Goal: Task Accomplishment & Management: Complete application form

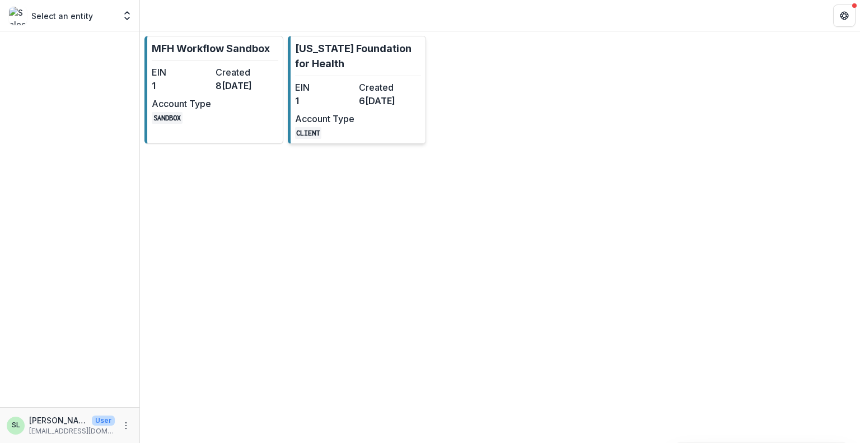
click at [357, 81] on div "EIN 1 Created 6 months ago Account Type CLIENT" at bounding box center [356, 110] width 123 height 58
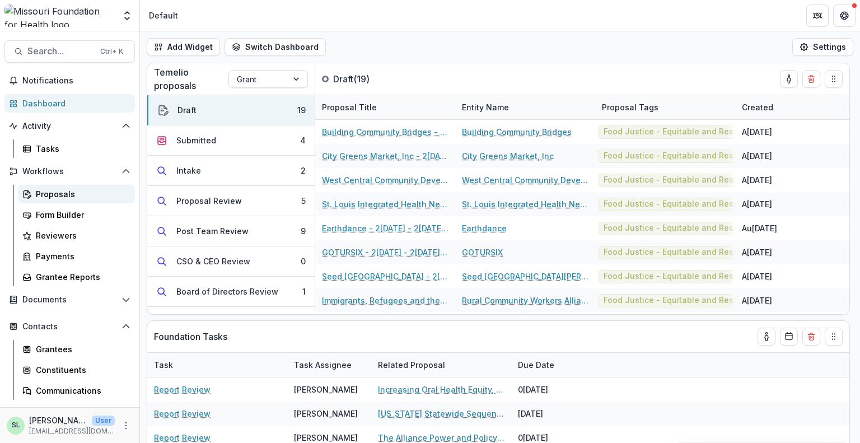
click at [52, 196] on div "Proposals" at bounding box center [81, 194] width 90 height 12
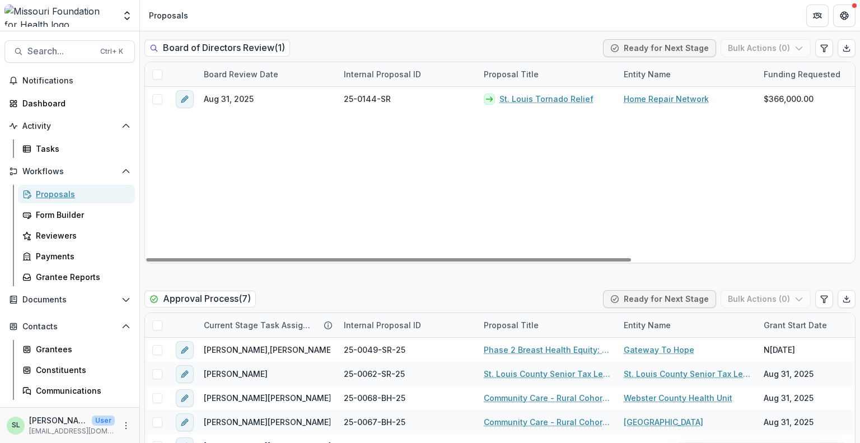
scroll to position [1848, 0]
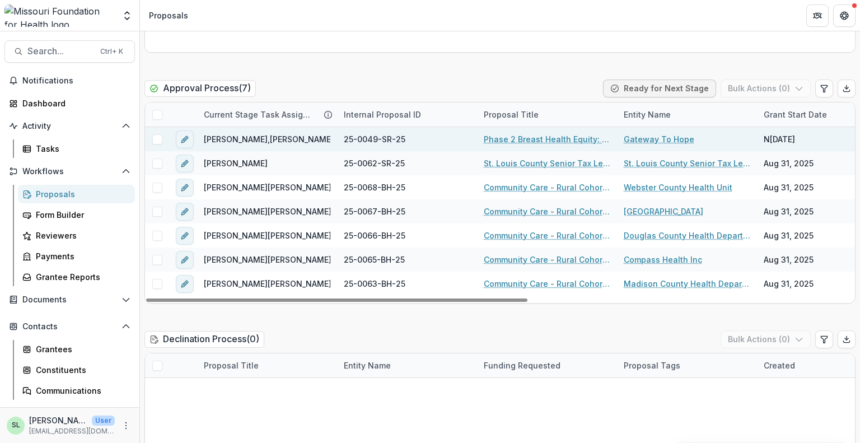
click at [526, 133] on link "Phase 2 Breast Health Equity: Project CLEAR-Q" at bounding box center [547, 139] width 127 height 12
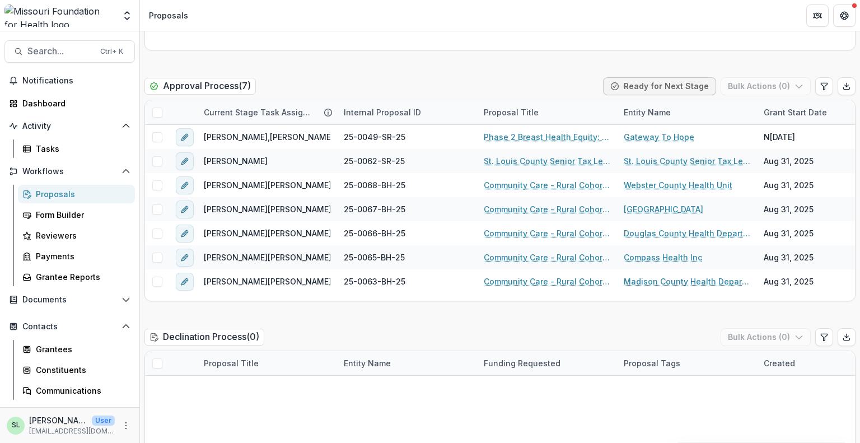
scroll to position [1848, 0]
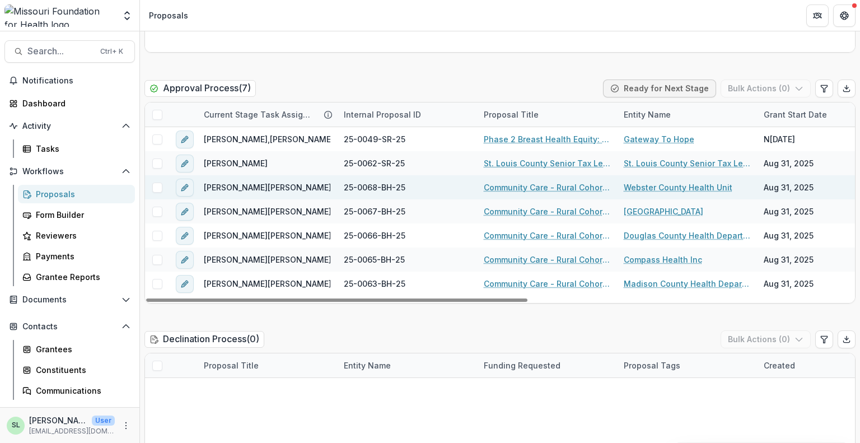
click at [552, 181] on link "Community Care - Rural Cohort Implementation Grant" at bounding box center [547, 187] width 127 height 12
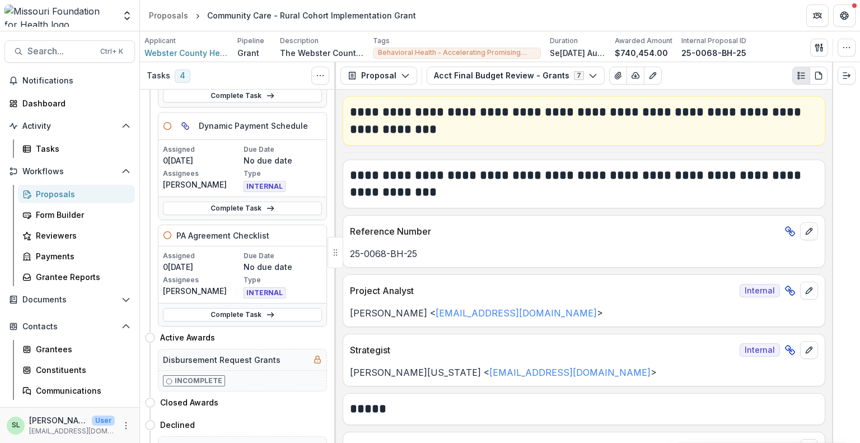
scroll to position [232, 0]
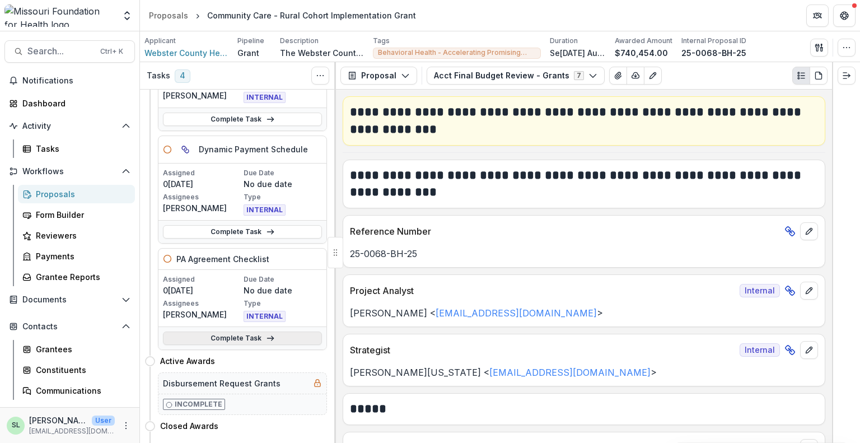
click at [234, 335] on link "Complete Task" at bounding box center [242, 338] width 159 height 13
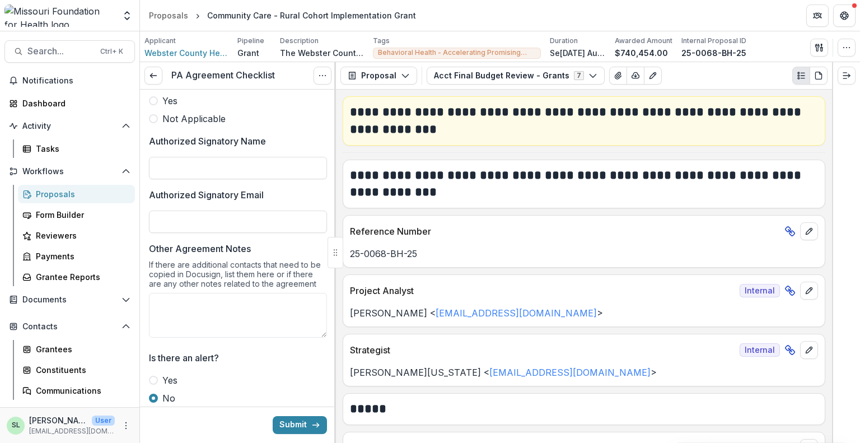
scroll to position [490, 0]
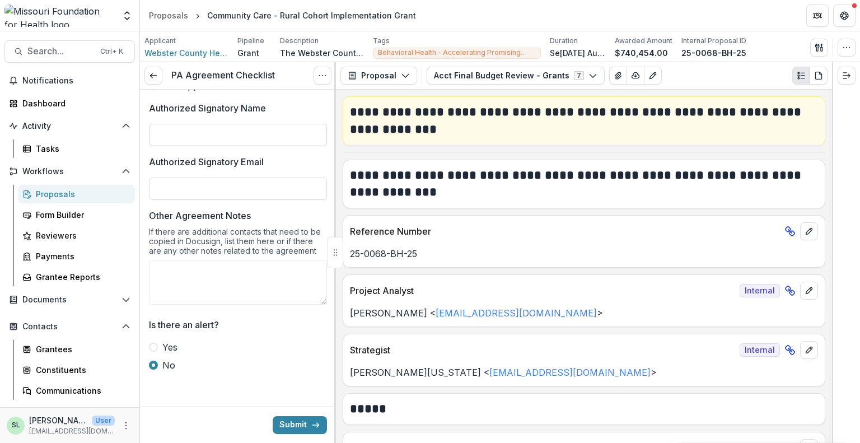
click at [214, 137] on input "Authorized Signatory Name" at bounding box center [238, 135] width 178 height 22
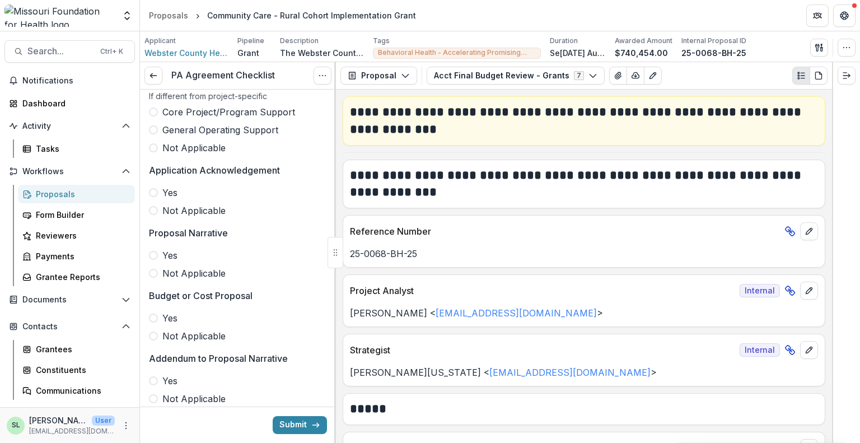
scroll to position [98, 0]
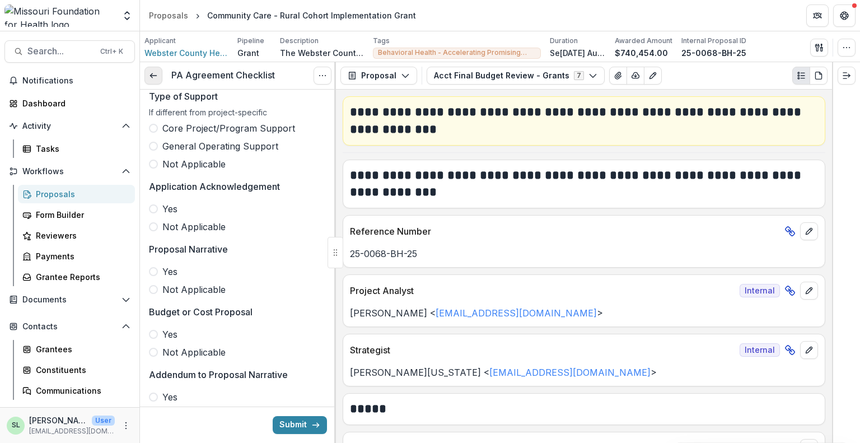
click at [154, 78] on icon at bounding box center [153, 75] width 9 height 9
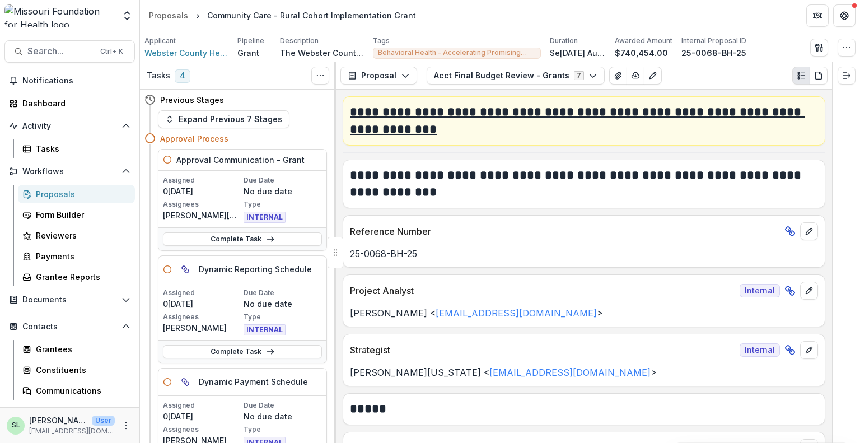
click at [447, 114] on h2 "**********" at bounding box center [582, 121] width 465 height 35
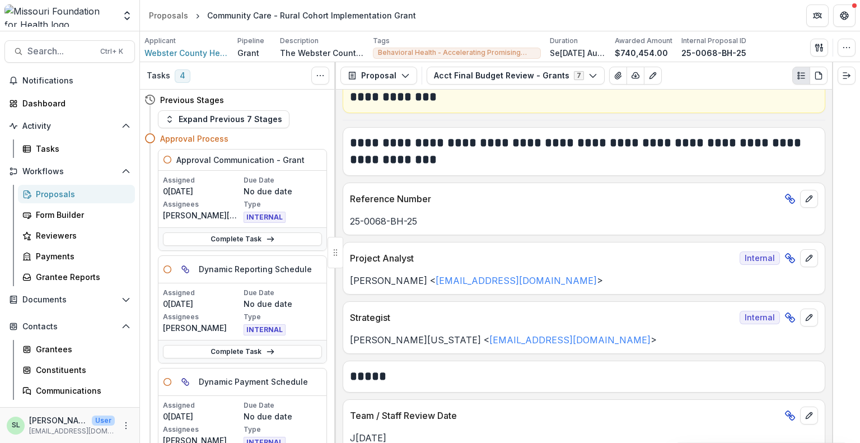
scroll to position [13, 0]
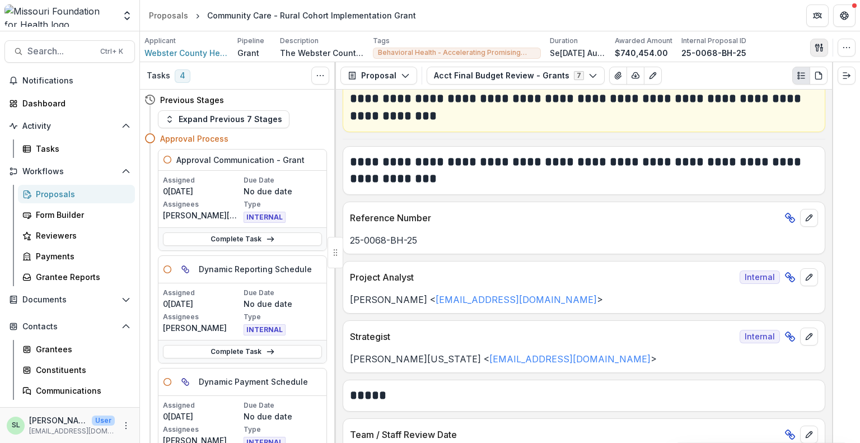
click at [813, 50] on button "button" at bounding box center [819, 48] width 18 height 18
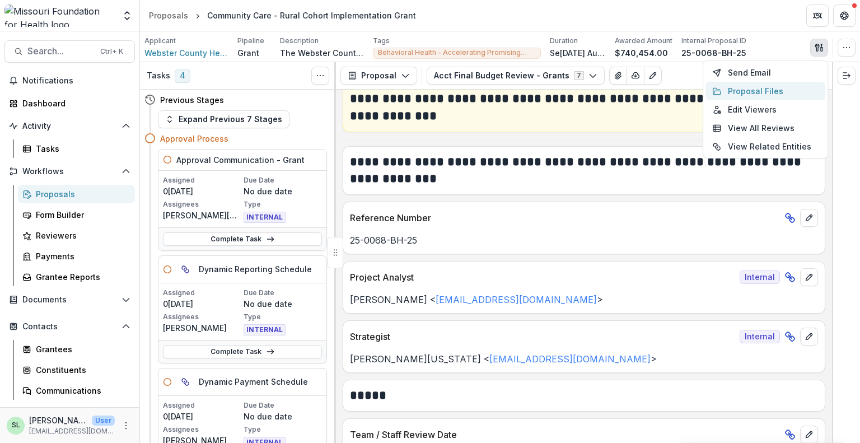
click at [763, 90] on button "Proposal Files" at bounding box center [766, 91] width 120 height 18
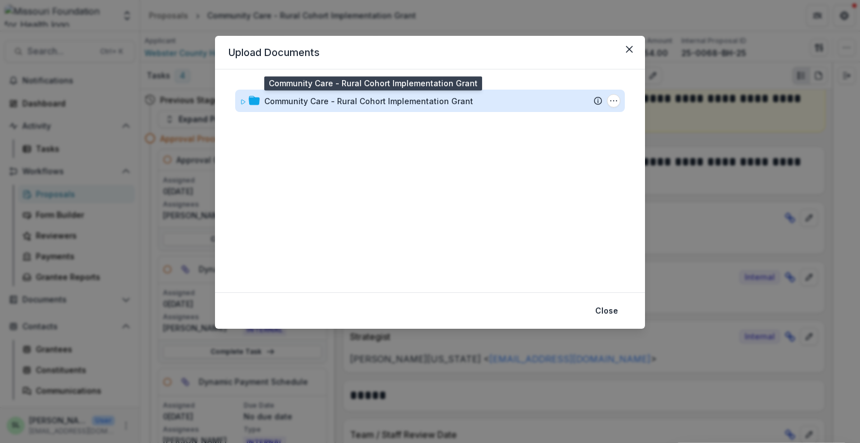
click at [318, 104] on div "Community Care - Rural Cohort Implementation Grant" at bounding box center [368, 101] width 209 height 12
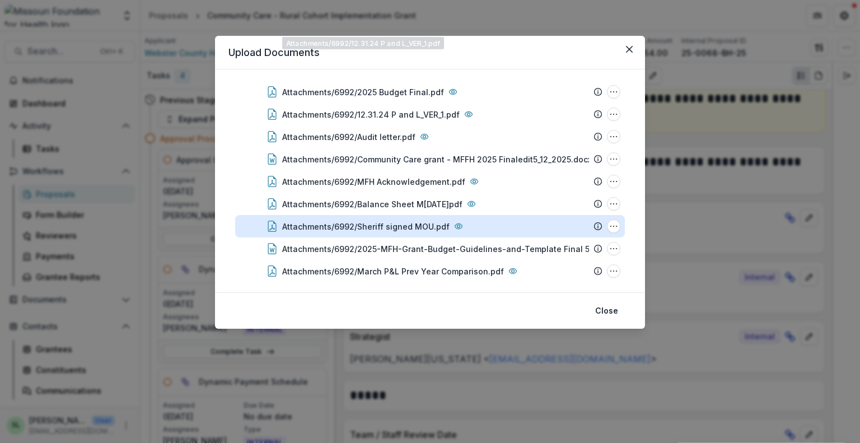
scroll to position [332, 0]
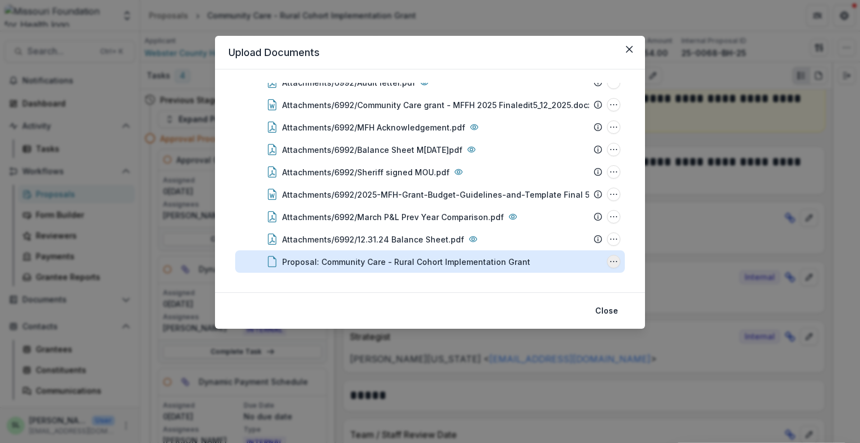
click at [613, 262] on icon "Proposal: Community Care - Rural Cohort Implementation Grant Options" at bounding box center [613, 261] width 9 height 9
click at [533, 202] on button "Download" at bounding box center [558, 201] width 120 height 18
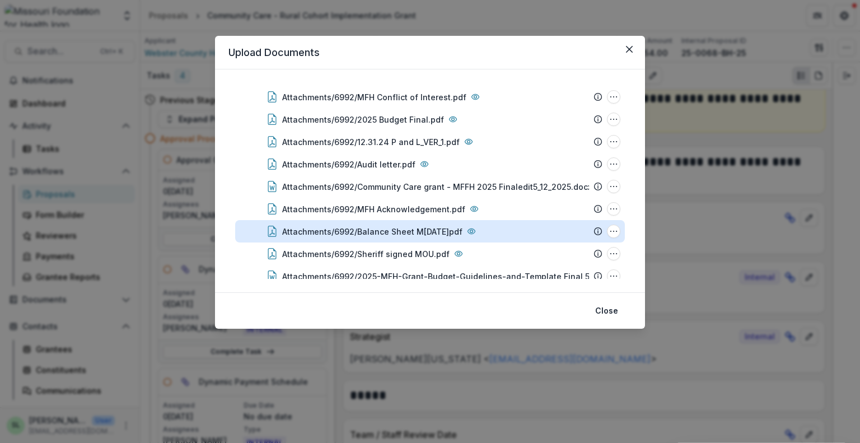
scroll to position [220, 0]
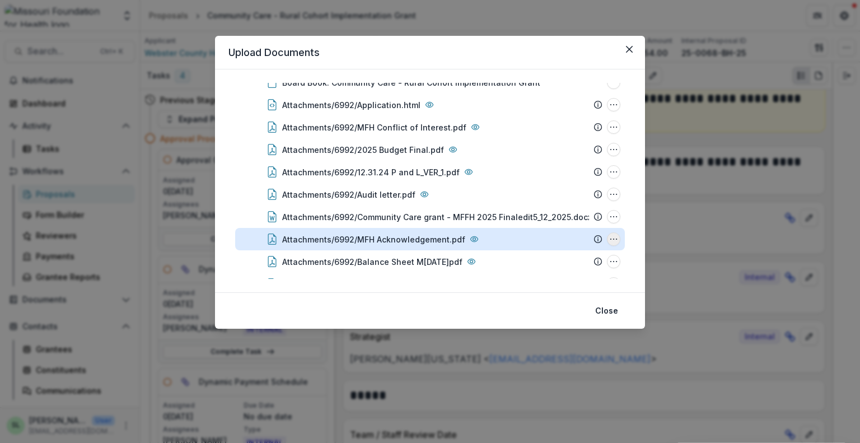
click at [612, 238] on icon "Attachments/6992/MFH Acknowledgement.pdf Options" at bounding box center [613, 239] width 9 height 9
click at [533, 176] on button "Download" at bounding box center [558, 179] width 120 height 18
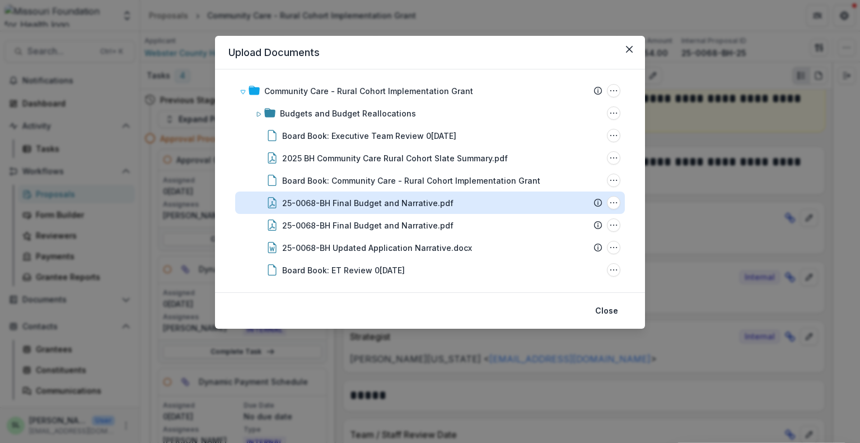
scroll to position [0, 0]
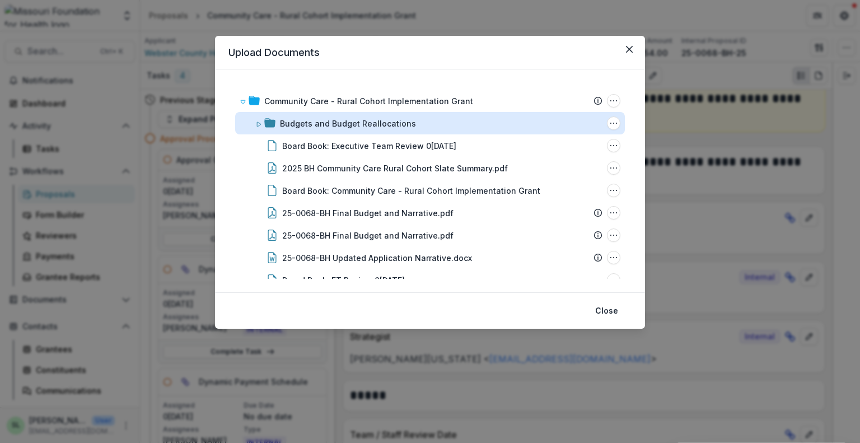
click at [341, 125] on div "Budgets and Budget Reallocations" at bounding box center [348, 124] width 136 height 12
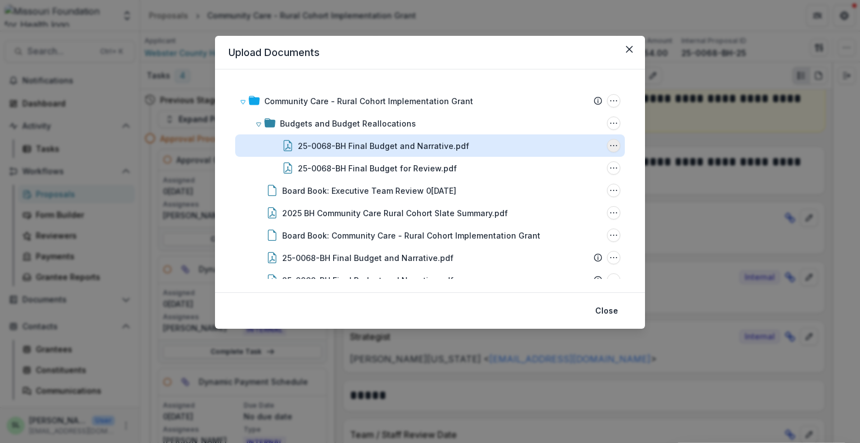
click at [612, 149] on icon "25-0068-BH Final Budget and Narrative.pdf Options" at bounding box center [613, 145] width 9 height 9
click at [548, 184] on button "Download" at bounding box center [558, 185] width 120 height 18
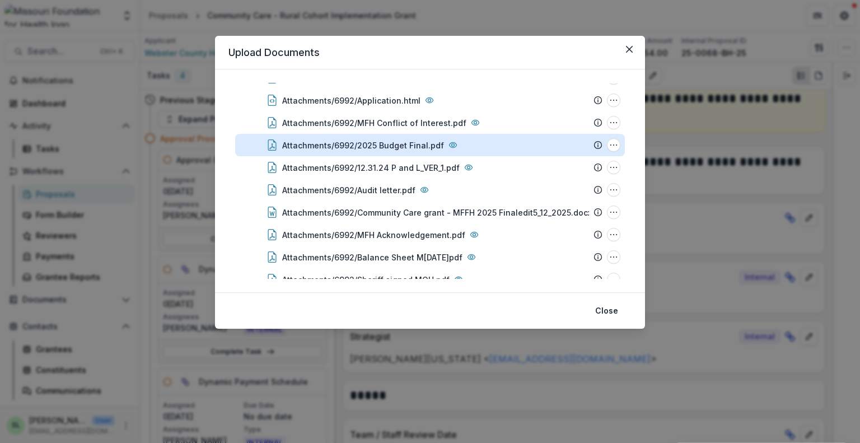
scroll to position [377, 0]
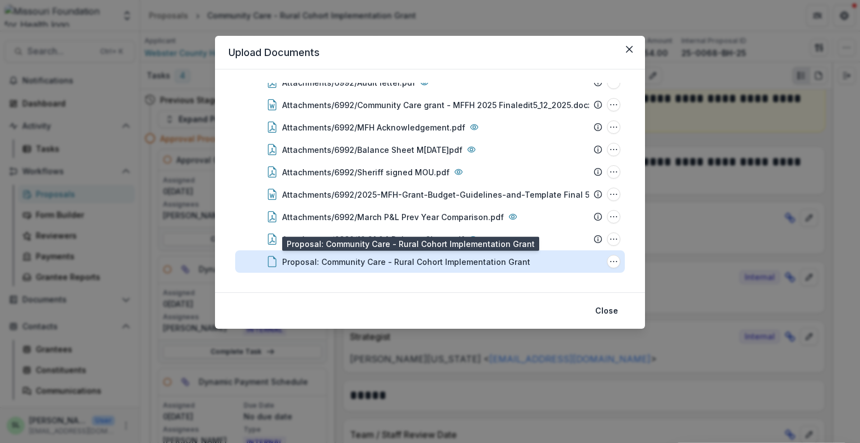
click at [425, 266] on div "Proposal: Community Care - Rural Cohort Implementation Grant" at bounding box center [406, 262] width 248 height 12
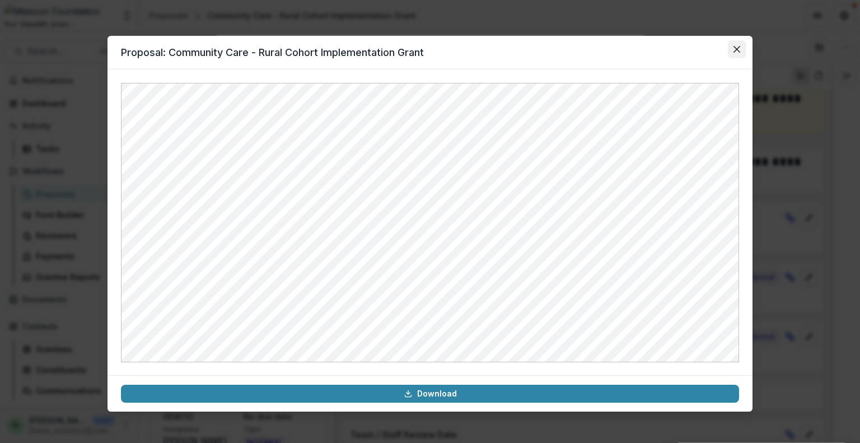
click at [735, 53] on button "Close" at bounding box center [737, 49] width 18 height 18
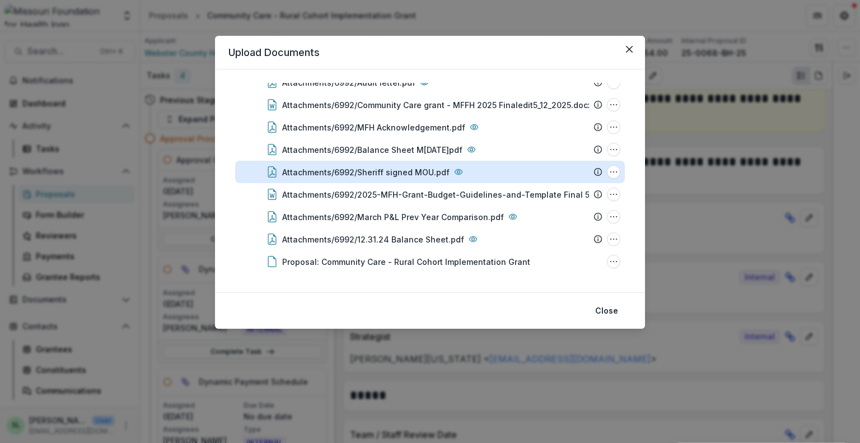
scroll to position [265, 0]
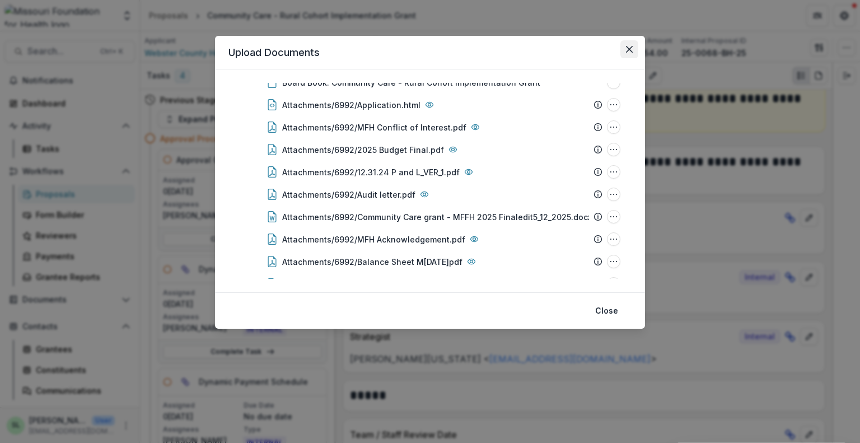
click at [629, 49] on icon "Close" at bounding box center [629, 49] width 7 height 7
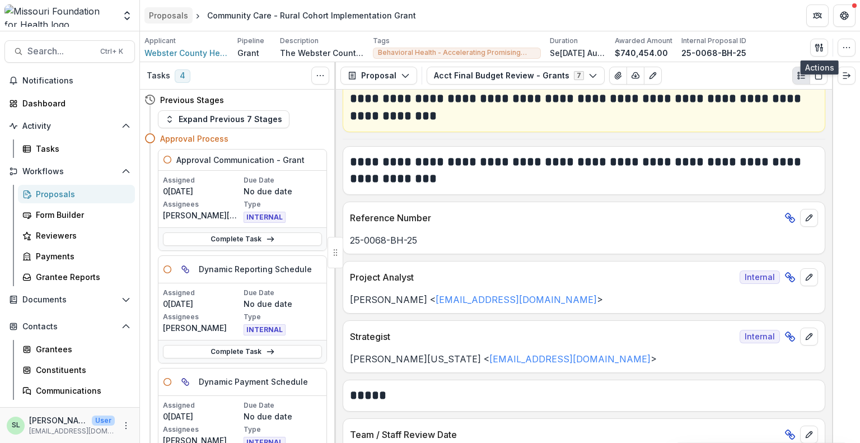
click at [171, 13] on div "Proposals" at bounding box center [168, 16] width 39 height 12
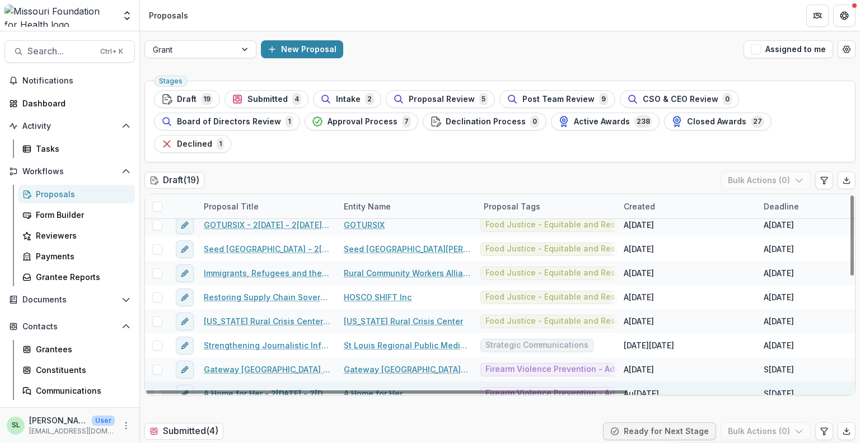
scroll to position [281, 0]
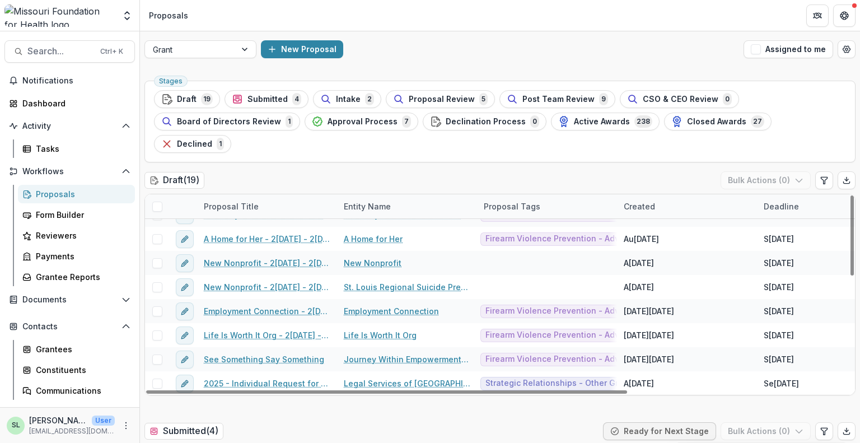
click at [608, 118] on span "Active Awards" at bounding box center [602, 122] width 56 height 10
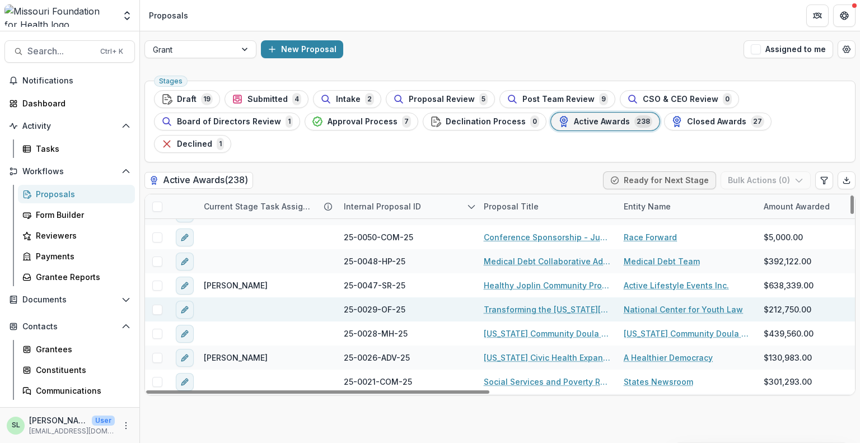
scroll to position [168, 0]
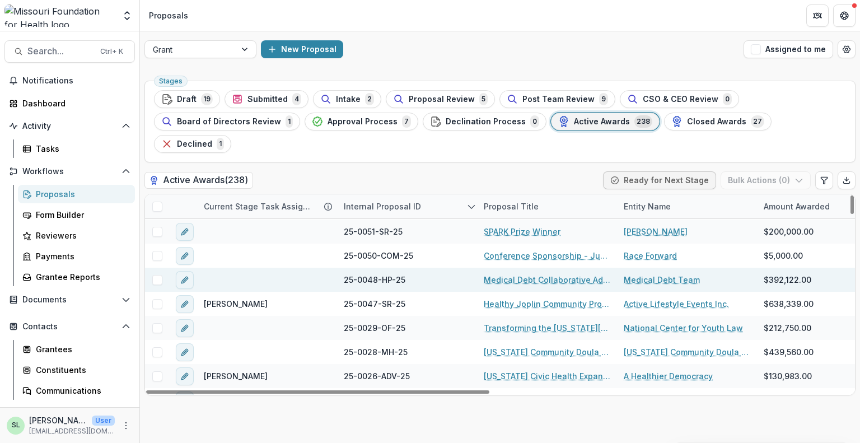
click at [542, 274] on link "Medical Debt Collaborative Advocacy Network" at bounding box center [547, 280] width 127 height 12
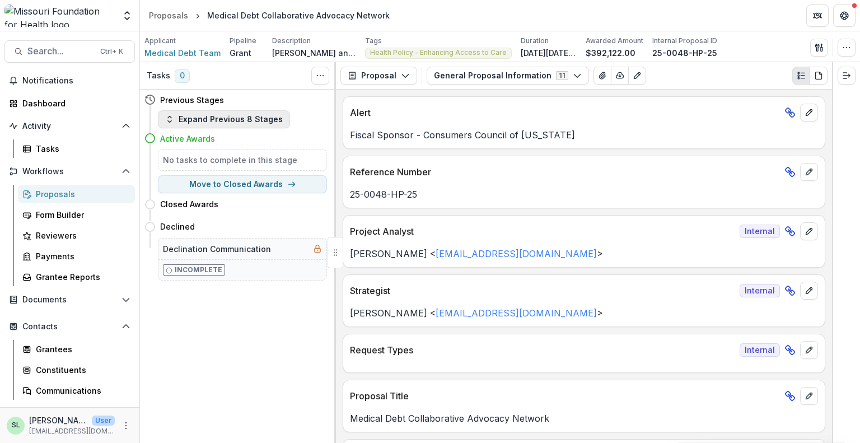
click at [206, 122] on button "Expand Previous 8 Stages" at bounding box center [224, 119] width 132 height 18
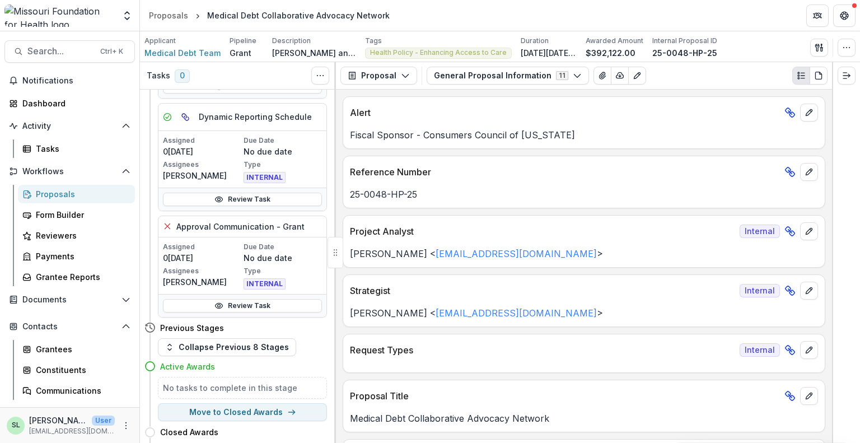
scroll to position [1942, 0]
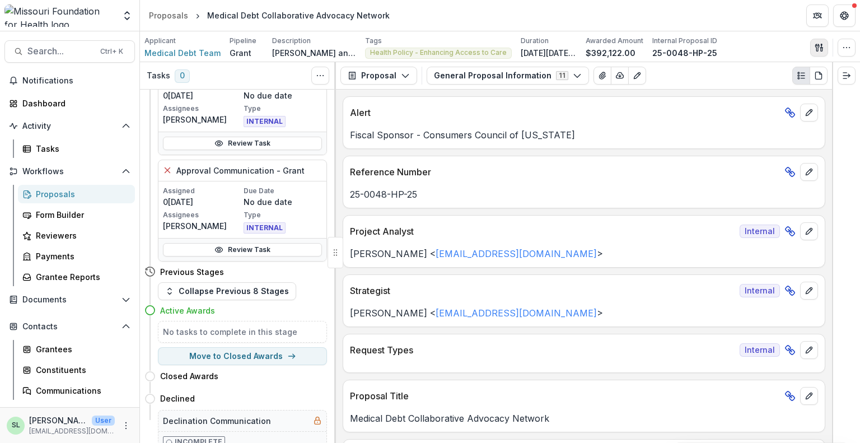
click at [818, 46] on icon "button" at bounding box center [819, 47] width 9 height 9
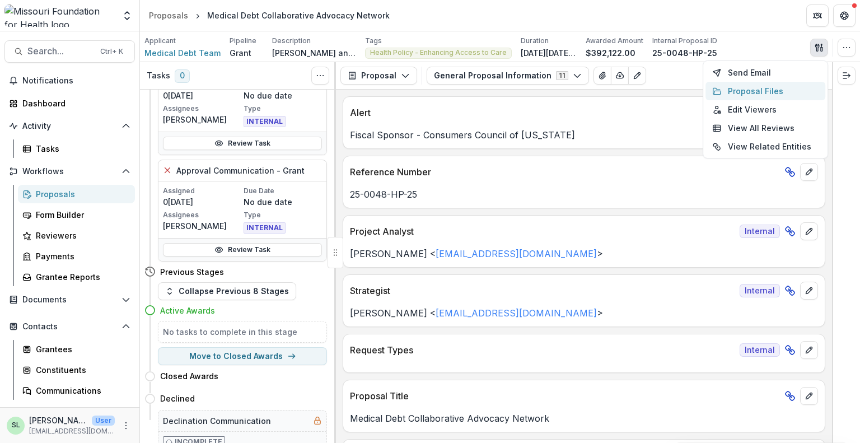
click at [749, 94] on button "Proposal Files" at bounding box center [766, 91] width 120 height 18
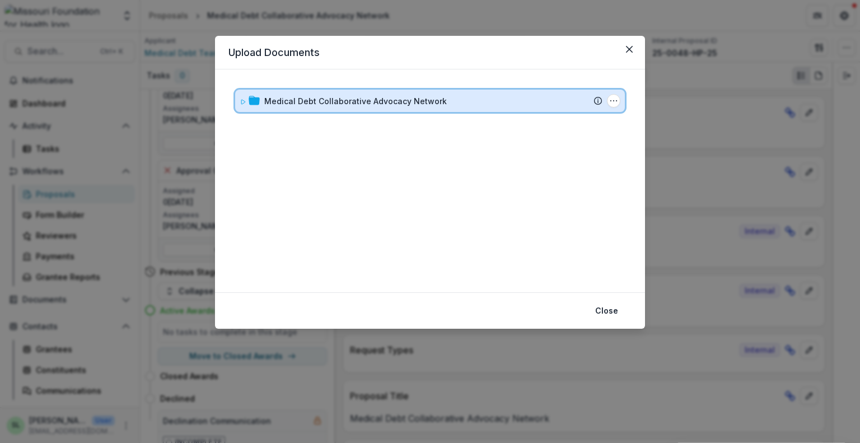
click at [332, 91] on div "Medical Debt Collaborative Advocacy Network Submission Temelio Proposal Attache…" at bounding box center [430, 101] width 390 height 22
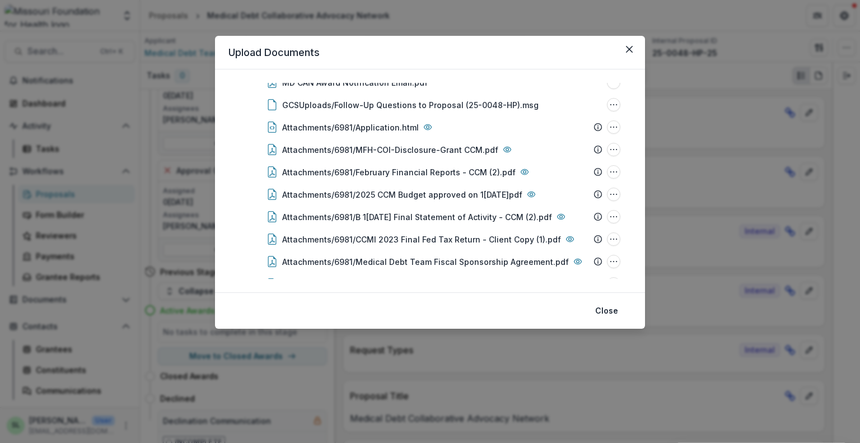
scroll to position [7, 0]
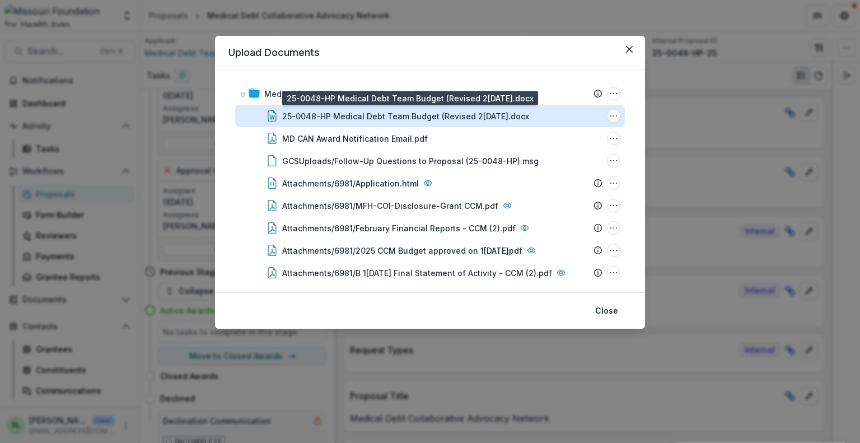
click at [398, 115] on div "25-0048-HP Medical Debt Team Budget (Revised 2025.6.8).docx" at bounding box center [405, 116] width 247 height 12
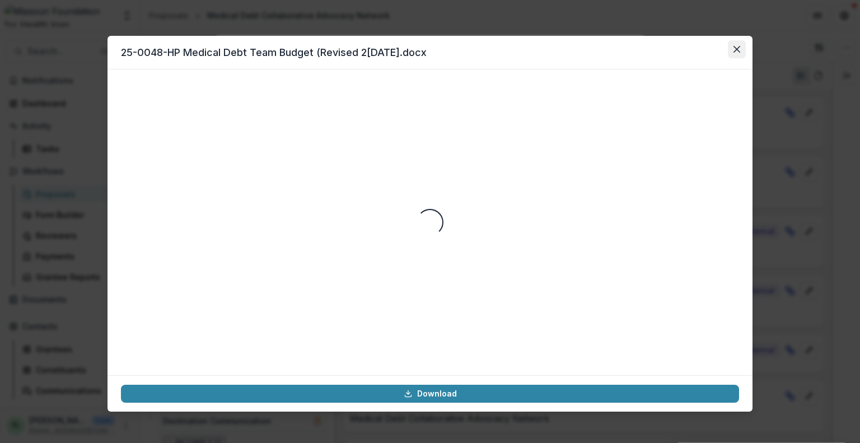
click at [731, 49] on button "Close" at bounding box center [737, 49] width 18 height 18
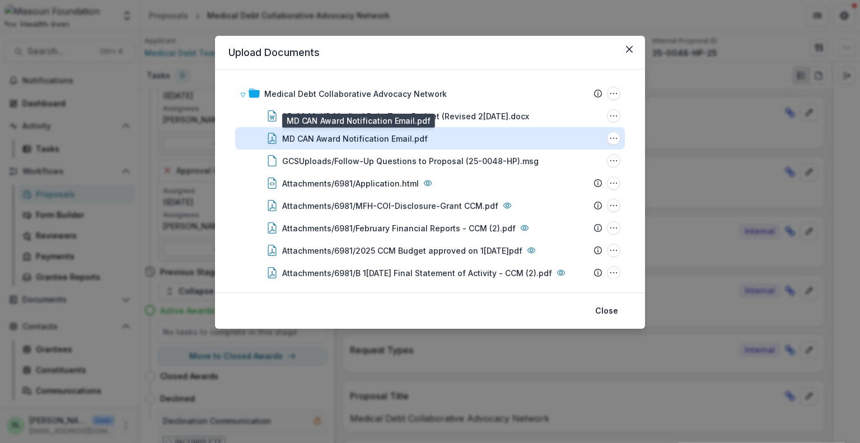
click at [367, 138] on div "MD CAN Award Notification Email.pdf" at bounding box center [355, 139] width 146 height 12
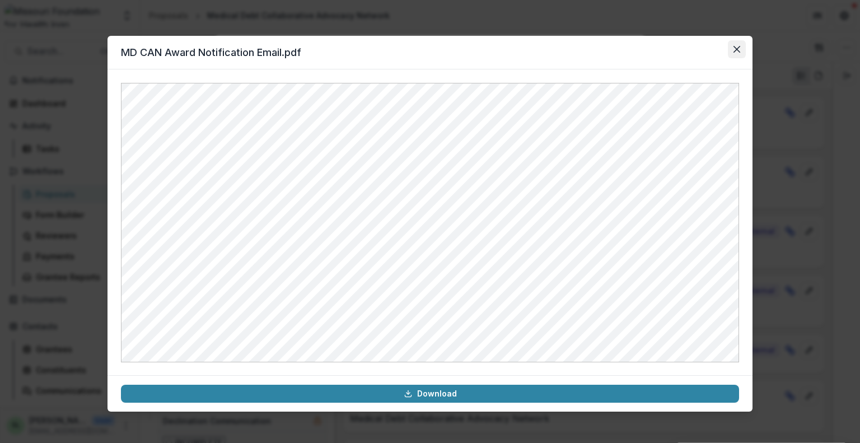
click at [736, 52] on icon "Close" at bounding box center [737, 49] width 7 height 7
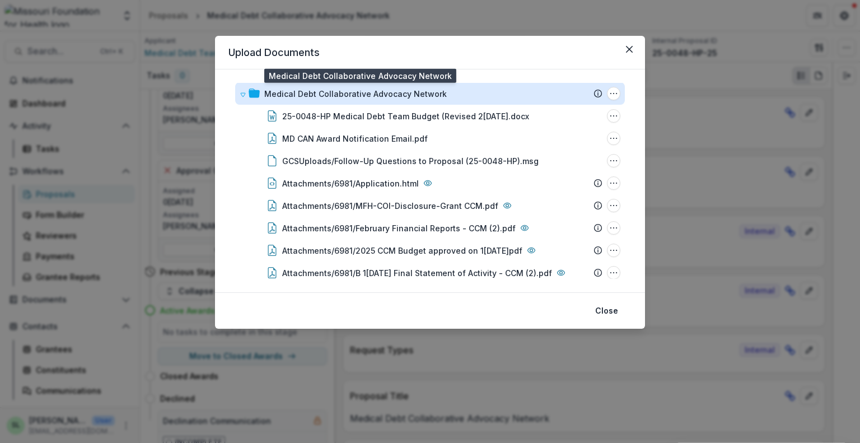
click at [406, 93] on div "Medical Debt Collaborative Advocacy Network" at bounding box center [355, 94] width 183 height 12
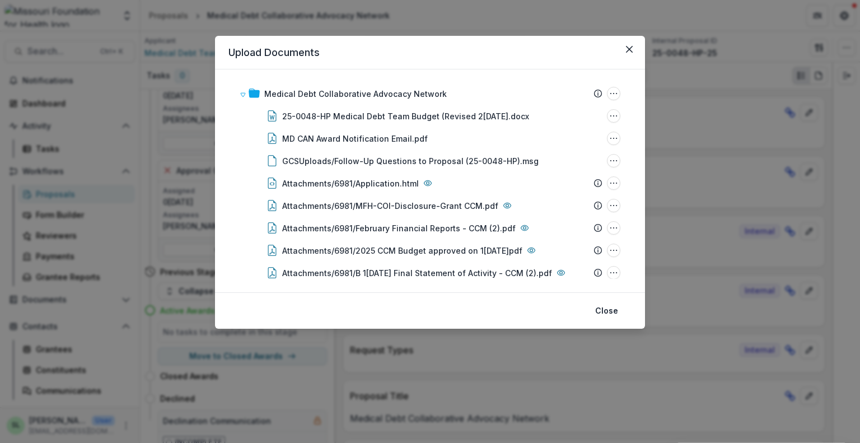
scroll to position [0, 0]
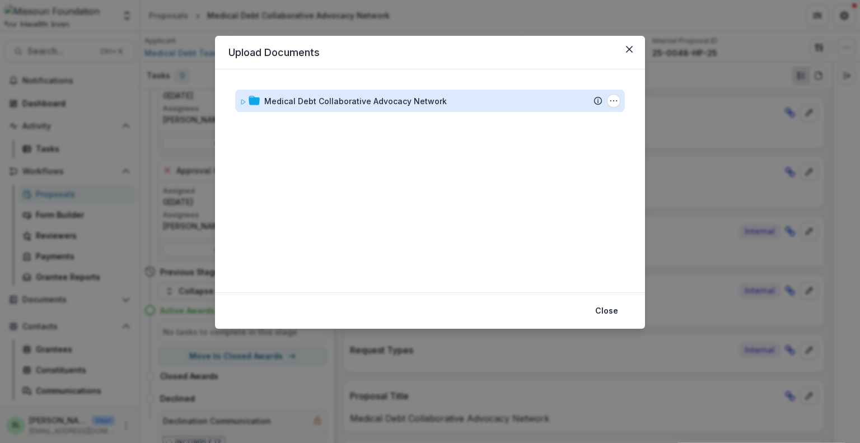
click at [270, 105] on div "Medical Debt Collaborative Advocacy Network" at bounding box center [355, 101] width 183 height 12
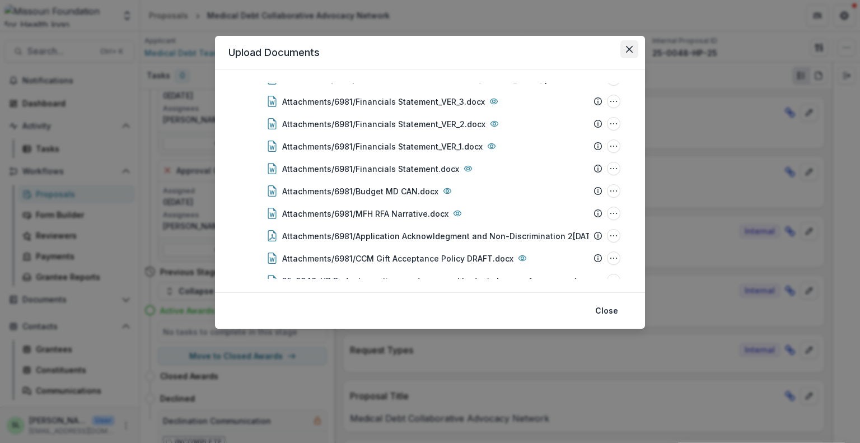
scroll to position [448, 0]
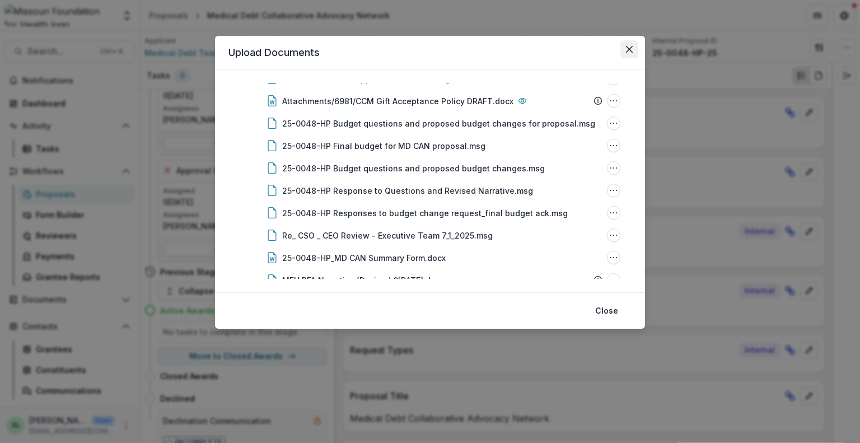
click at [632, 47] on icon "Close" at bounding box center [629, 49] width 7 height 7
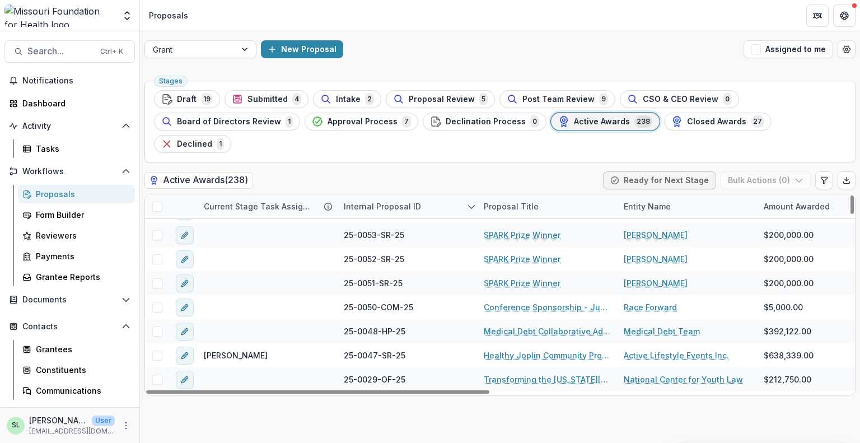
scroll to position [280, 0]
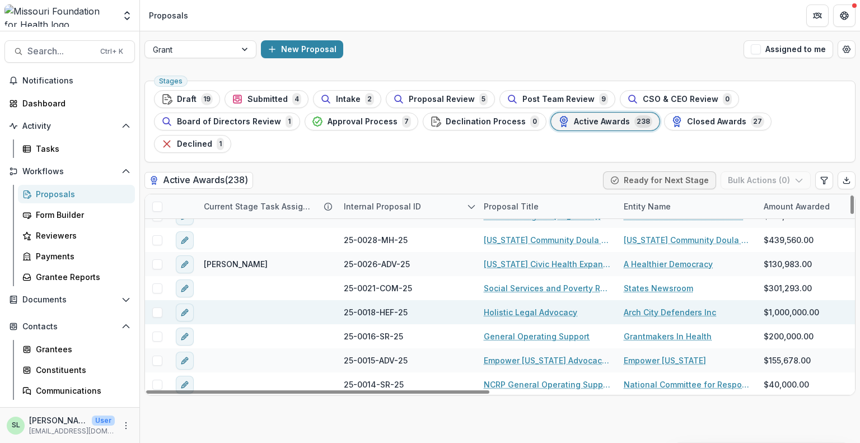
click at [530, 306] on link "Holistic Legal Advocacy" at bounding box center [531, 312] width 94 height 12
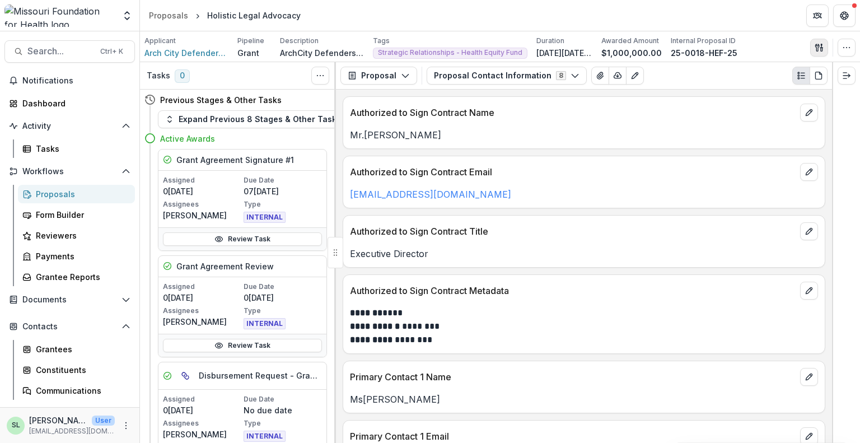
click at [815, 48] on icon "button" at bounding box center [819, 47] width 9 height 9
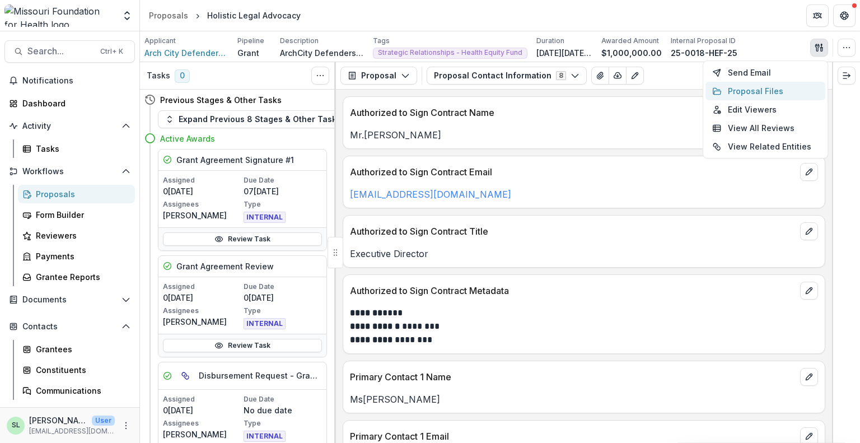
click at [730, 91] on button "Proposal Files" at bounding box center [766, 91] width 120 height 18
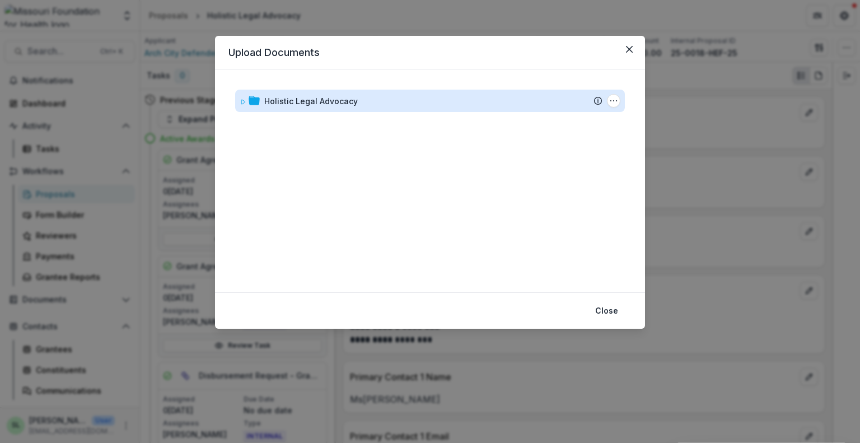
click at [305, 103] on div "Holistic Legal Advocacy" at bounding box center [311, 101] width 94 height 12
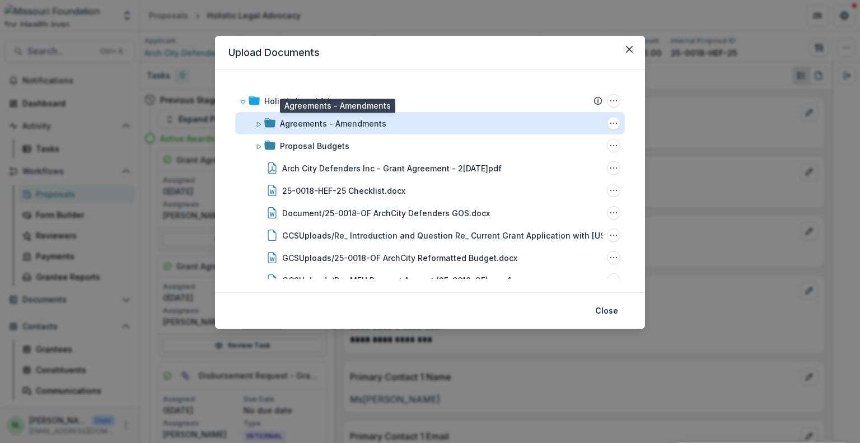
click at [308, 128] on div "Agreements - Amendments" at bounding box center [333, 124] width 106 height 12
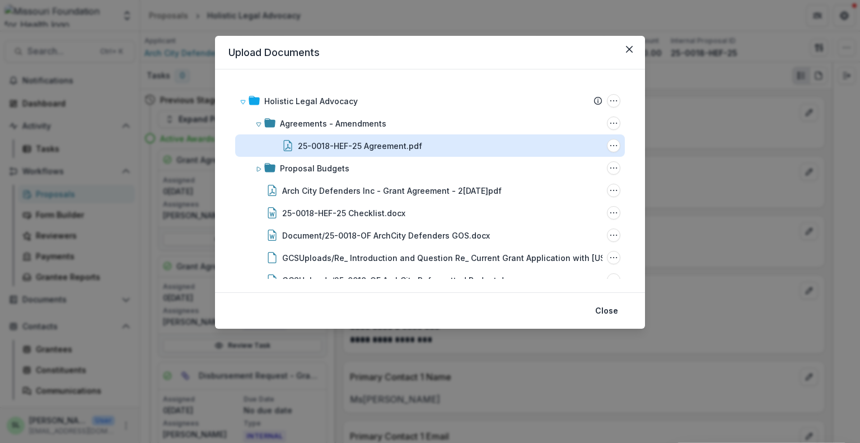
click at [379, 145] on div "25-0018-HEF-25 Agreement.pdf" at bounding box center [360, 146] width 124 height 12
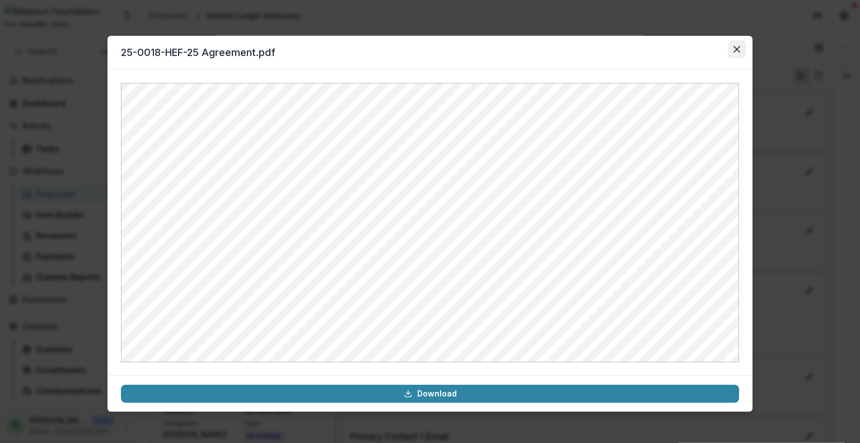
click at [739, 48] on icon "Close" at bounding box center [737, 49] width 7 height 7
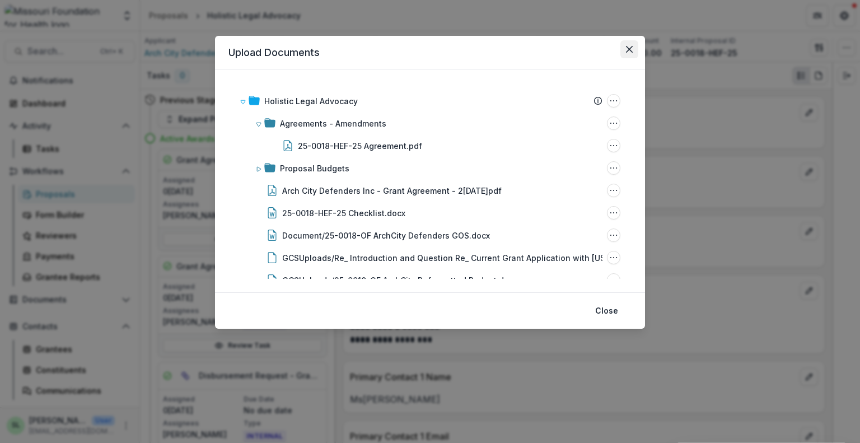
click at [630, 52] on icon "Close" at bounding box center [629, 49] width 7 height 7
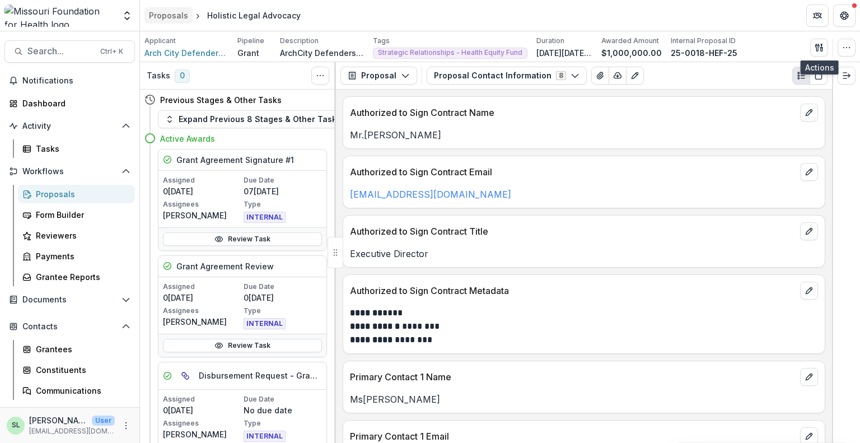
click at [168, 13] on div "Proposals" at bounding box center [168, 16] width 39 height 12
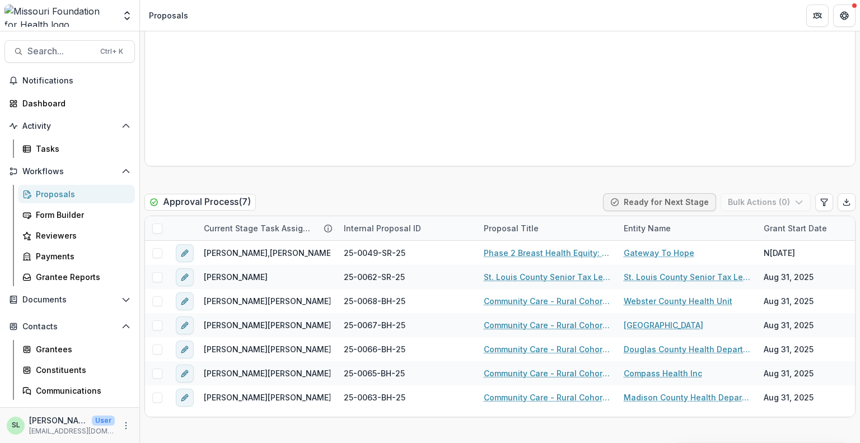
scroll to position [1736, 0]
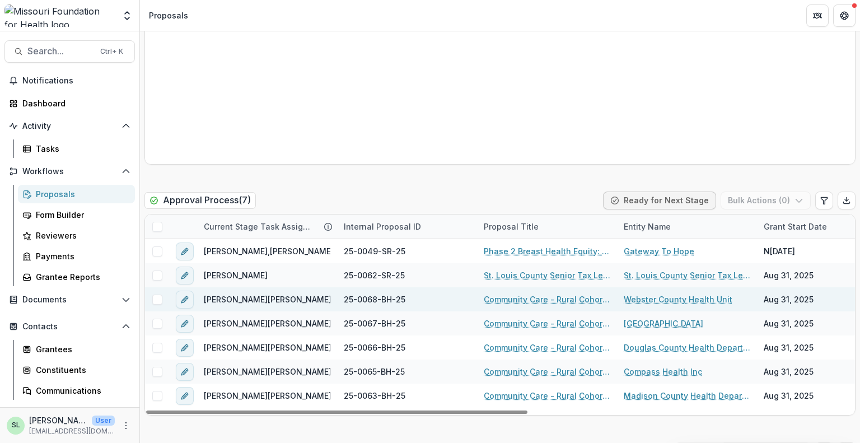
click at [542, 293] on link "Community Care - Rural Cohort Implementation Grant" at bounding box center [547, 299] width 127 height 12
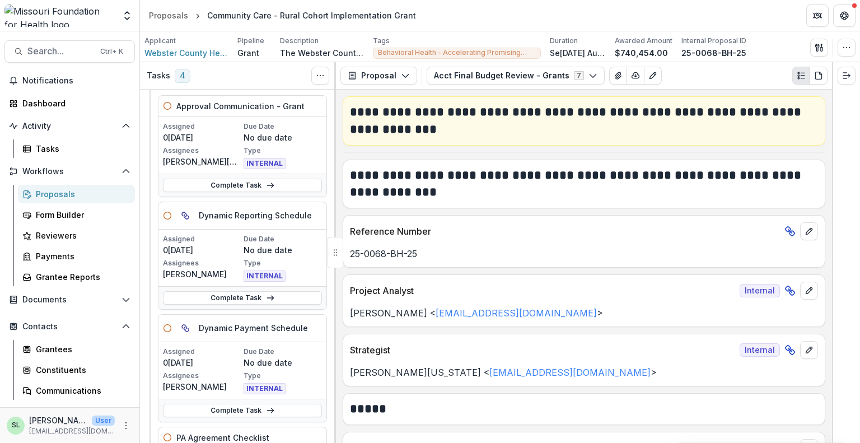
scroll to position [112, 0]
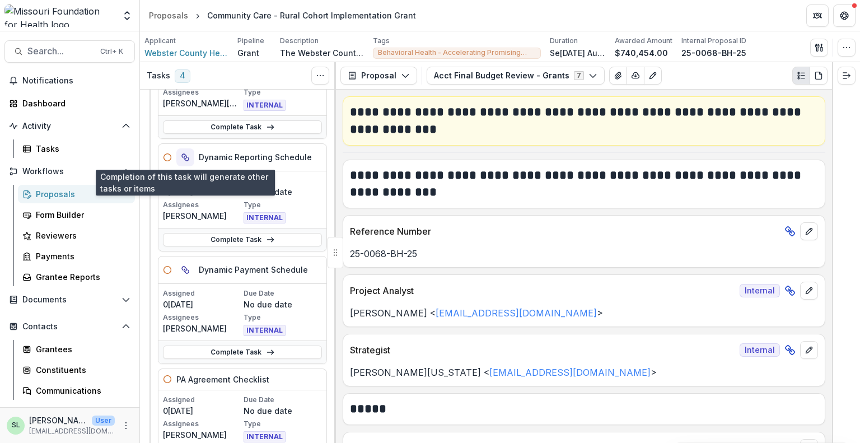
click at [185, 155] on icon "View dependent tasks" at bounding box center [185, 157] width 9 height 9
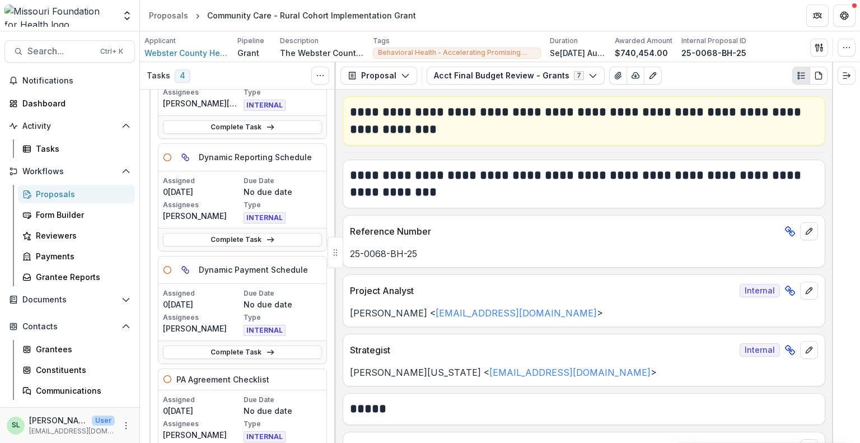
click at [501, 235] on p "Reference Number" at bounding box center [565, 231] width 430 height 13
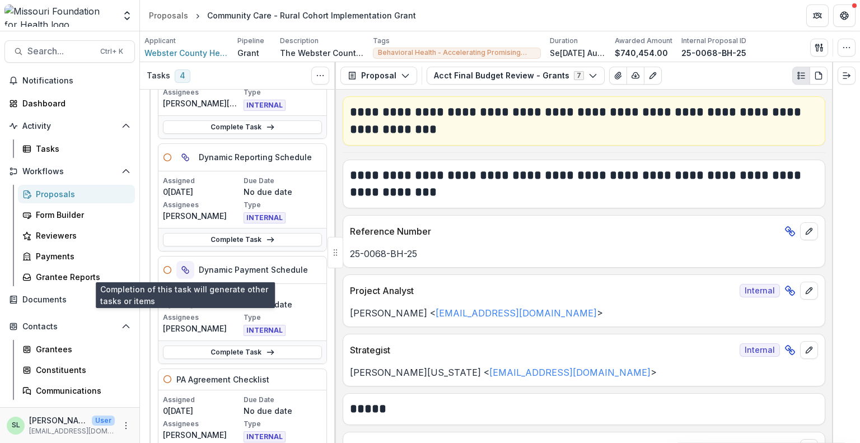
click at [184, 263] on button "View dependent tasks" at bounding box center [185, 270] width 18 height 18
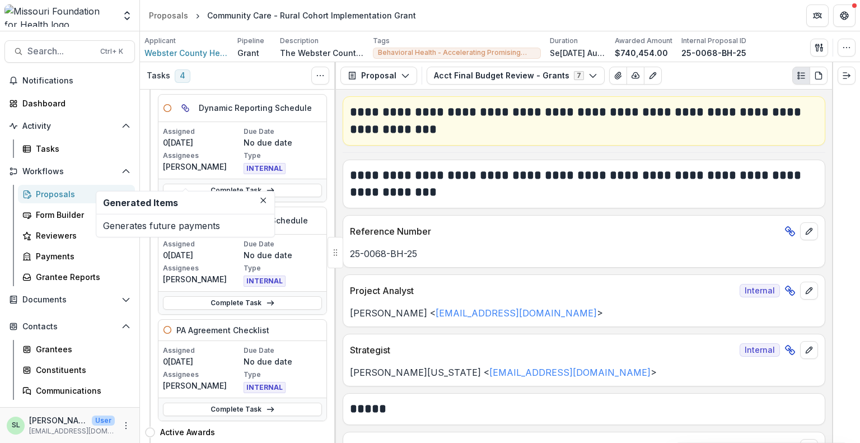
scroll to position [224, 0]
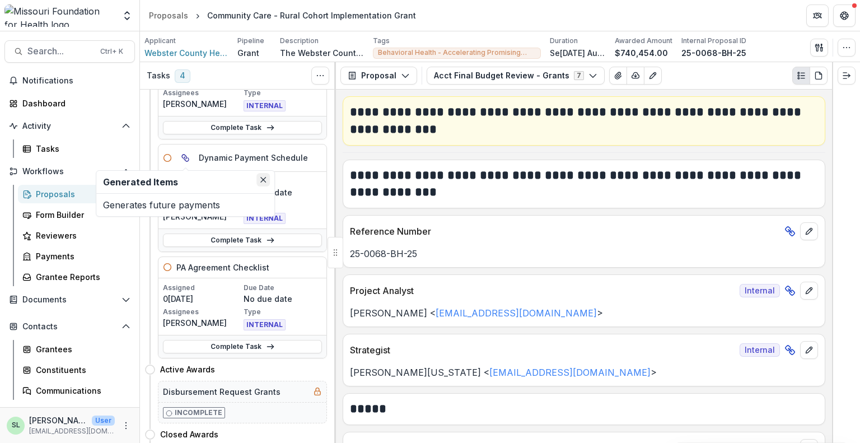
click at [264, 181] on icon "Close" at bounding box center [263, 180] width 6 height 6
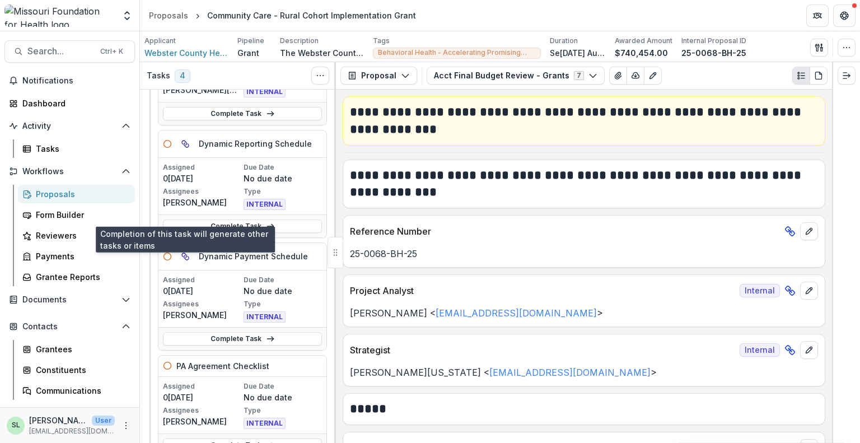
scroll to position [168, 0]
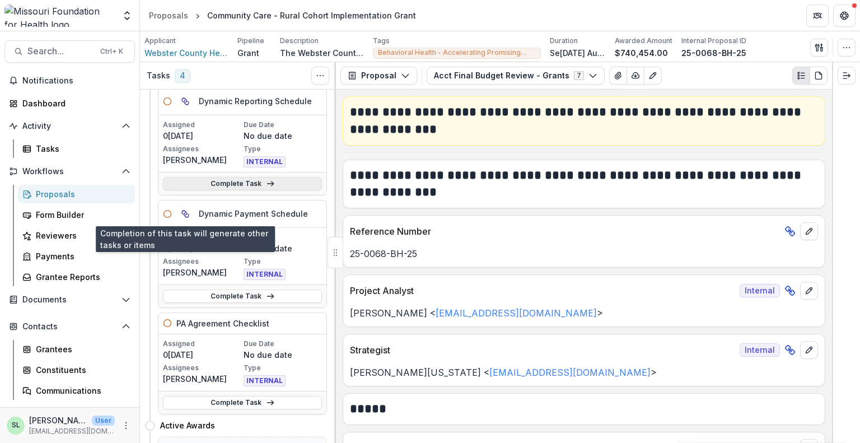
click at [242, 183] on link "Complete Task" at bounding box center [242, 183] width 159 height 13
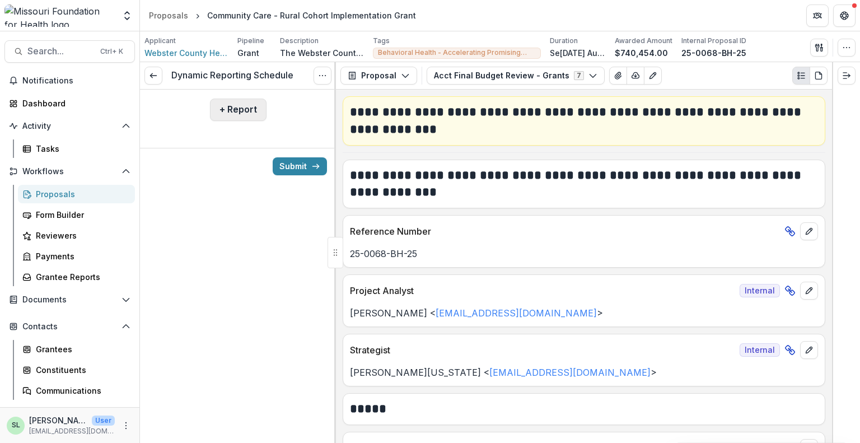
click at [232, 106] on button "+ Report" at bounding box center [238, 110] width 57 height 22
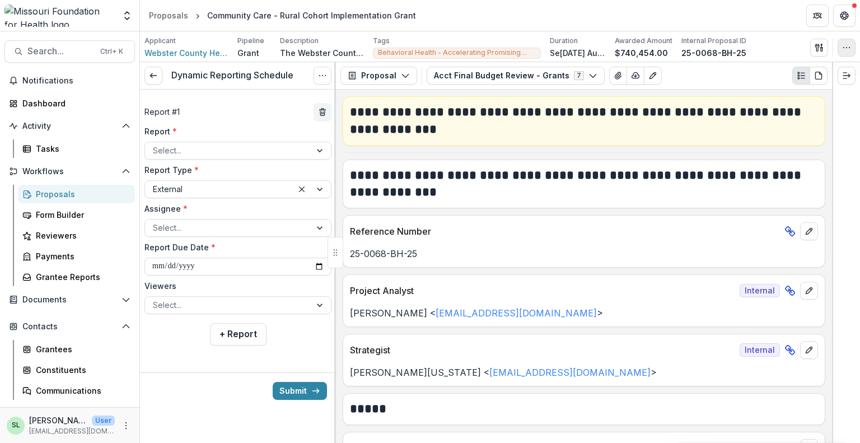
click at [851, 49] on button "button" at bounding box center [847, 48] width 18 height 18
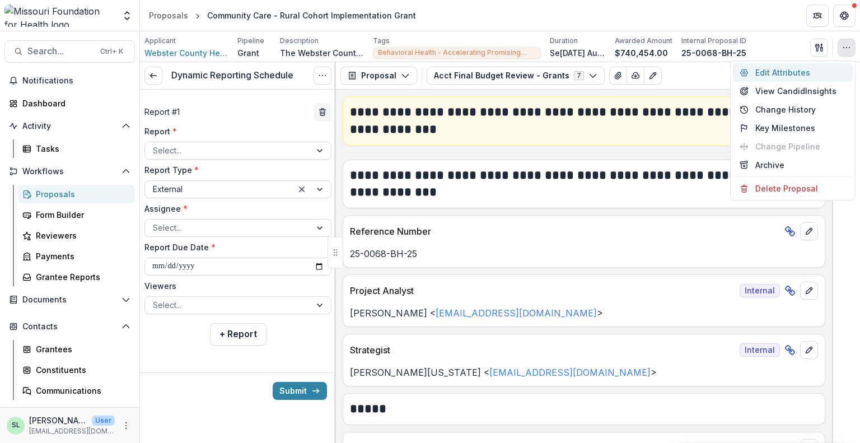
click at [792, 72] on button "Edit Attributes" at bounding box center [793, 72] width 120 height 18
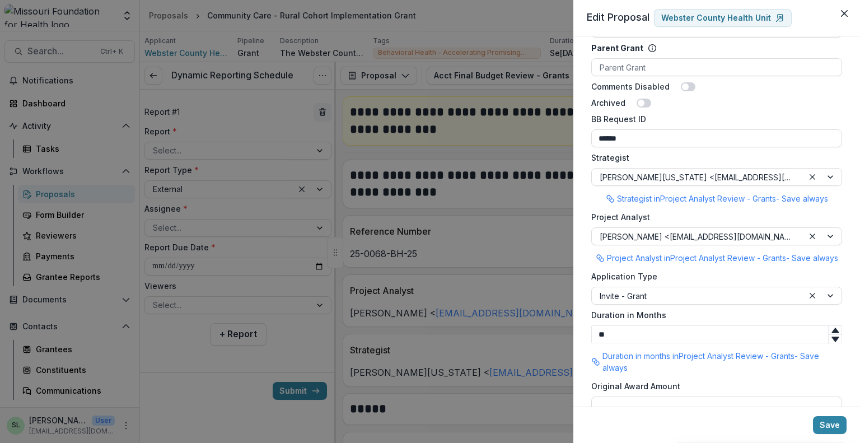
scroll to position [807, 0]
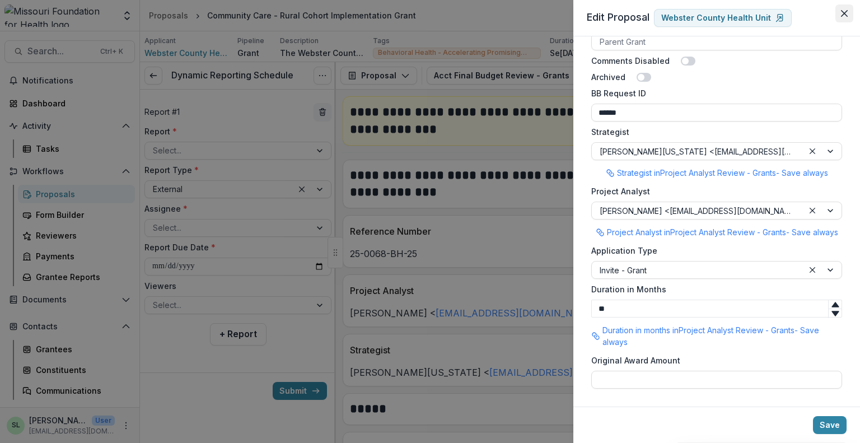
click at [843, 15] on icon "Close" at bounding box center [844, 13] width 7 height 7
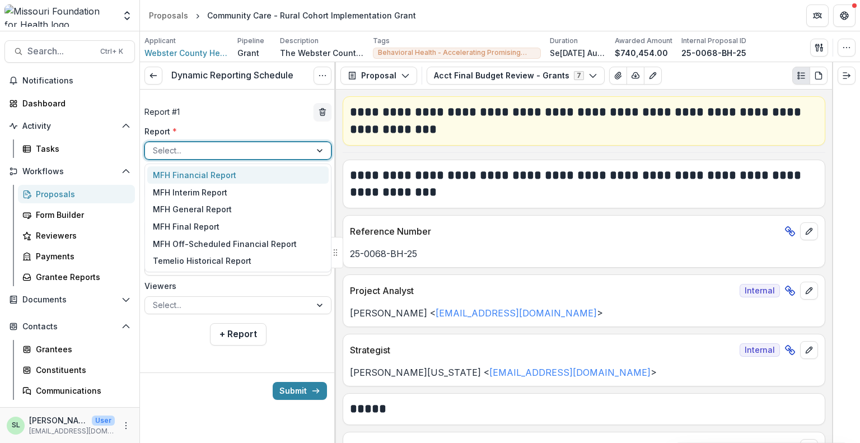
click at [329, 152] on div at bounding box center [321, 150] width 20 height 17
click at [202, 173] on div "MFH Financial Report" at bounding box center [237, 174] width 181 height 17
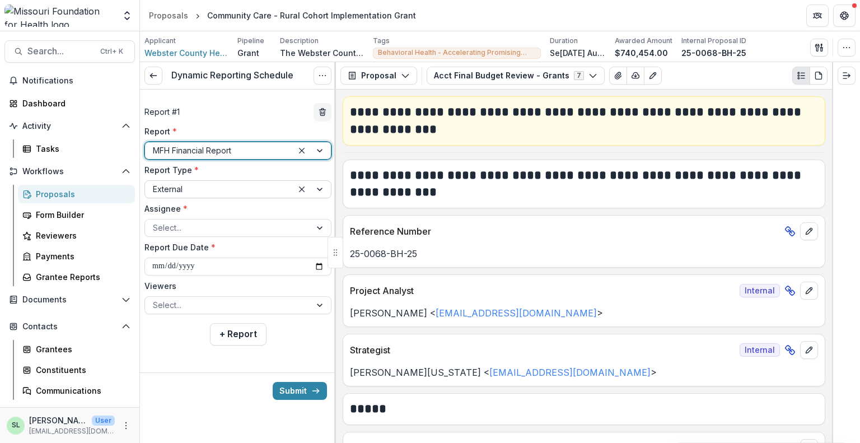
click at [318, 188] on div at bounding box center [312, 189] width 38 height 17
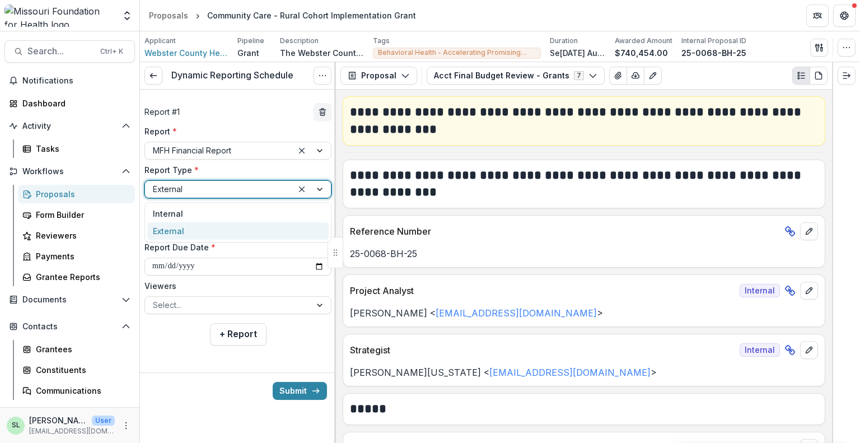
click at [318, 188] on div at bounding box center [312, 189] width 38 height 17
click at [318, 227] on div at bounding box center [321, 228] width 20 height 17
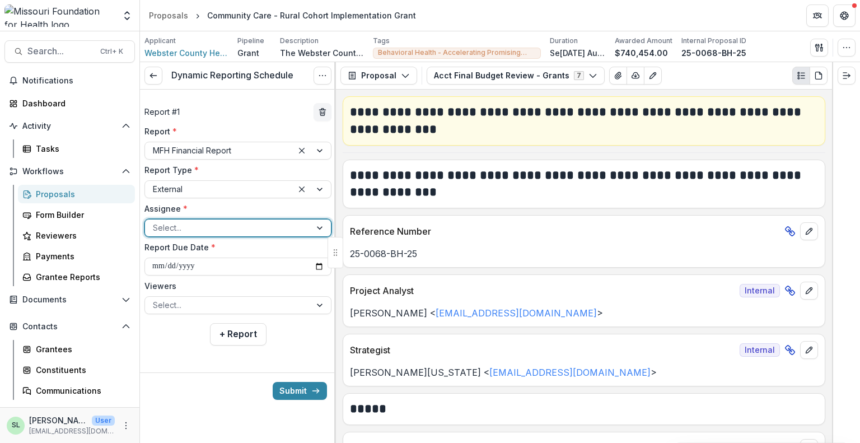
click at [318, 227] on div at bounding box center [321, 228] width 20 height 17
click at [850, 43] on icon "button" at bounding box center [846, 47] width 9 height 9
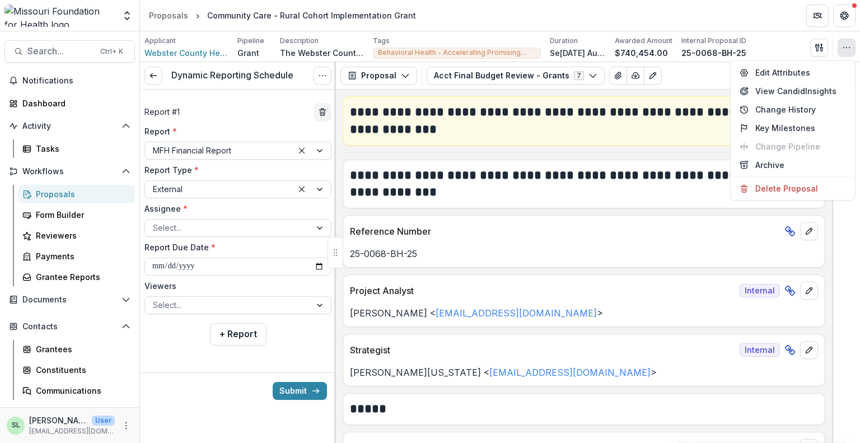
click at [850, 43] on icon "button" at bounding box center [846, 47] width 9 height 9
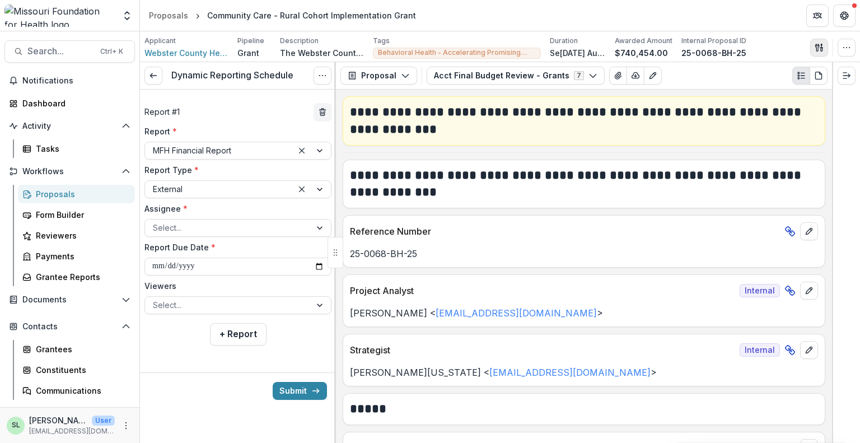
click at [824, 46] on button "button" at bounding box center [819, 48] width 18 height 18
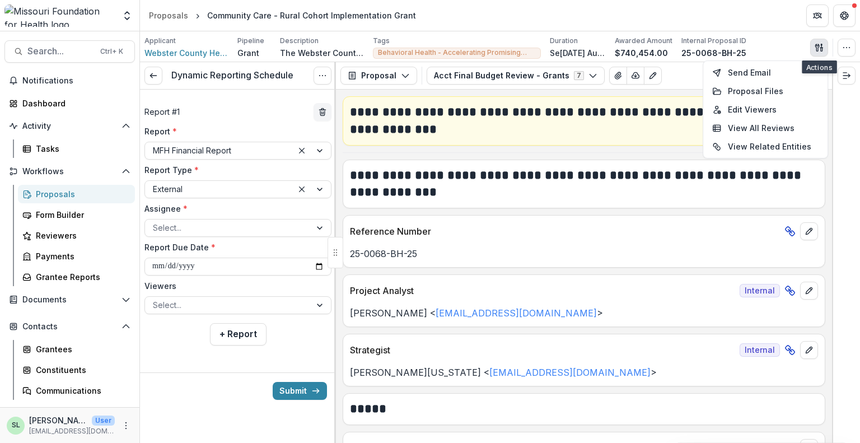
click at [824, 46] on button "button" at bounding box center [819, 48] width 18 height 18
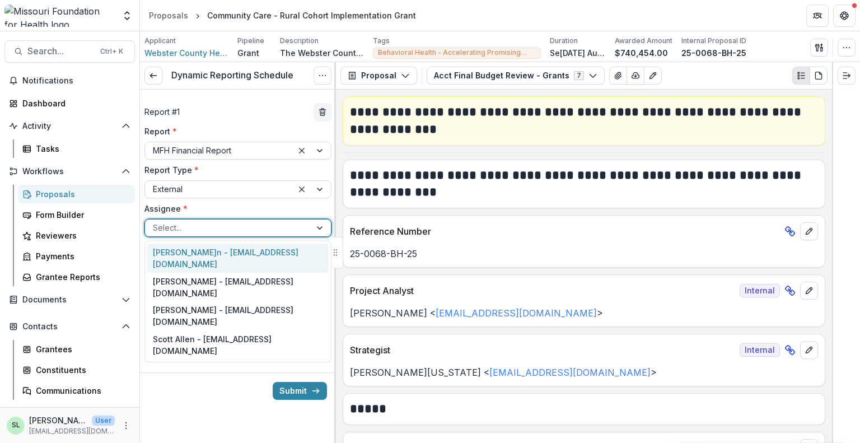
click at [325, 232] on div at bounding box center [321, 228] width 20 height 17
click at [321, 223] on div at bounding box center [321, 228] width 20 height 17
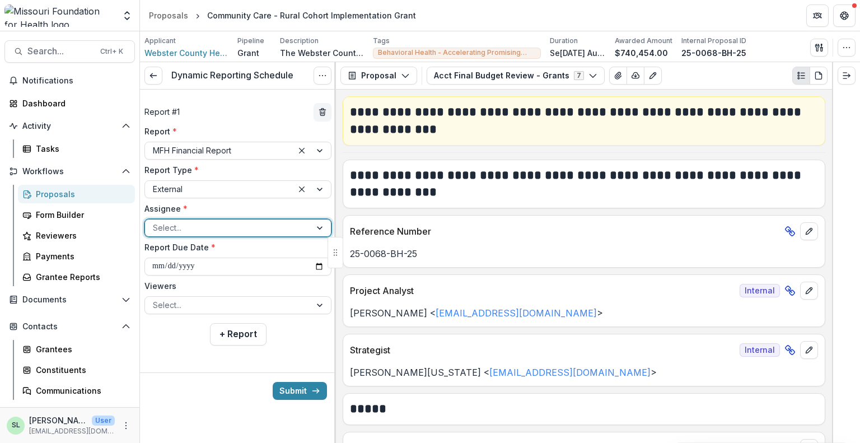
click at [325, 230] on div at bounding box center [321, 228] width 20 height 17
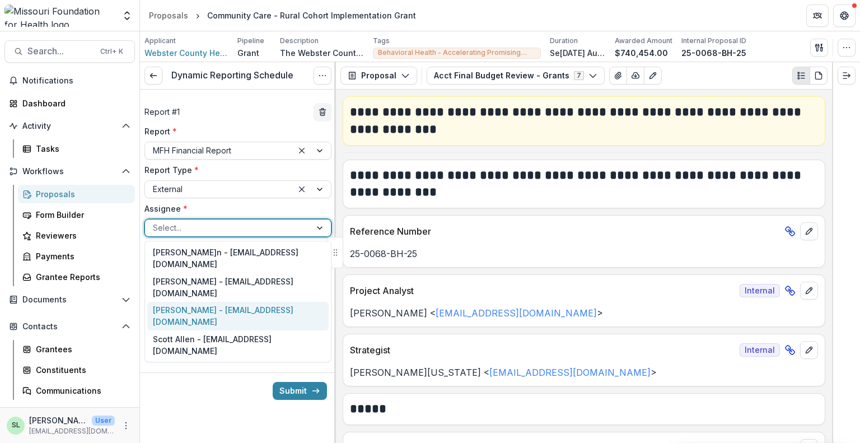
click at [264, 304] on div "Louise Bigley - lbigley@webstercountymohealth.gov" at bounding box center [237, 316] width 181 height 29
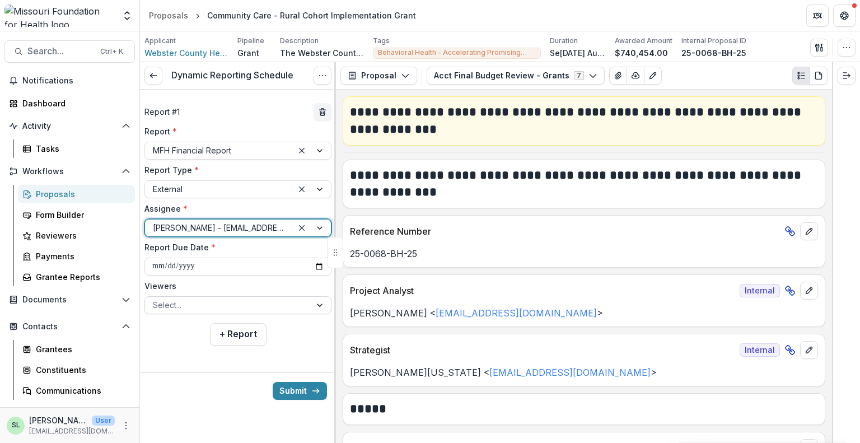
click at [283, 306] on div at bounding box center [228, 305] width 150 height 14
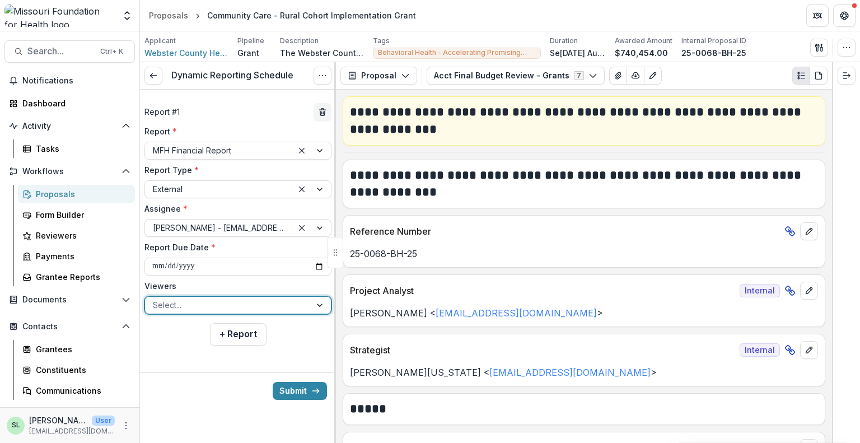
click at [283, 306] on div at bounding box center [228, 305] width 150 height 14
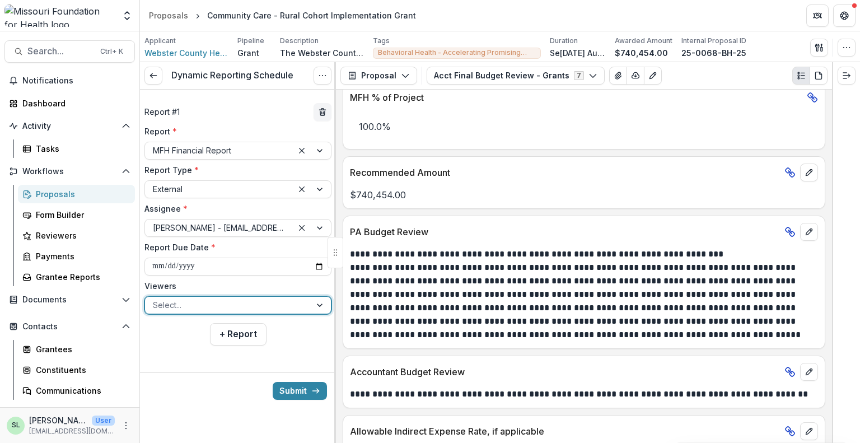
scroll to position [672, 0]
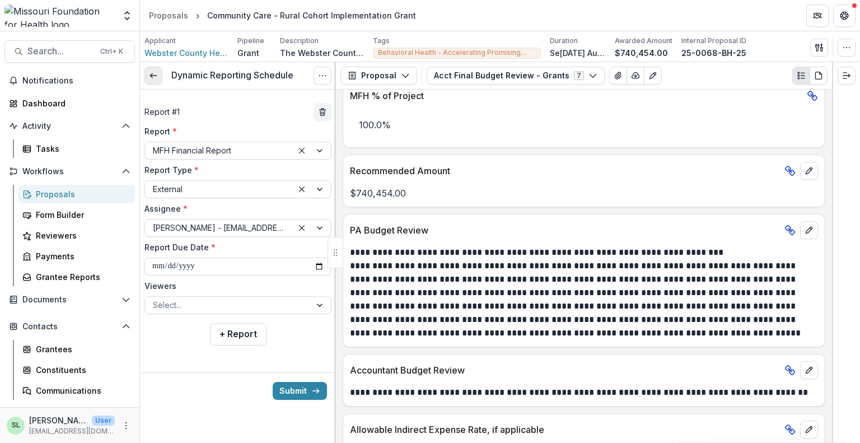
click at [150, 79] on icon at bounding box center [153, 75] width 9 height 9
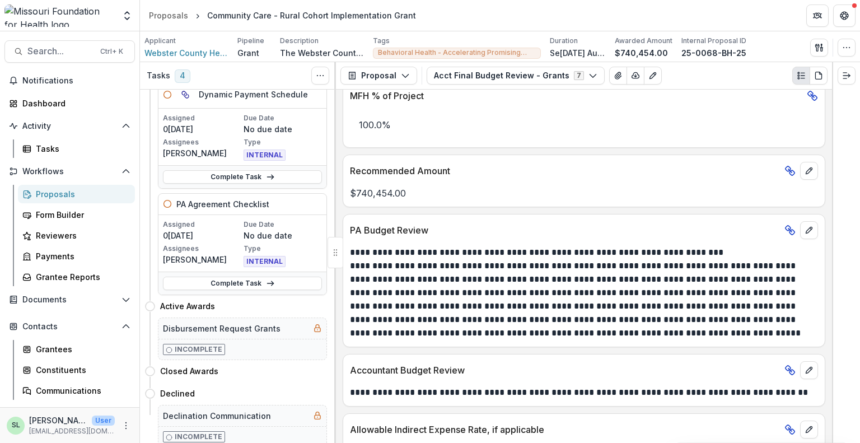
scroll to position [288, 0]
click at [251, 282] on link "Complete Task" at bounding box center [242, 282] width 159 height 13
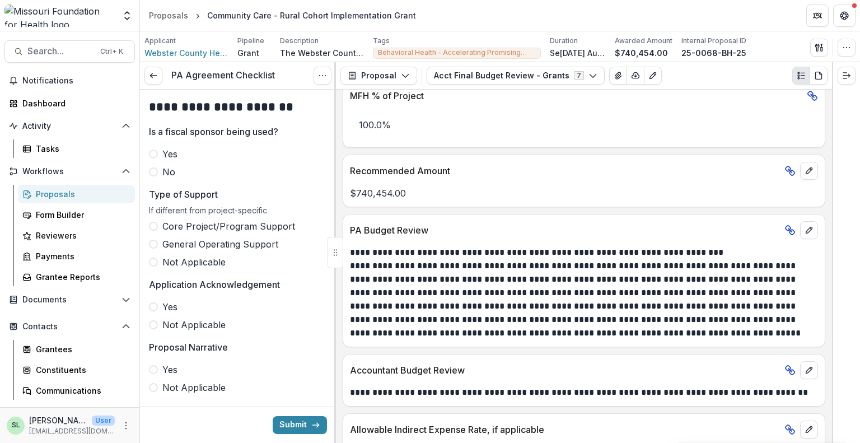
click at [155, 171] on span at bounding box center [153, 171] width 9 height 9
click at [156, 74] on icon at bounding box center [153, 75] width 9 height 9
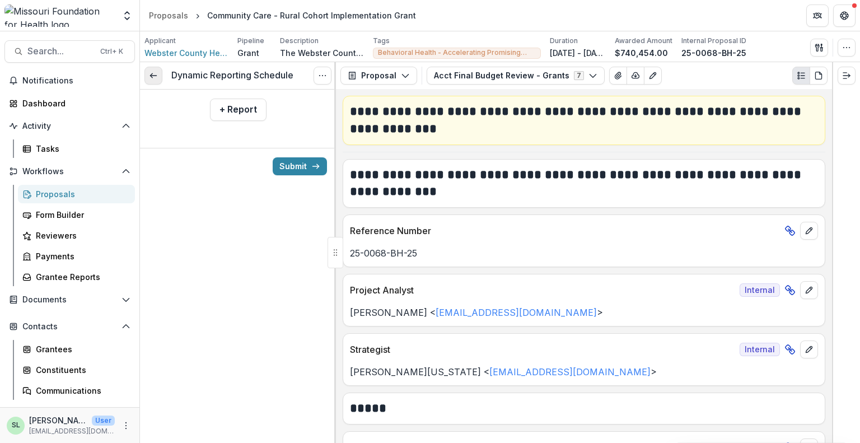
click at [155, 81] on link at bounding box center [153, 76] width 18 height 18
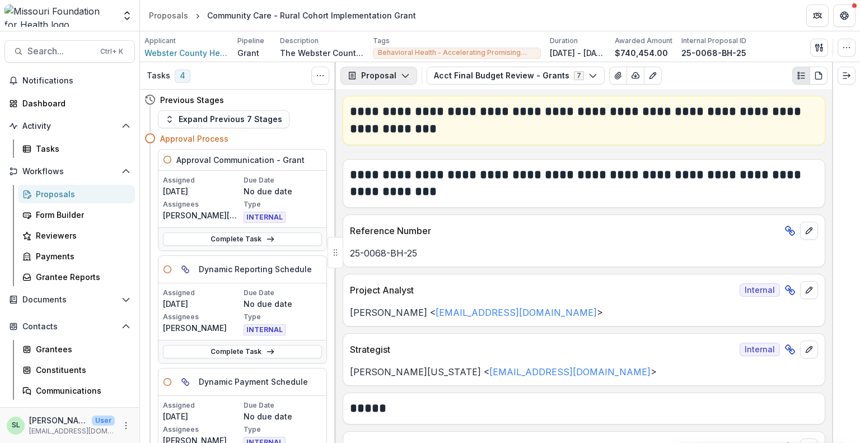
click at [408, 77] on button "Proposal" at bounding box center [379, 76] width 77 height 18
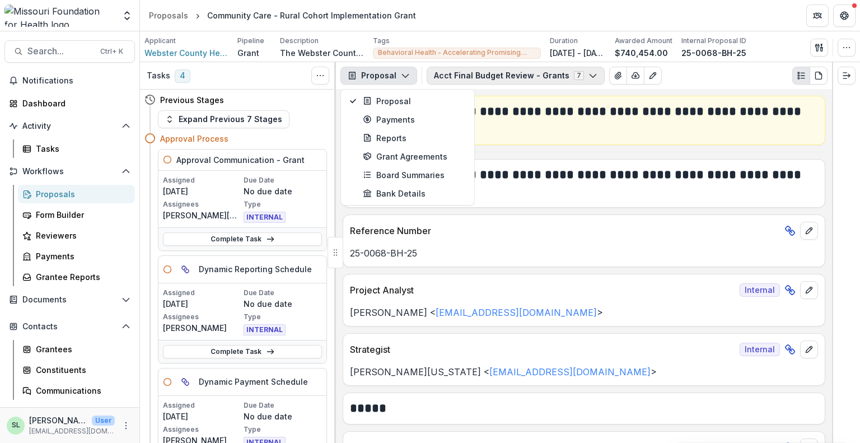
click at [518, 76] on button "Acct Final Budget Review - Grants 7" at bounding box center [516, 76] width 178 height 18
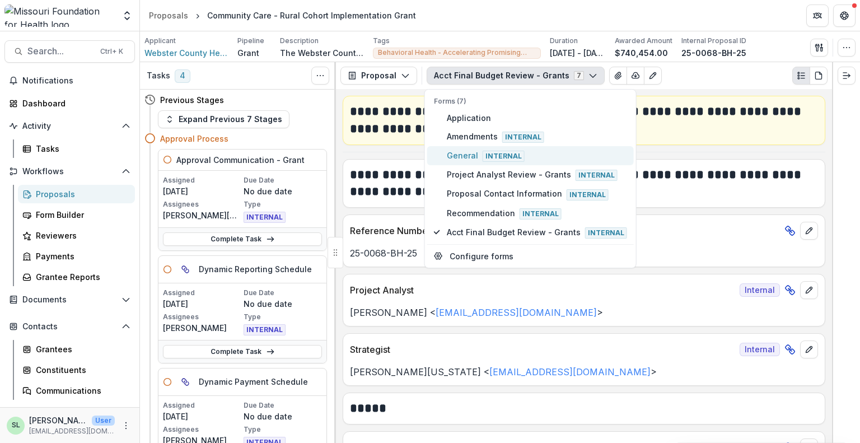
click at [466, 157] on span "General Internal" at bounding box center [537, 156] width 180 height 12
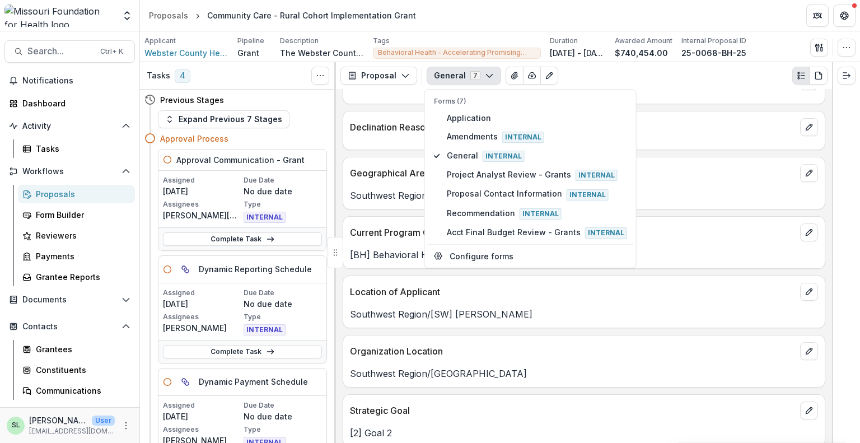
scroll to position [2507, 0]
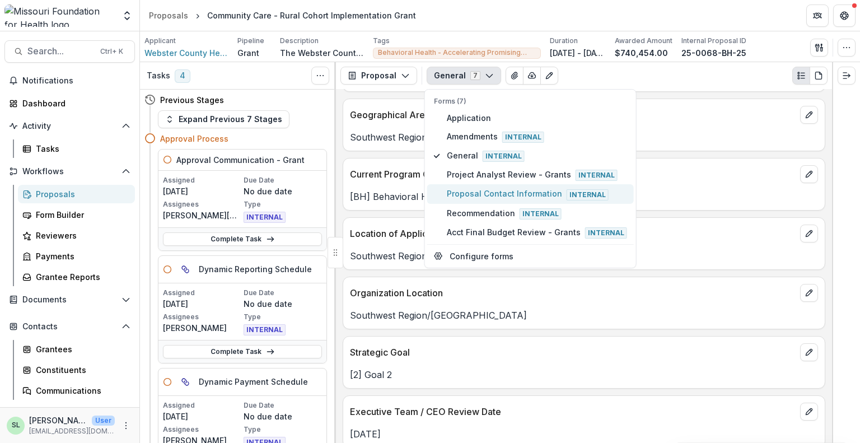
click at [496, 192] on span "Proposal Contact Information Internal" at bounding box center [537, 194] width 180 height 12
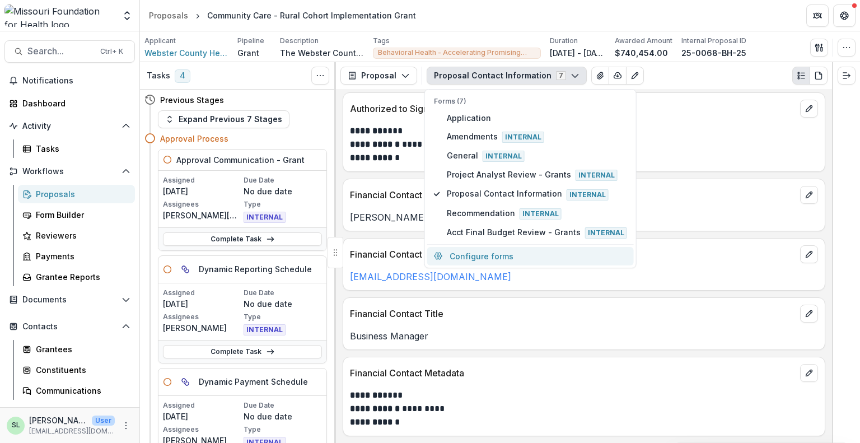
scroll to position [362, 0]
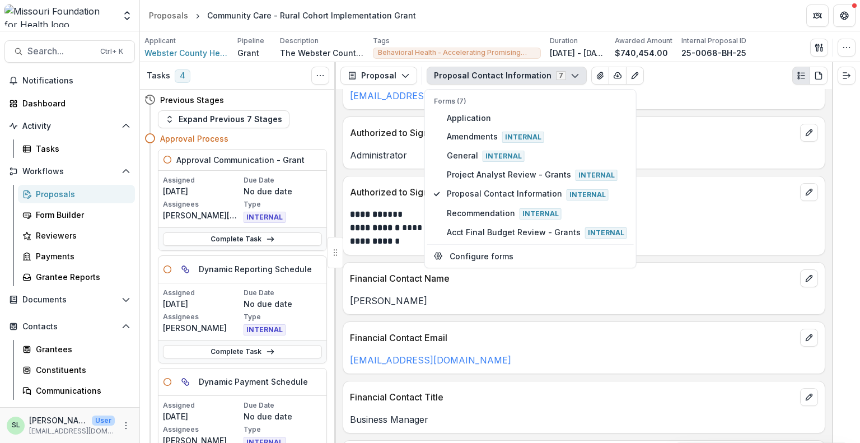
click at [711, 87] on div "Proposal Proposal Payments Reports Grant Agreements Board Summaries Bank Detail…" at bounding box center [584, 75] width 496 height 27
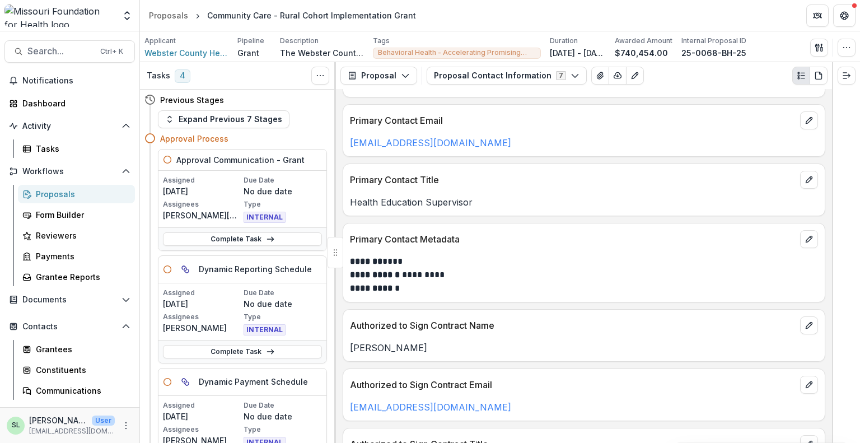
scroll to position [0, 0]
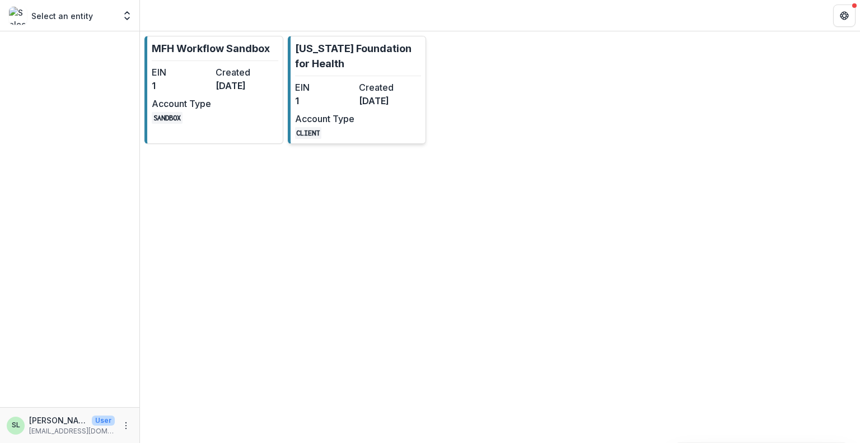
click at [343, 71] on link "[US_STATE] Foundation for Health EIN 1 Created 6[DATE]Account Type CLIENT" at bounding box center [357, 90] width 139 height 108
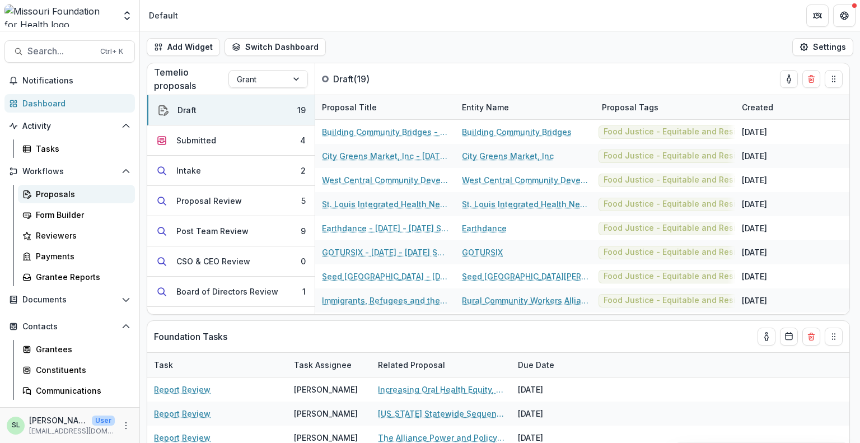
click at [37, 197] on div "Proposals" at bounding box center [81, 194] width 90 height 12
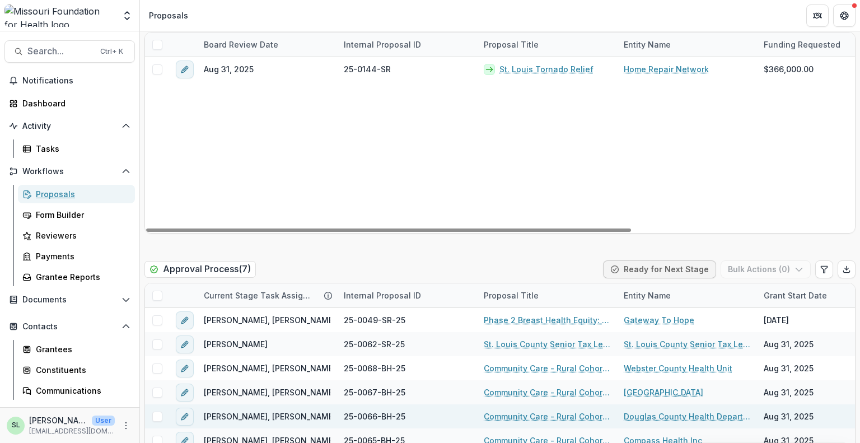
scroll to position [1792, 0]
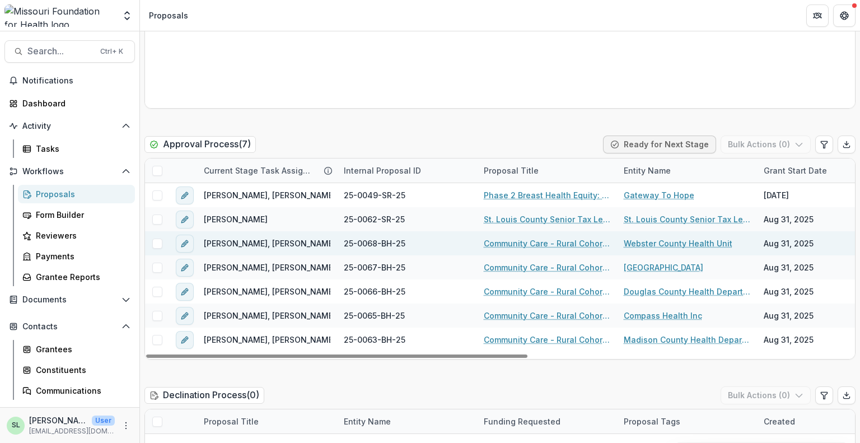
click at [691, 237] on link "Webster County Health Unit" at bounding box center [678, 243] width 109 height 12
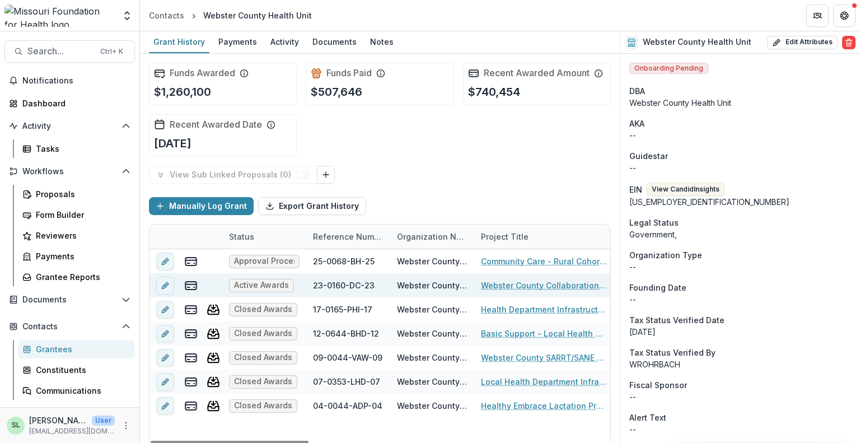
click at [530, 279] on link "Webster County Collaboration to Decriminalize Behavioral Health Crises" at bounding box center [544, 285] width 127 height 12
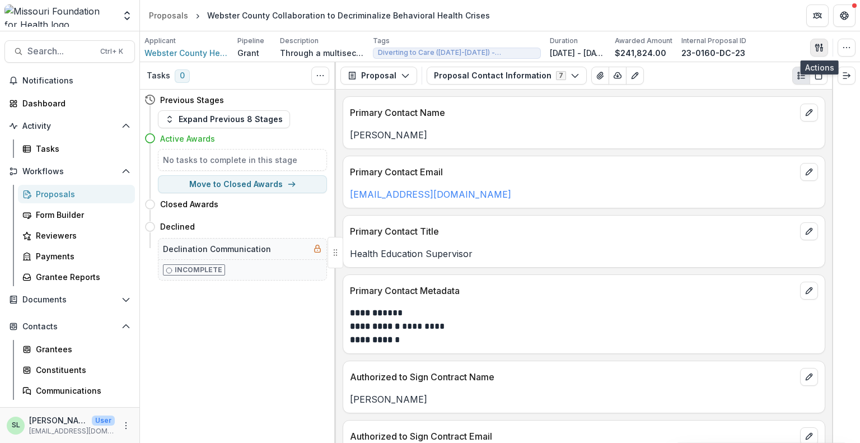
click at [822, 48] on icon "button" at bounding box center [819, 47] width 9 height 9
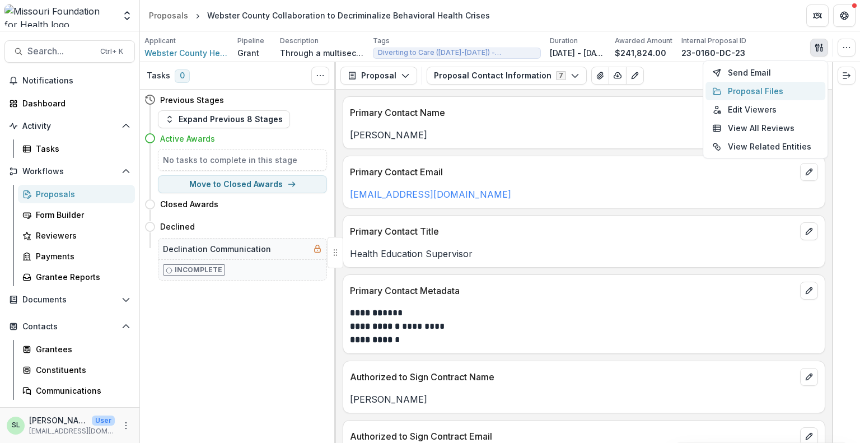
click at [751, 94] on button "Proposal Files" at bounding box center [766, 91] width 120 height 18
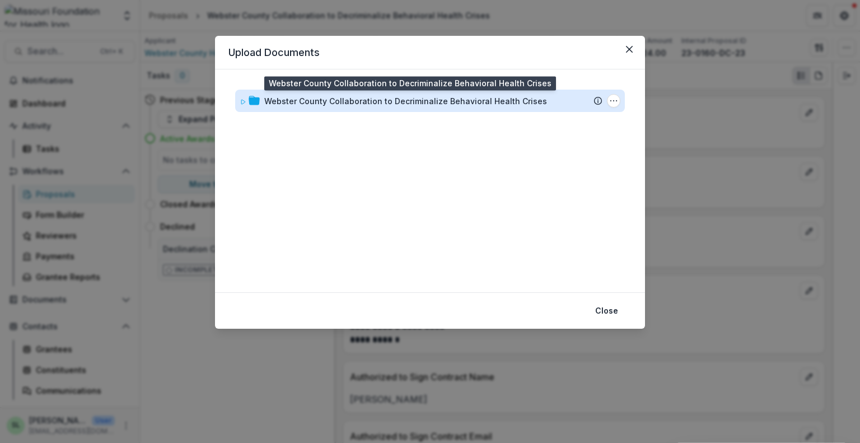
click at [314, 101] on div "Webster County Collaboration to Decriminalize Behavioral Health Crises" at bounding box center [405, 101] width 283 height 12
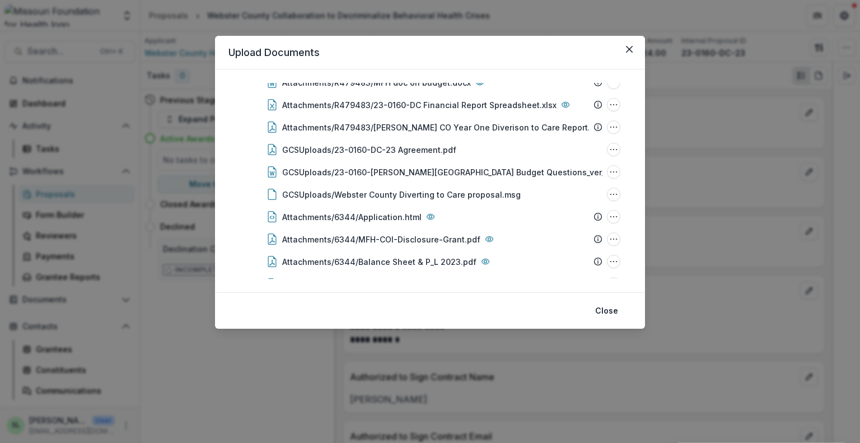
scroll to position [433, 0]
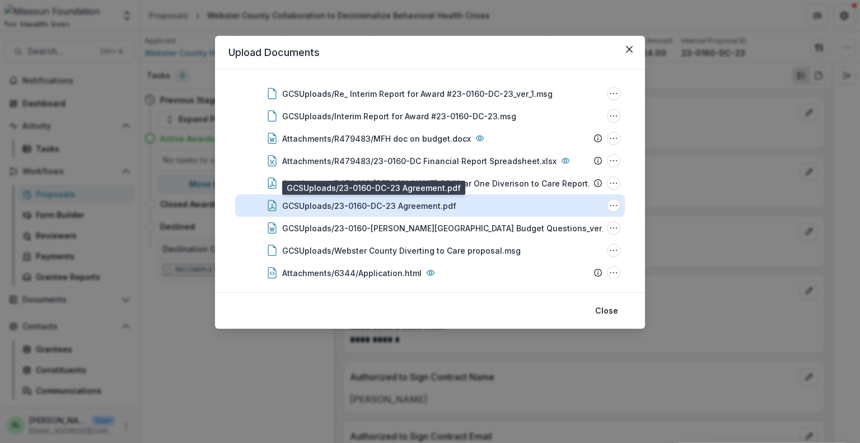
click at [408, 203] on div "GCSUploads/23-0160-DC-23 Agreement.pdf" at bounding box center [369, 206] width 174 height 12
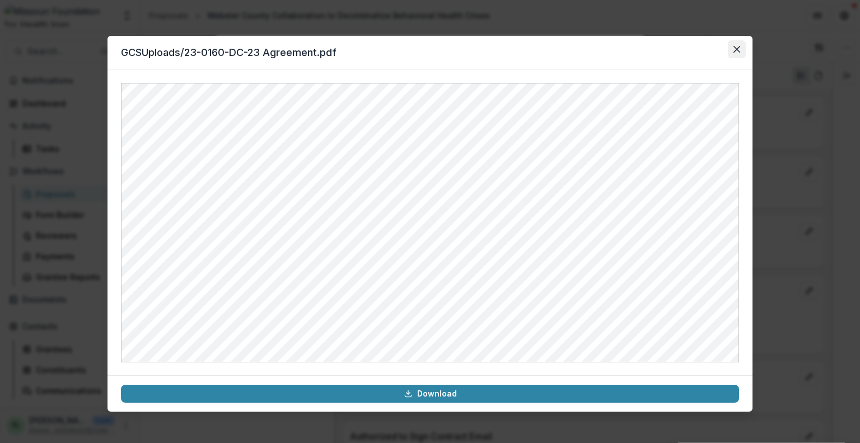
click at [739, 52] on icon "Close" at bounding box center [737, 49] width 7 height 7
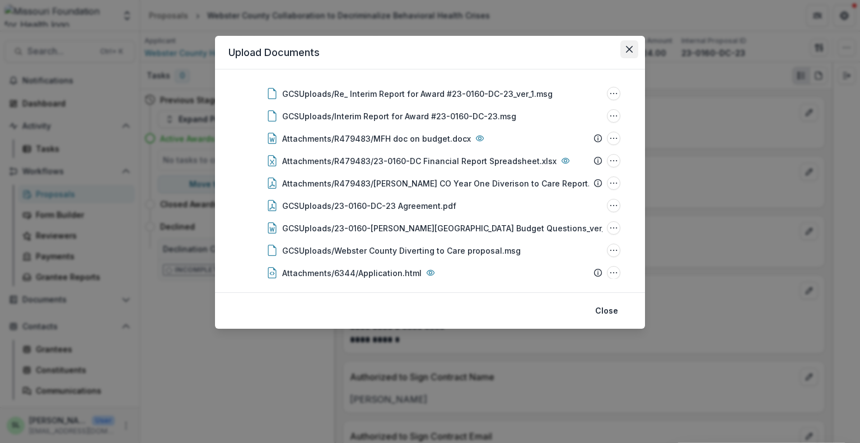
click at [628, 53] on button "Close" at bounding box center [630, 49] width 18 height 18
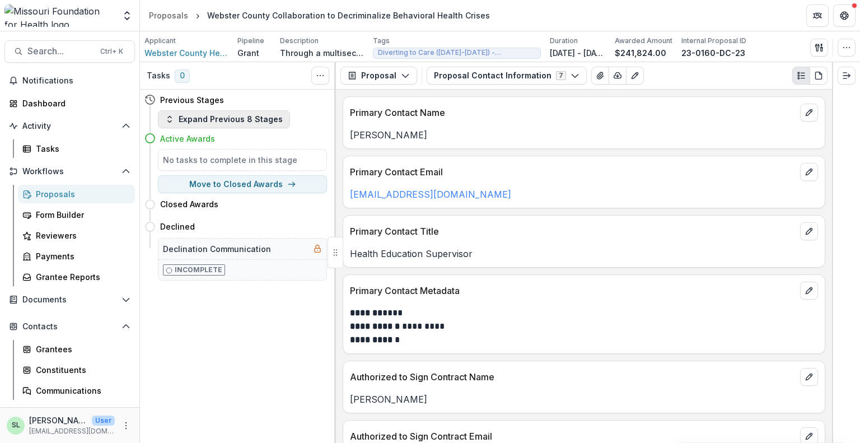
click at [218, 118] on button "Expand Previous 8 Stages" at bounding box center [224, 119] width 132 height 18
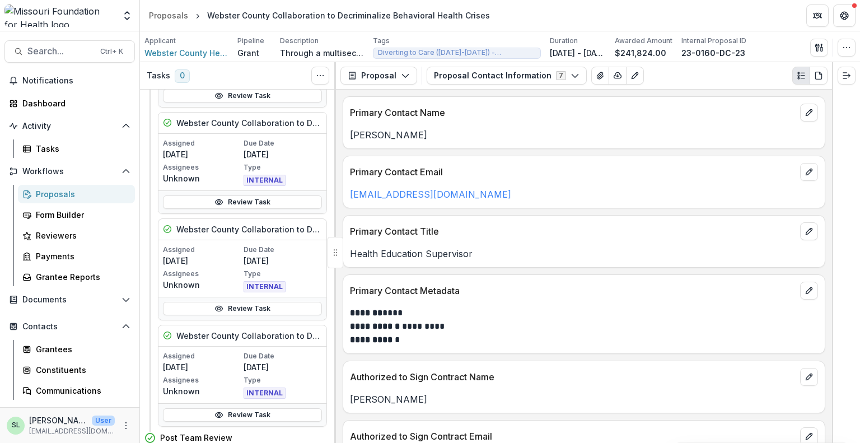
scroll to position [540, 0]
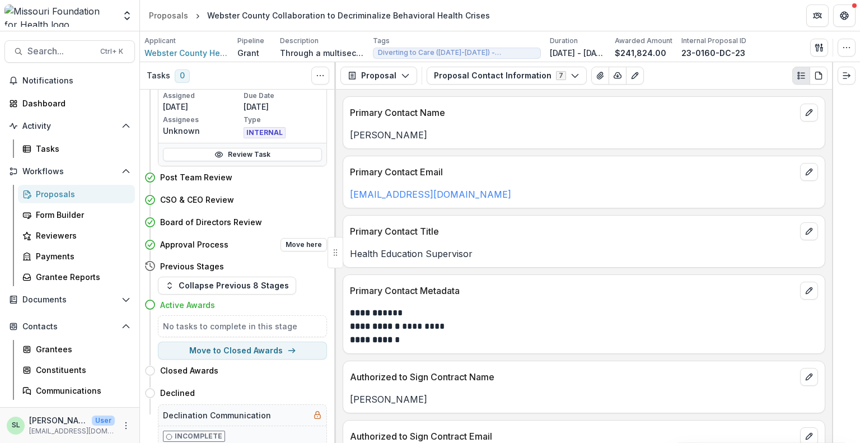
click at [151, 243] on icon at bounding box center [149, 244] width 11 height 11
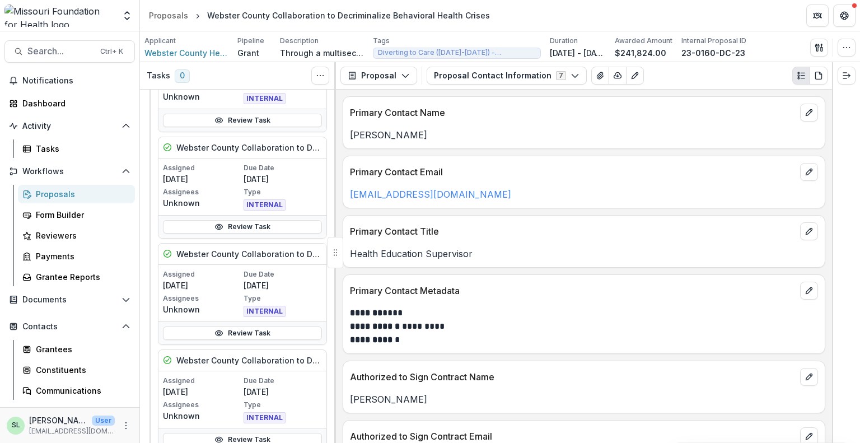
scroll to position [148, 0]
click at [402, 76] on polyline "button" at bounding box center [405, 75] width 6 height 3
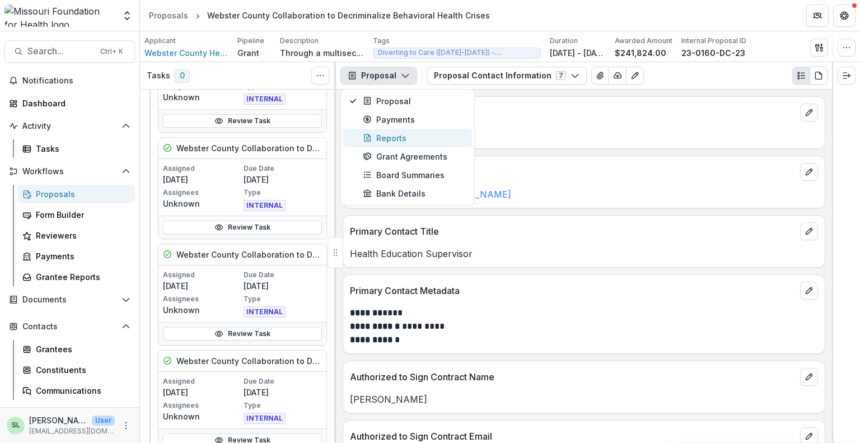
click at [403, 133] on div "Reports" at bounding box center [414, 138] width 102 height 12
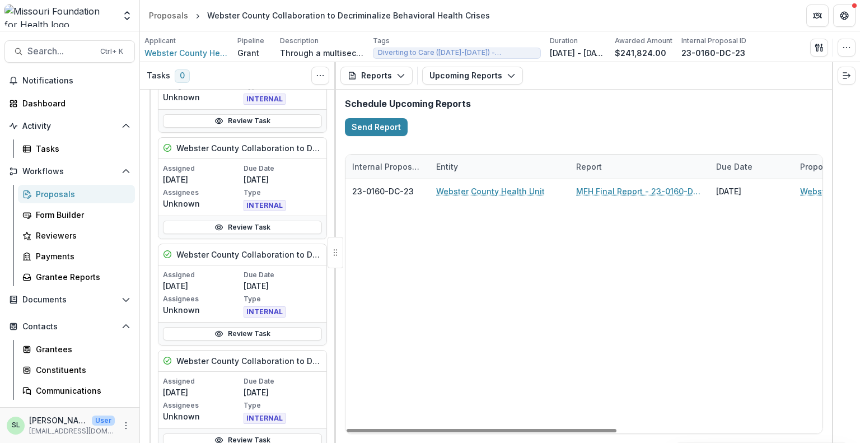
click at [432, 389] on div "23-0160-DC-23 Webster County Health Unit MFH Final Report - 23-0160-DC-23 09/30…" at bounding box center [766, 306] width 840 height 254
drag, startPoint x: 441, startPoint y: 429, endPoint x: 393, endPoint y: 430, distance: 47.6
click at [393, 430] on div at bounding box center [482, 430] width 270 height 3
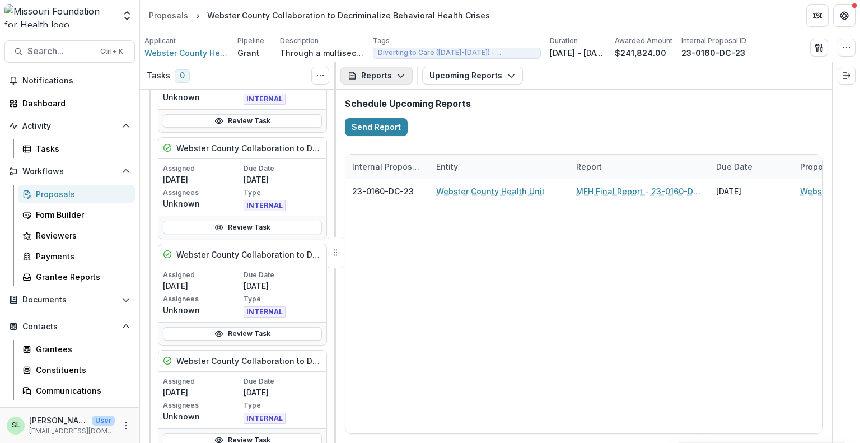
click at [390, 78] on button "Reports" at bounding box center [377, 76] width 72 height 18
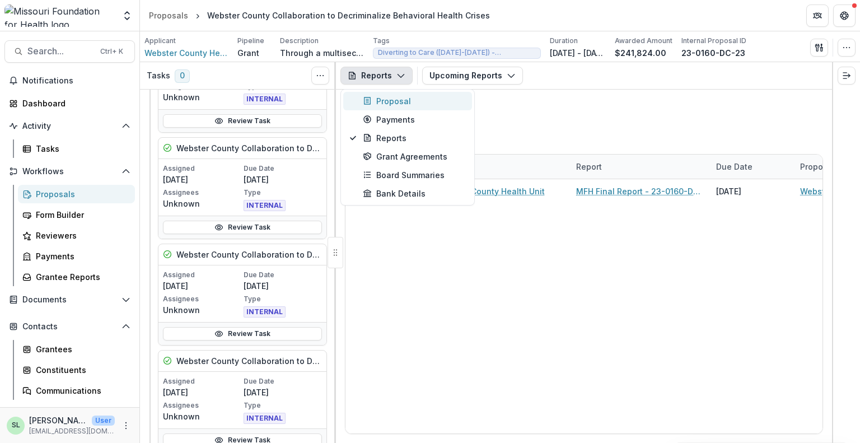
click at [392, 102] on div "Proposal" at bounding box center [414, 101] width 102 height 12
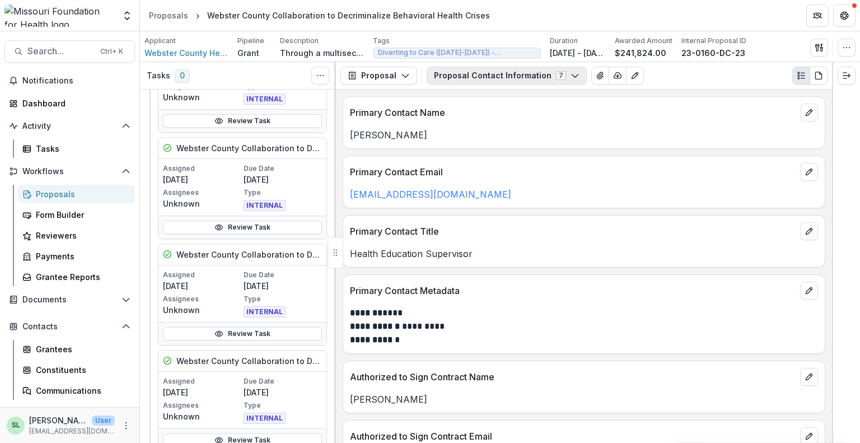
click at [556, 79] on button "Proposal Contact Information 7" at bounding box center [507, 76] width 160 height 18
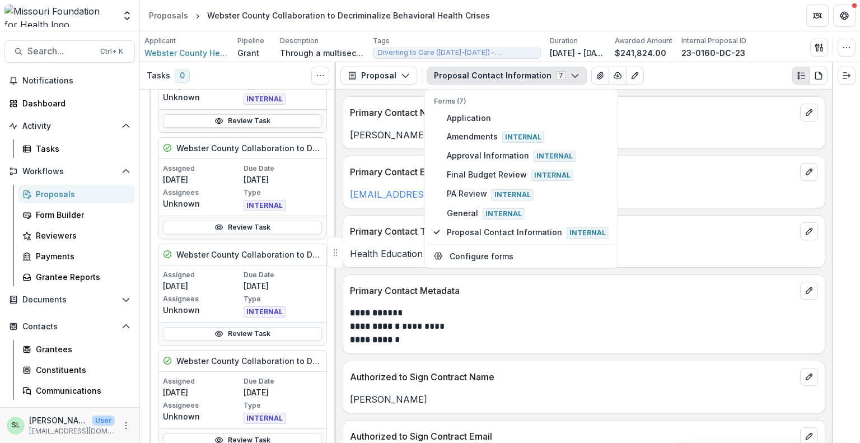
click at [715, 74] on div "Proposal Contact Information 7 Forms (7) Application Amendments Internal Approv…" at bounding box center [627, 76] width 401 height 18
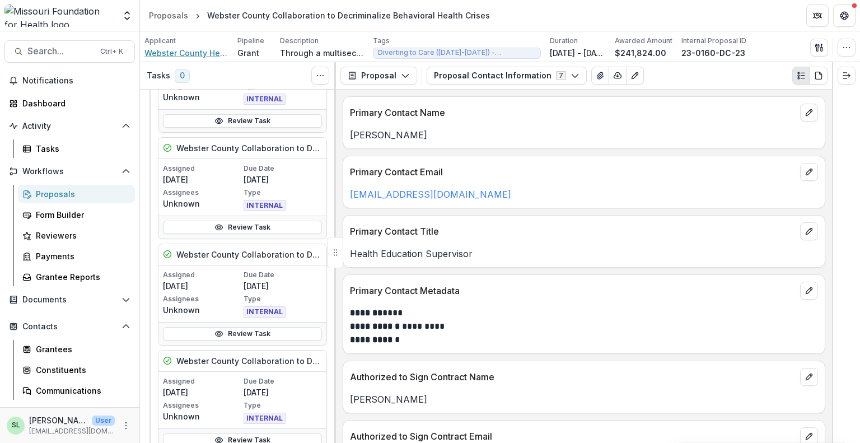
click at [198, 53] on span "Webster County Health Unit" at bounding box center [186, 53] width 84 height 12
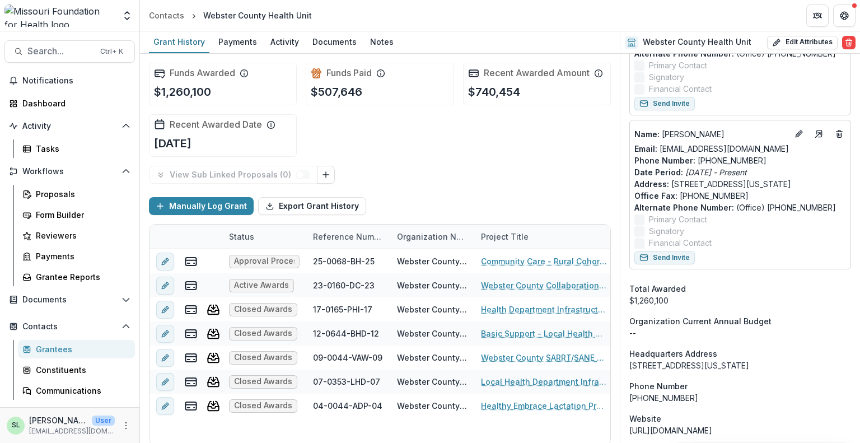
scroll to position [784, 0]
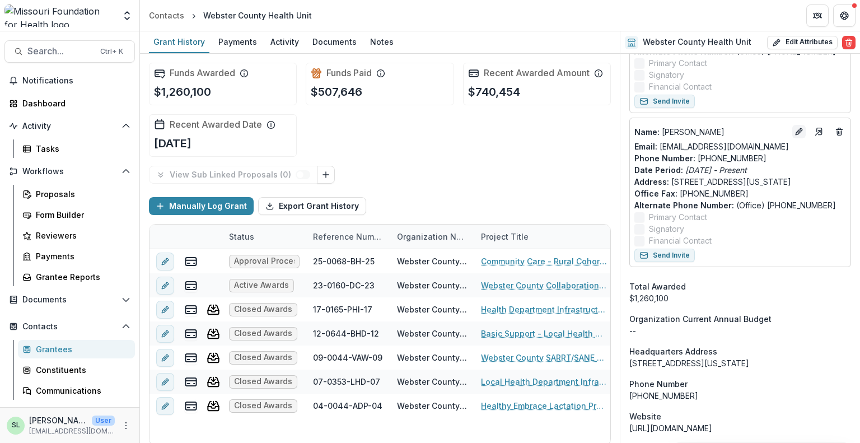
click at [795, 136] on icon "Edit" at bounding box center [799, 131] width 9 height 9
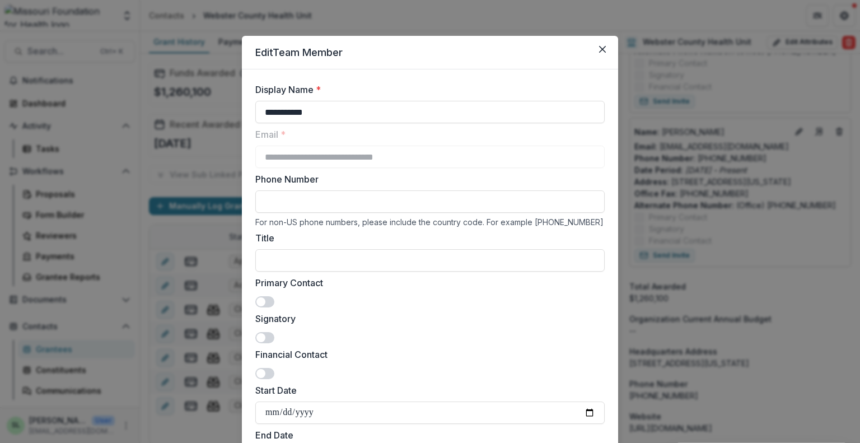
click at [264, 338] on span at bounding box center [264, 337] width 19 height 11
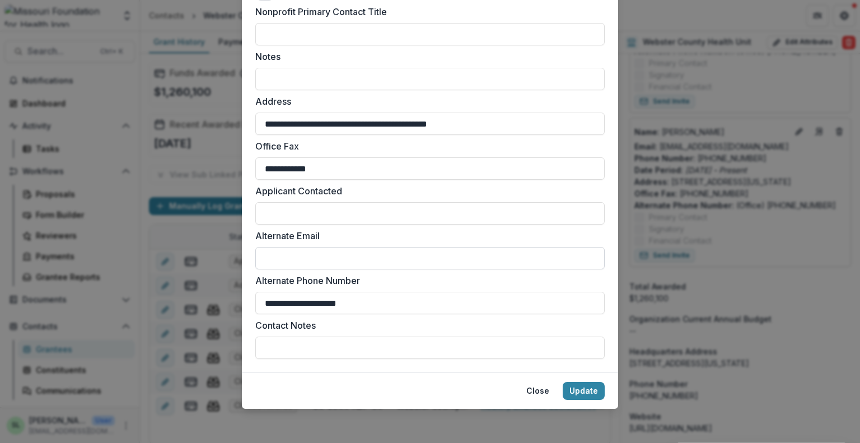
scroll to position [505, 0]
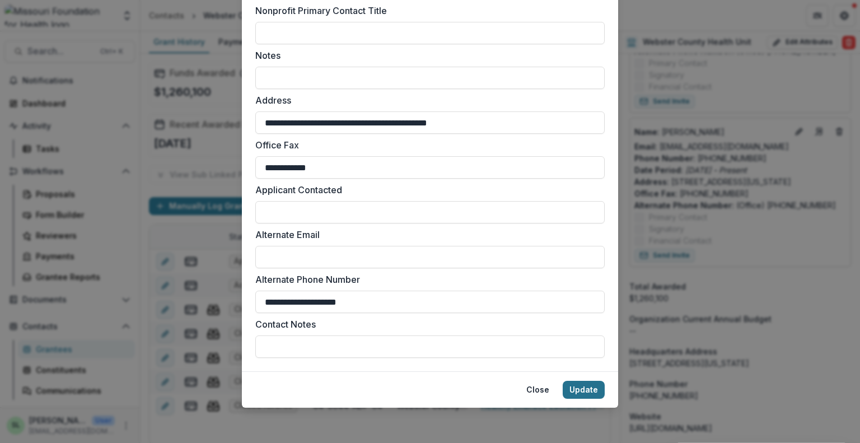
click at [579, 391] on button "Update" at bounding box center [584, 390] width 42 height 18
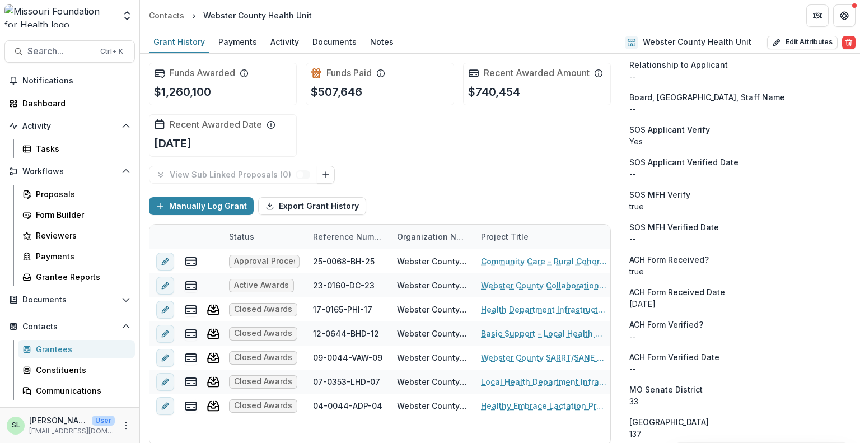
scroll to position [1288, 0]
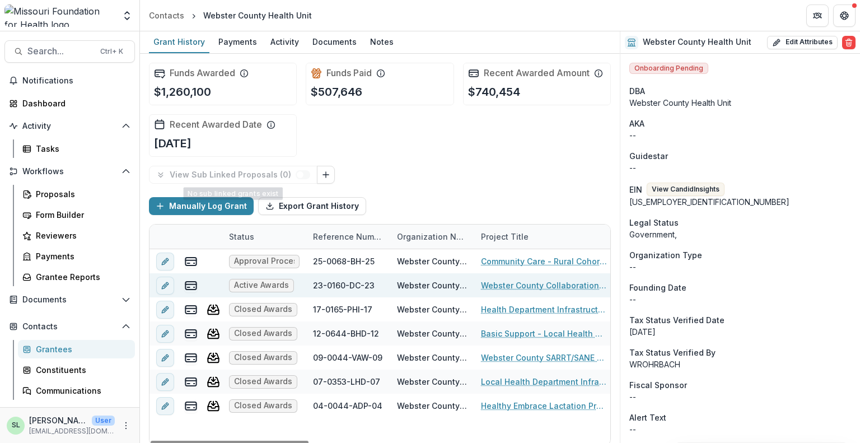
scroll to position [1288, 0]
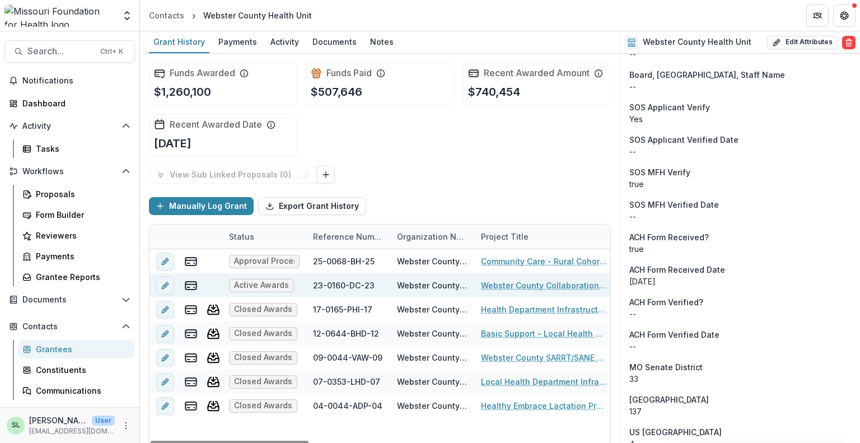
click at [498, 285] on link "Webster County Collaboration to Decriminalize Behavioral Health Crises" at bounding box center [544, 285] width 127 height 12
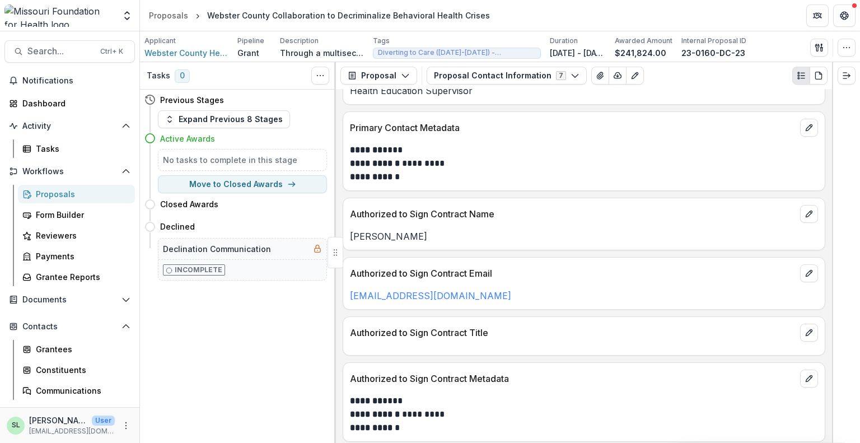
scroll to position [166, 0]
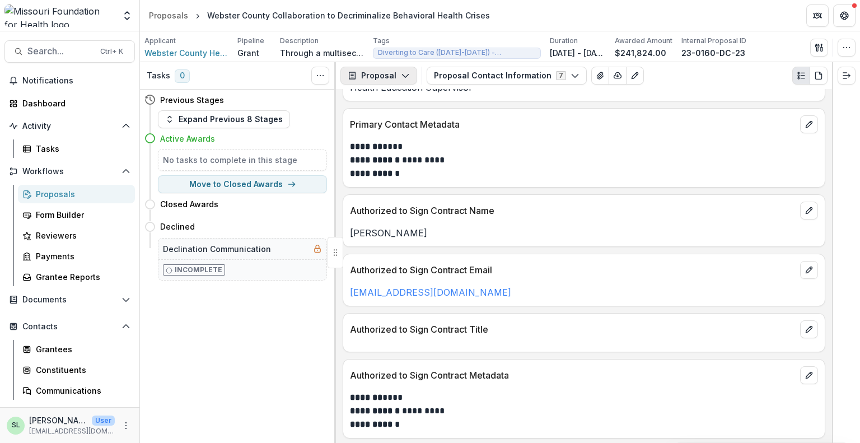
click at [407, 75] on icon "button" at bounding box center [405, 75] width 9 height 9
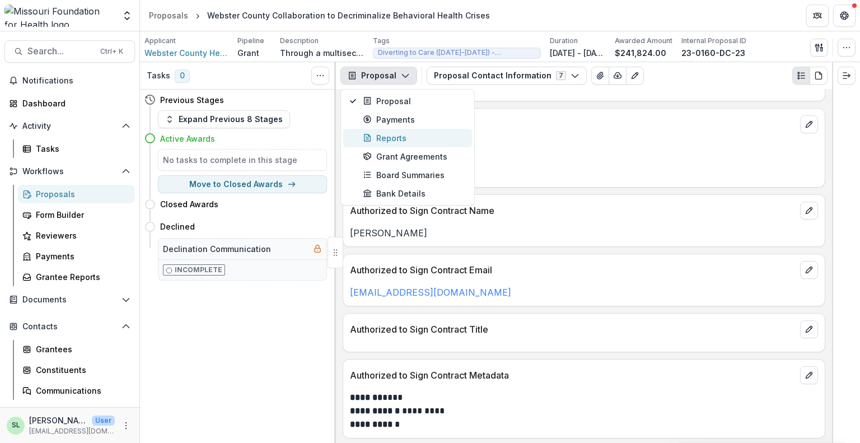
click at [392, 141] on div "Reports" at bounding box center [414, 138] width 102 height 12
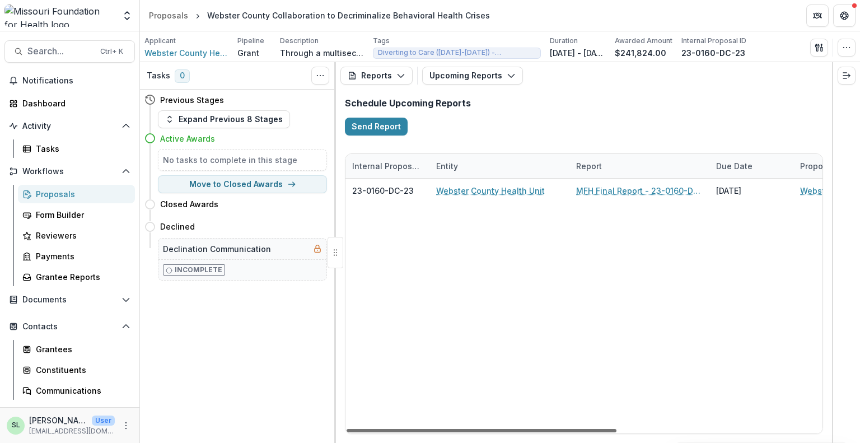
drag, startPoint x: 557, startPoint y: 431, endPoint x: 438, endPoint y: 427, distance: 119.4
click at [438, 429] on div at bounding box center [482, 430] width 270 height 3
click at [499, 72] on button "Upcoming Reports" at bounding box center [472, 76] width 101 height 18
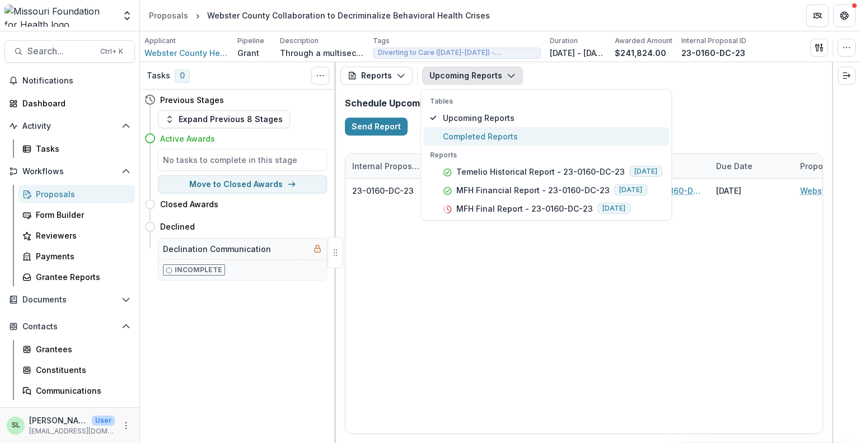
click at [506, 131] on span "Completed Reports" at bounding box center [553, 136] width 220 height 12
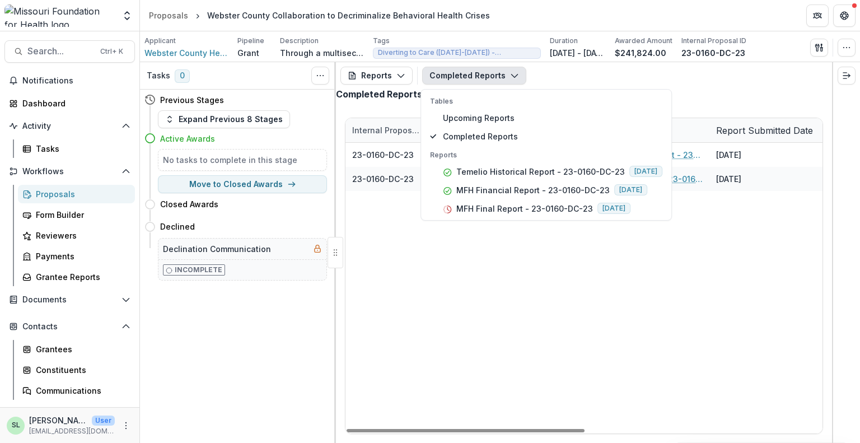
click at [517, 320] on div "23-0160-DC-23 Webster County Health Unit Temelio Historical Report - 23-0160-DC…" at bounding box center [822, 288] width 952 height 291
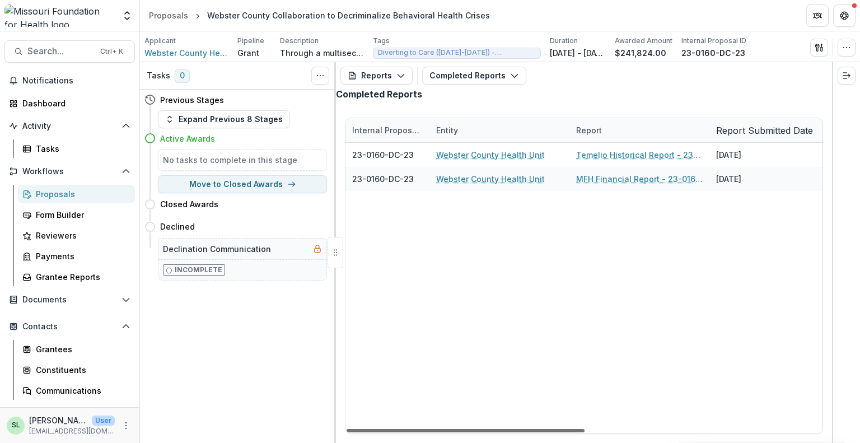
drag, startPoint x: 548, startPoint y: 431, endPoint x: 405, endPoint y: 434, distance: 142.8
click at [405, 432] on div at bounding box center [466, 430] width 238 height 3
click at [398, 78] on icon "button" at bounding box center [401, 75] width 9 height 9
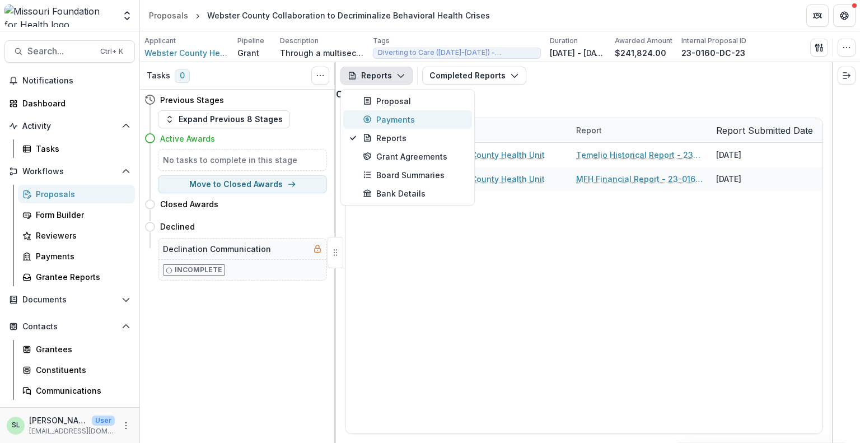
click at [388, 116] on div "Payments" at bounding box center [414, 120] width 102 height 12
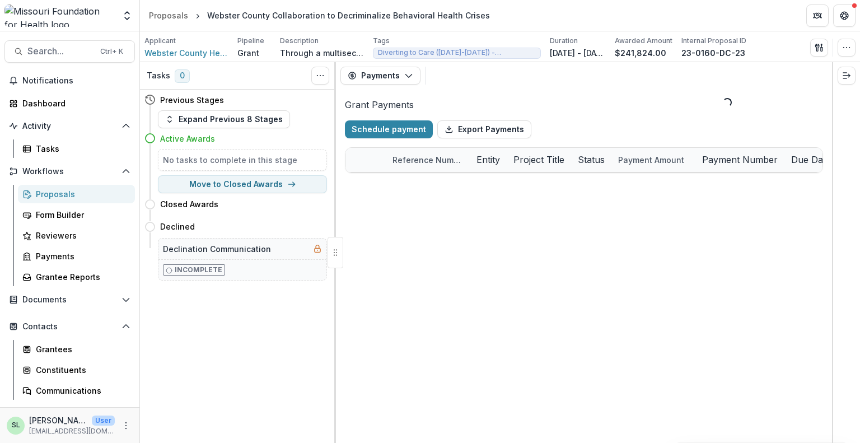
select select "****"
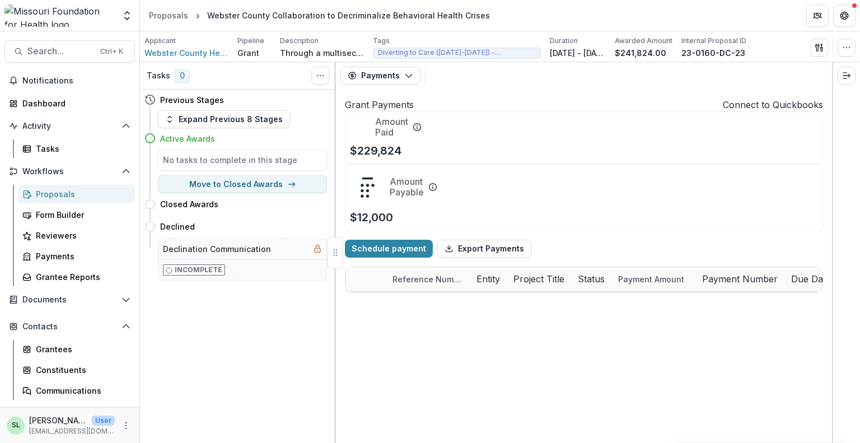
select select "****"
drag, startPoint x: 514, startPoint y: 430, endPoint x: 469, endPoint y: 435, distance: 45.0
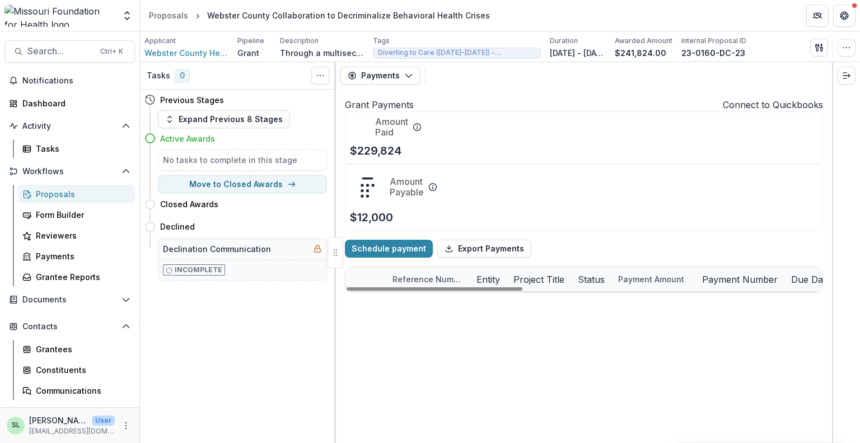
click at [479, 291] on div at bounding box center [435, 288] width 176 height 3
select select "****"
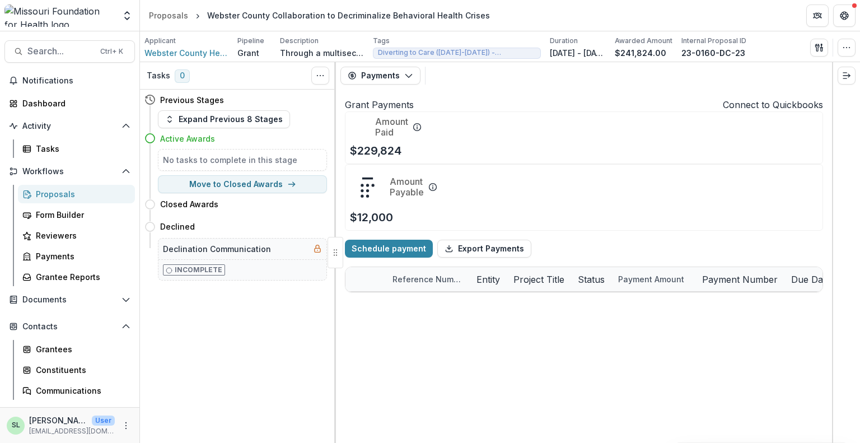
select select "****"
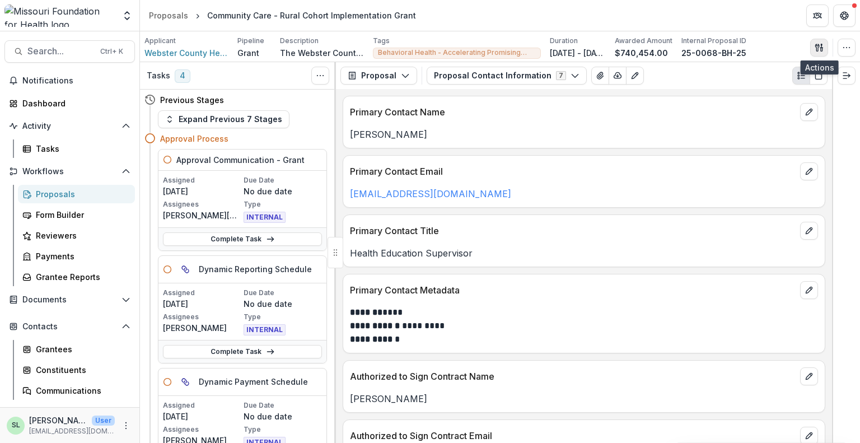
click at [818, 45] on icon "button" at bounding box center [817, 47] width 4 height 7
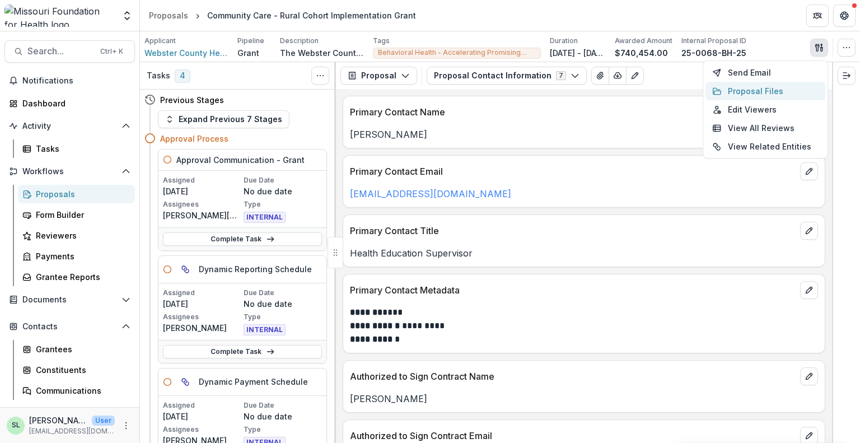
click at [773, 87] on button "Proposal Files" at bounding box center [766, 91] width 120 height 18
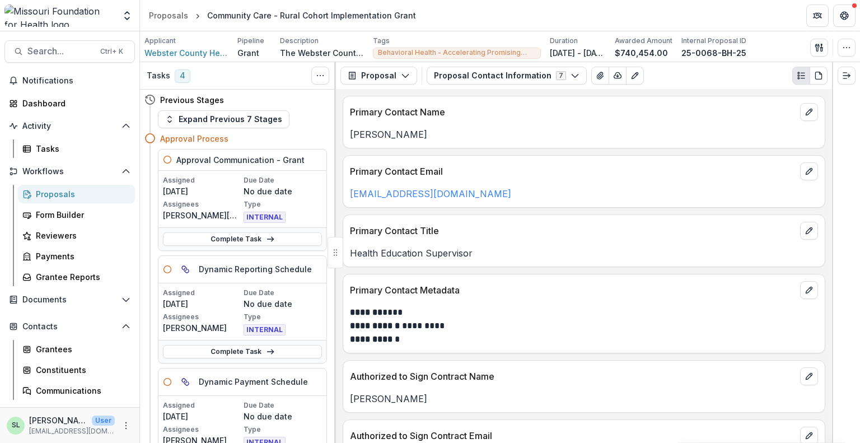
click at [173, 12] on div "Proposals" at bounding box center [168, 16] width 39 height 12
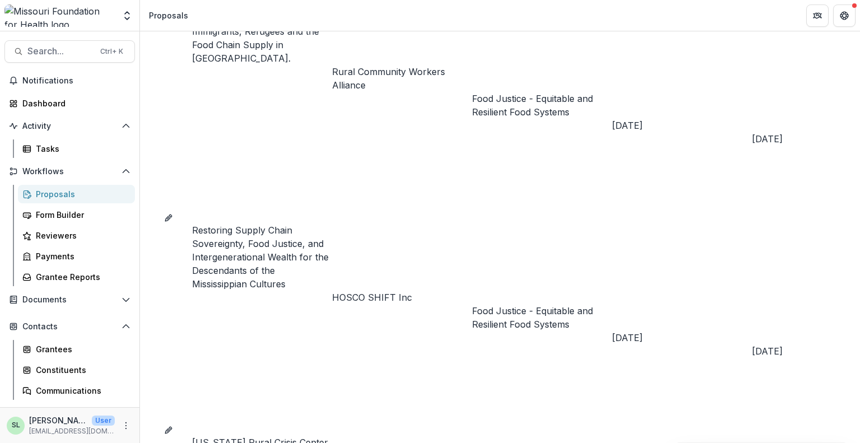
drag, startPoint x: 504, startPoint y: 220, endPoint x: 258, endPoint y: 216, distance: 246.5
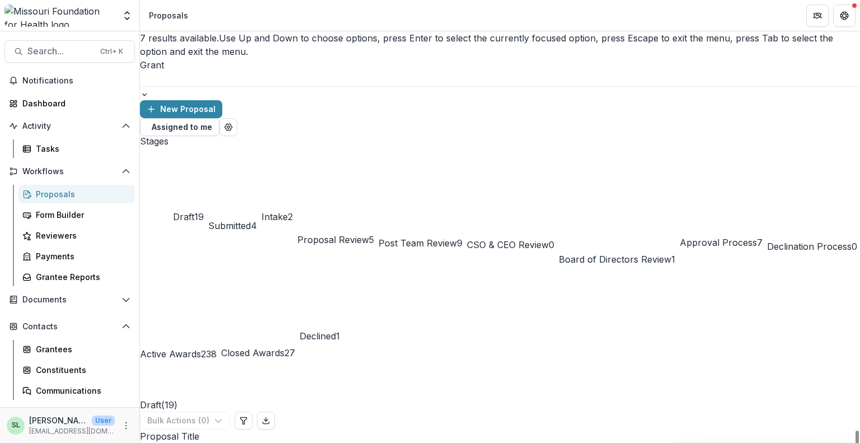
click at [244, 86] on div at bounding box center [500, 93] width 720 height 14
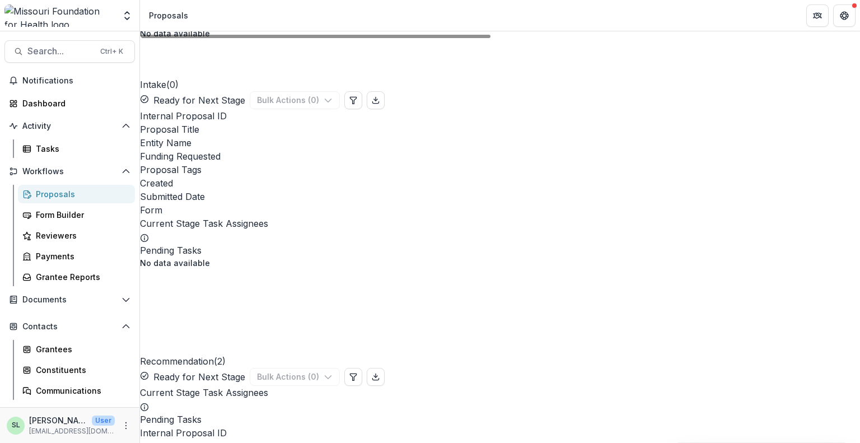
scroll to position [728, 0]
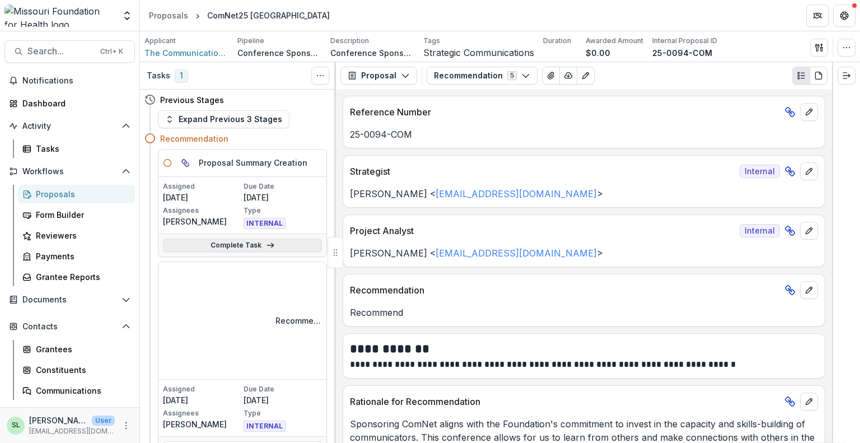
click at [228, 249] on link "Complete Task" at bounding box center [242, 245] width 159 height 13
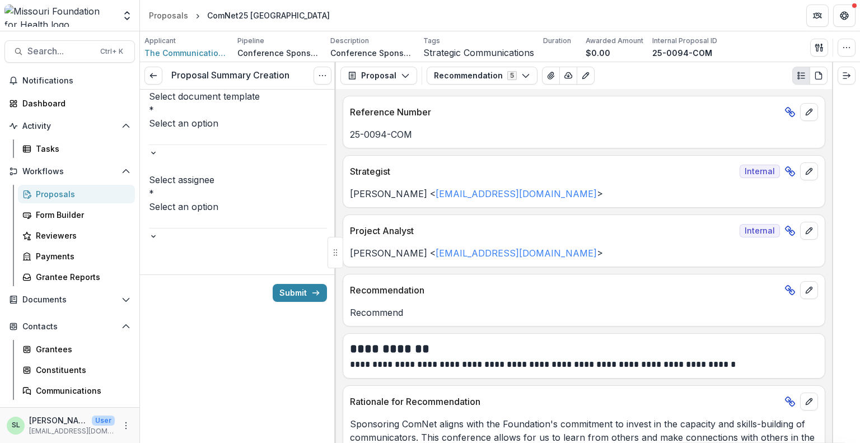
click at [319, 144] on div at bounding box center [238, 151] width 178 height 14
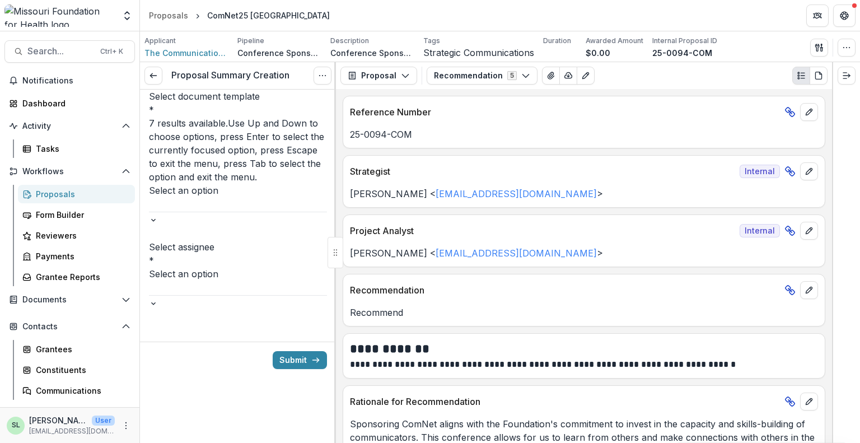
click at [249, 442] on div "2025 Conference Sponsorship Summary Form" at bounding box center [430, 449] width 860 height 13
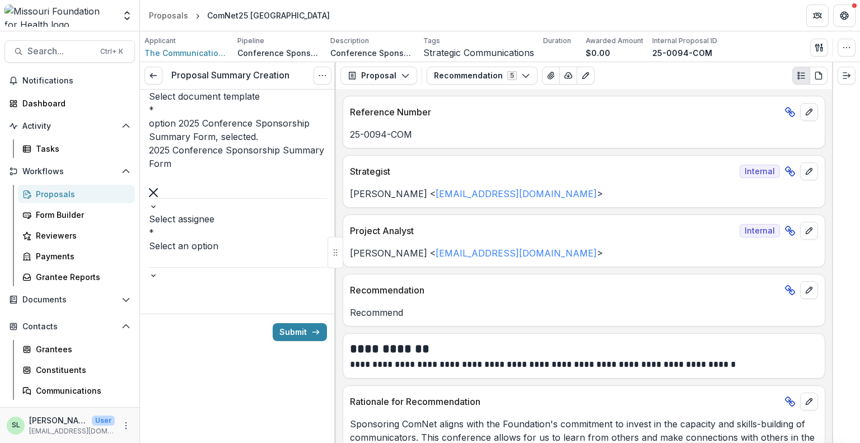
click at [309, 267] on div at bounding box center [238, 274] width 178 height 14
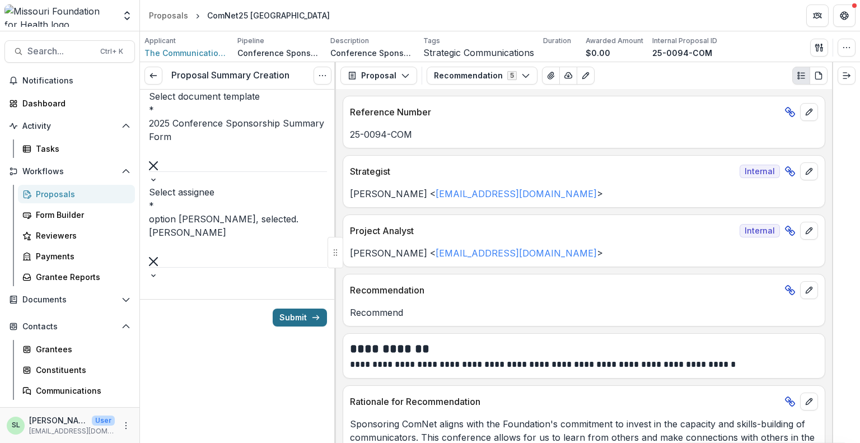
click at [307, 309] on button "Submit" at bounding box center [300, 318] width 54 height 18
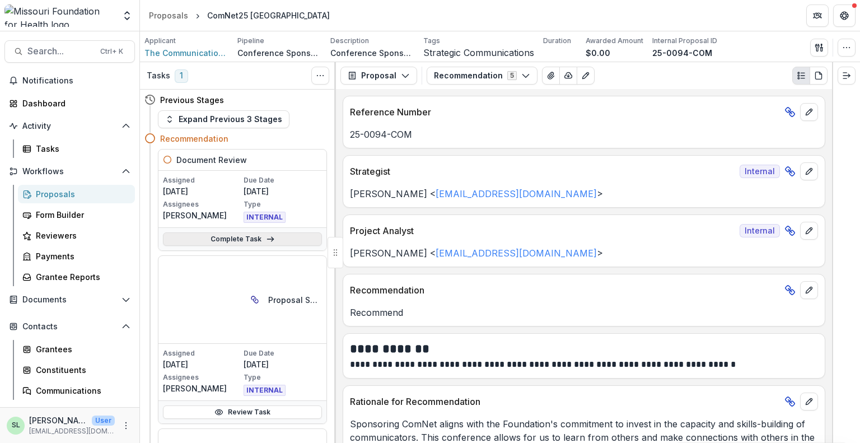
click at [230, 237] on link "Complete Task" at bounding box center [242, 238] width 159 height 13
select select "**********"
type input "**"
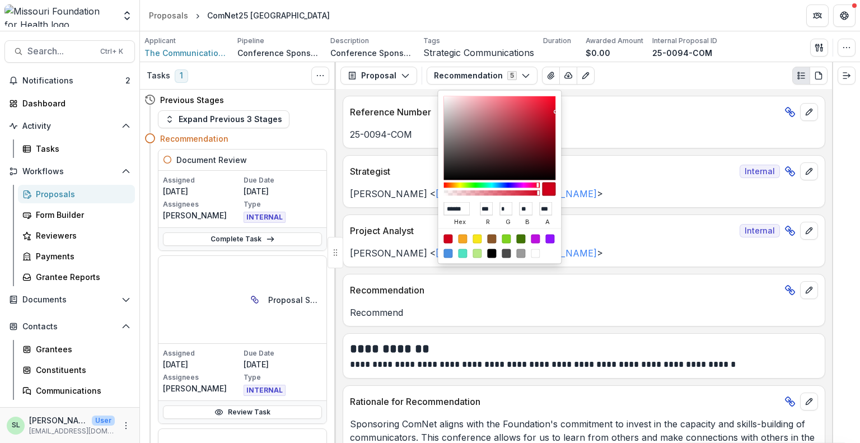
click at [494, 253] on div at bounding box center [491, 253] width 9 height 9
type input "******"
type input "*"
drag, startPoint x: 491, startPoint y: 300, endPoint x: 496, endPoint y: 297, distance: 6.0
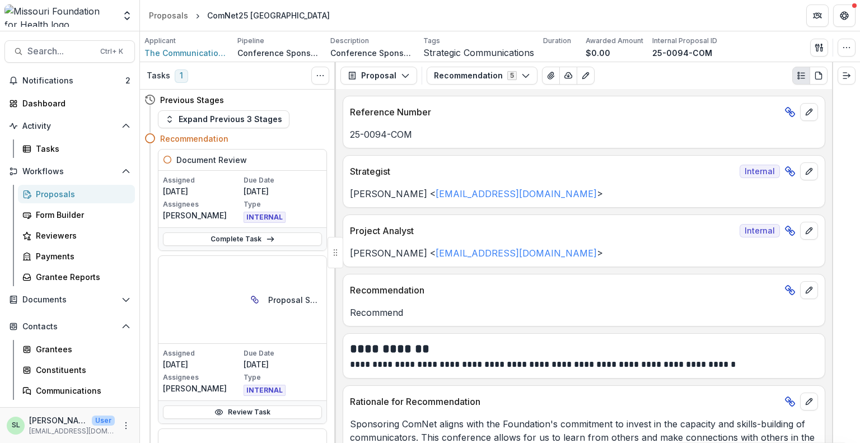
drag, startPoint x: 261, startPoint y: 217, endPoint x: 566, endPoint y: 277, distance: 311.2
type input "**"
select select "**********"
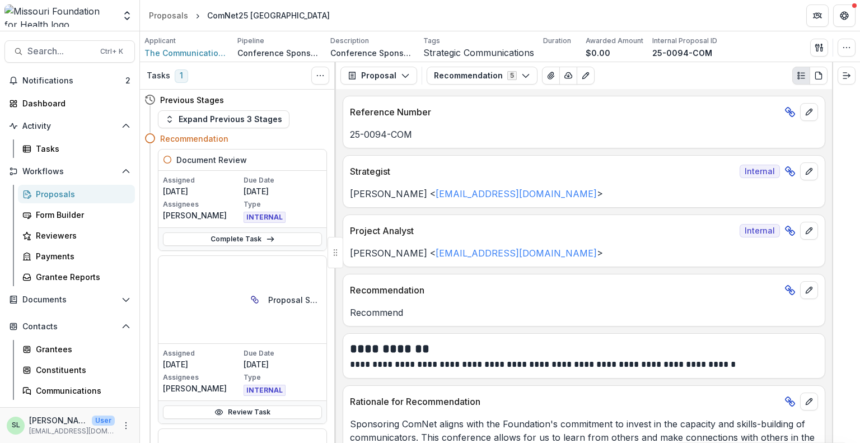
type input "**"
select select "**********"
type input "**"
select select "**********"
drag, startPoint x: 292, startPoint y: 217, endPoint x: 292, endPoint y: 229, distance: 11.8
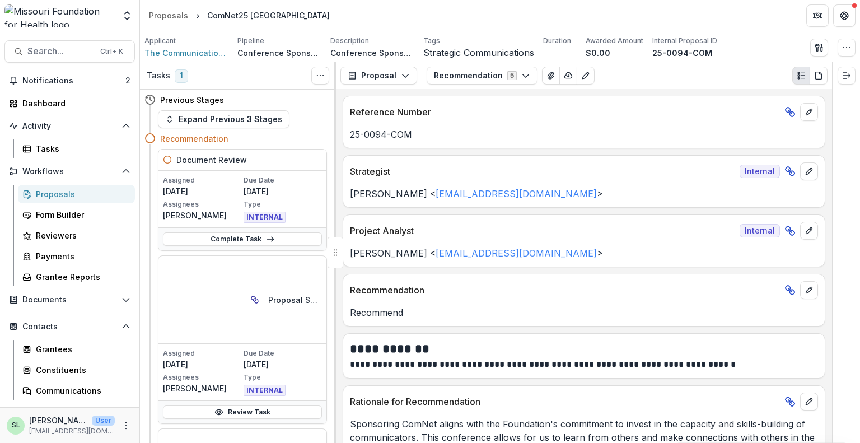
type input "**"
select select "**********"
drag, startPoint x: 292, startPoint y: 229, endPoint x: 495, endPoint y: 259, distance: 205.5
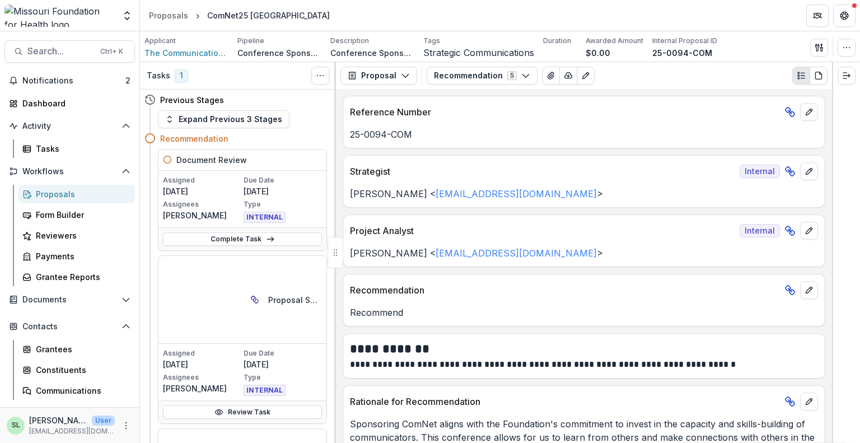
type input "**"
select select "**********"
drag, startPoint x: 291, startPoint y: 221, endPoint x: 601, endPoint y: 234, distance: 310.0
type input "**"
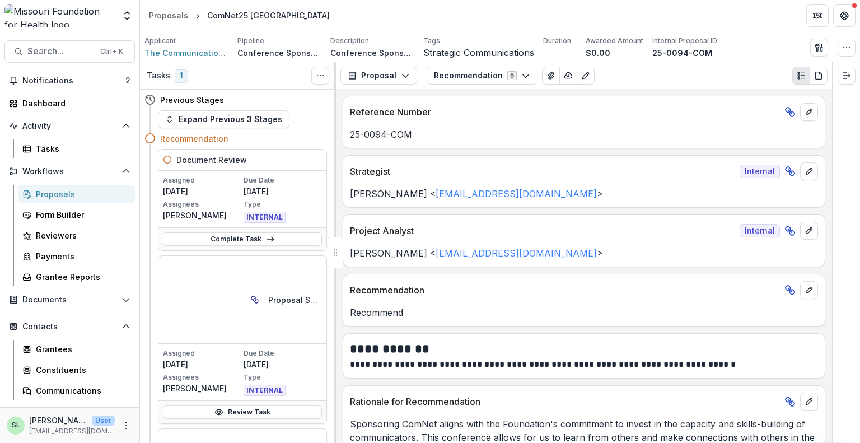
select select "**********"
drag, startPoint x: 576, startPoint y: 232, endPoint x: 436, endPoint y: 244, distance: 140.5
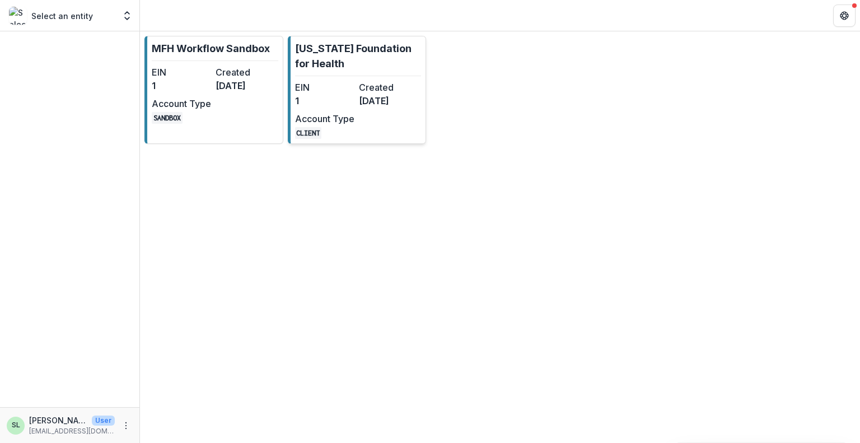
drag, startPoint x: 355, startPoint y: 26, endPoint x: 337, endPoint y: 71, distance: 48.5
click at [354, 29] on header at bounding box center [500, 15] width 720 height 31
click at [333, 80] on link "[US_STATE] Foundation for Health EIN 1 Created [DATE] Account Type CLIENT" at bounding box center [357, 90] width 139 height 108
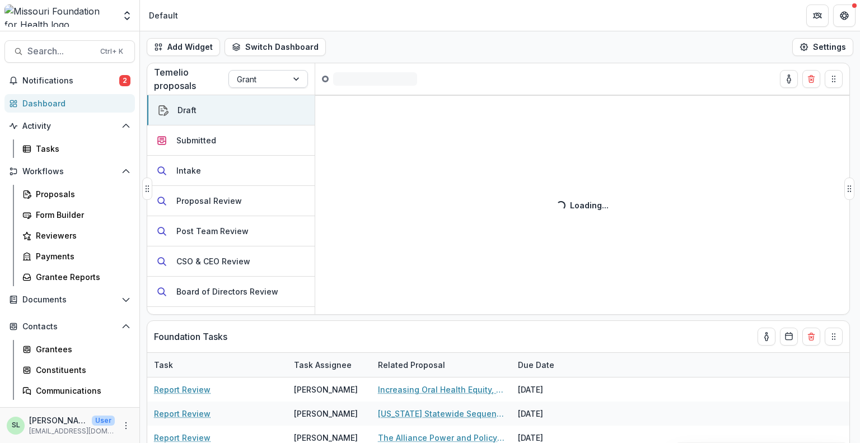
click at [291, 81] on div at bounding box center [297, 79] width 20 height 17
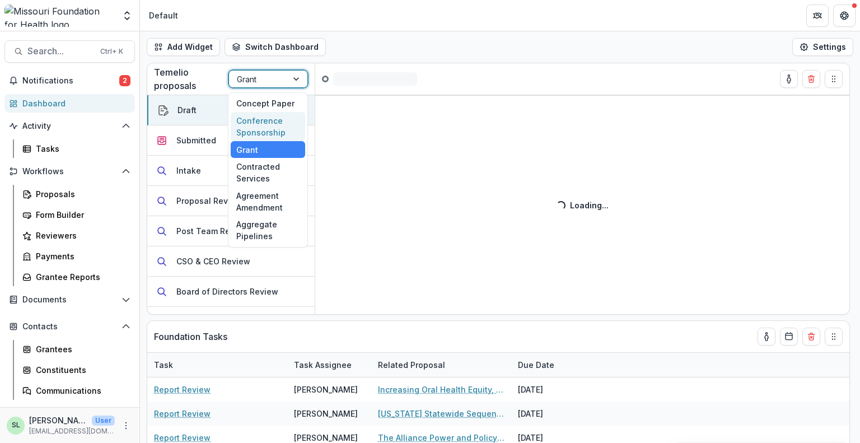
click at [283, 119] on div "Conference Sponsorship" at bounding box center [268, 126] width 74 height 29
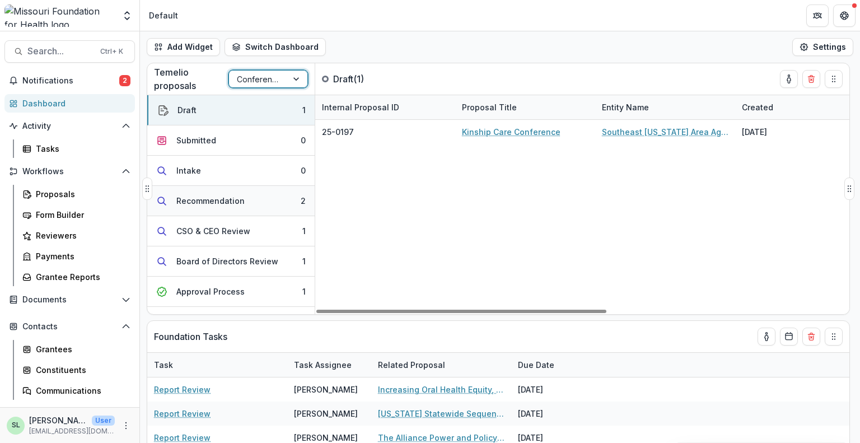
click at [217, 207] on button "Recommendation 2" at bounding box center [230, 201] width 167 height 30
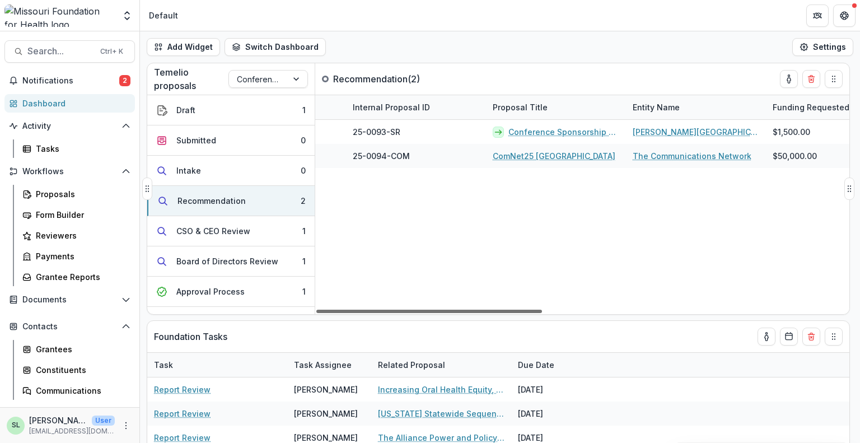
scroll to position [0, 263]
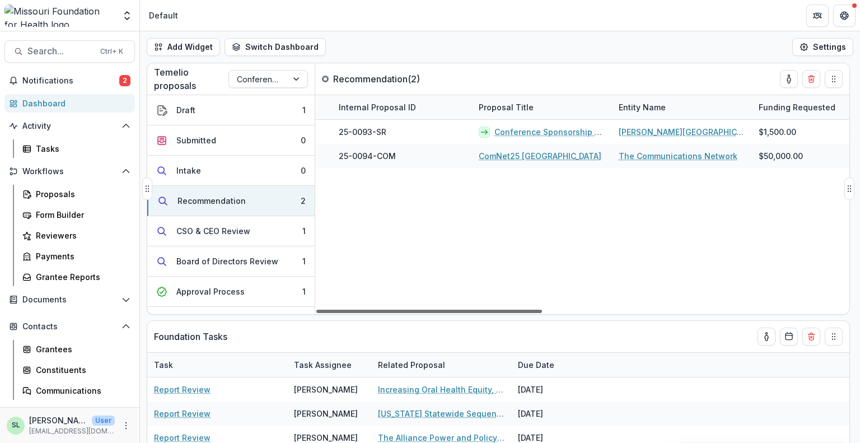
drag, startPoint x: 535, startPoint y: 311, endPoint x: 646, endPoint y: 315, distance: 111.0
click at [542, 313] on div at bounding box center [429, 311] width 226 height 3
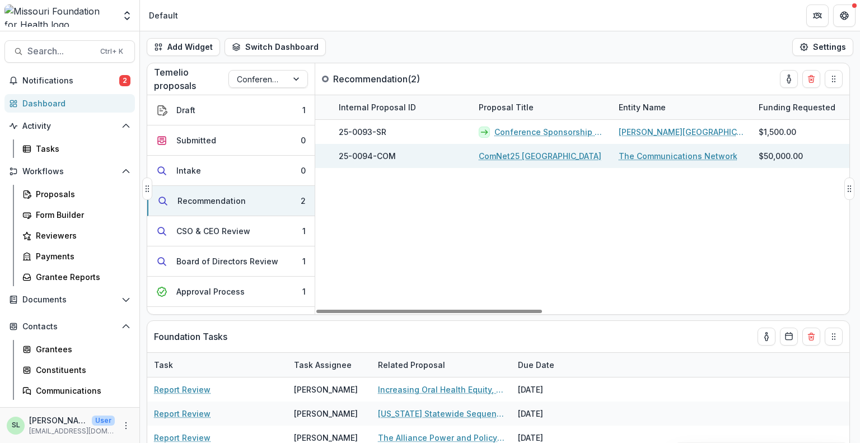
click at [669, 156] on link "The Communications Network" at bounding box center [678, 156] width 119 height 12
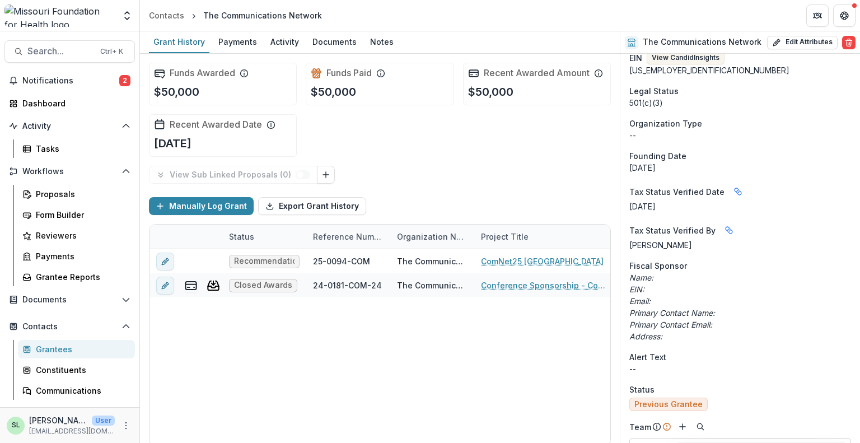
scroll to position [125, 0]
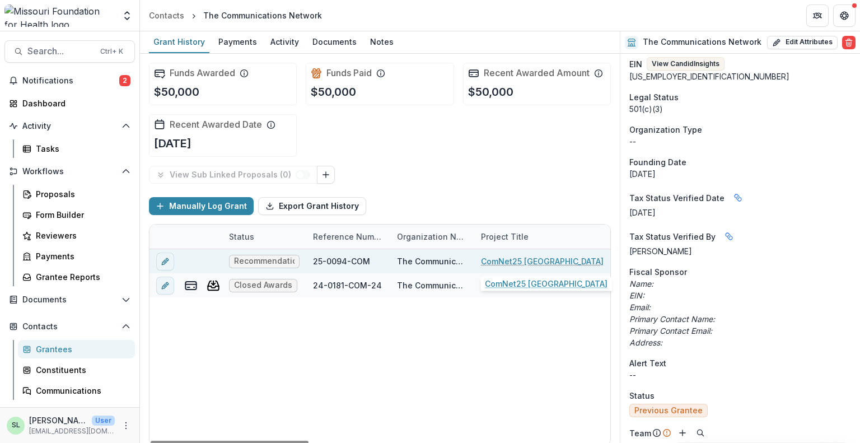
click at [509, 259] on link "ComNet25 [GEOGRAPHIC_DATA]" at bounding box center [542, 261] width 123 height 12
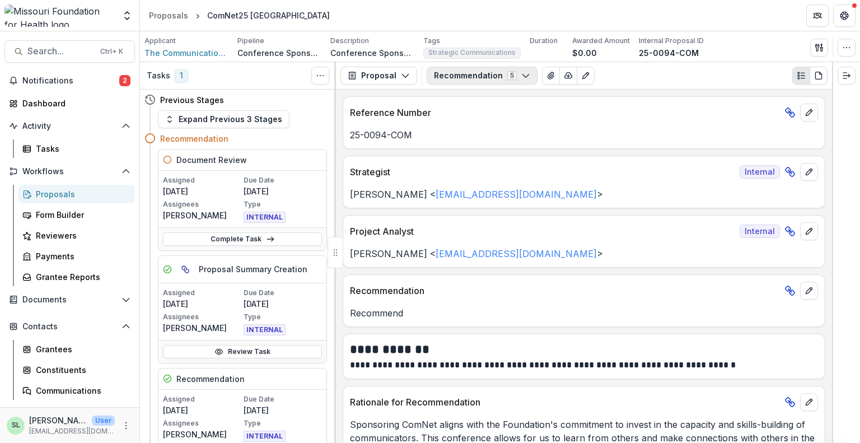
click at [513, 78] on button "Recommendation 5" at bounding box center [482, 76] width 111 height 18
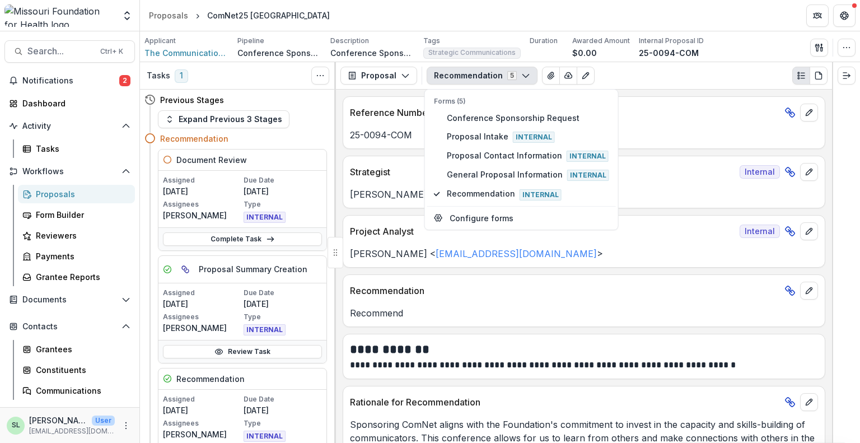
click at [567, 306] on p "Recommend" at bounding box center [584, 312] width 468 height 13
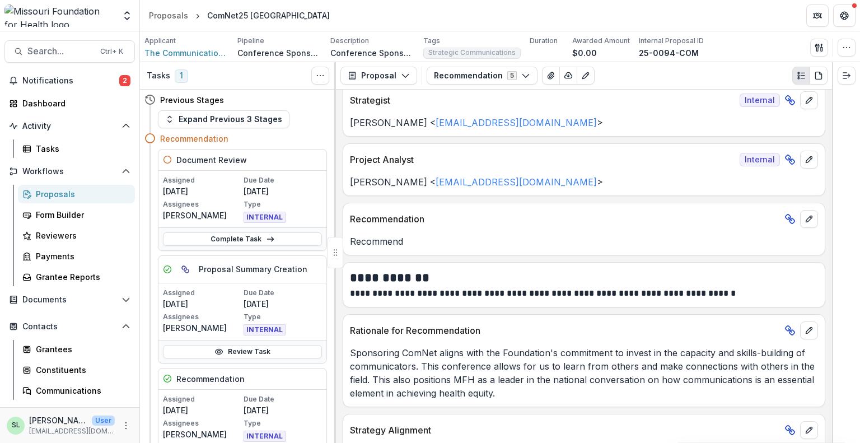
scroll to position [140, 0]
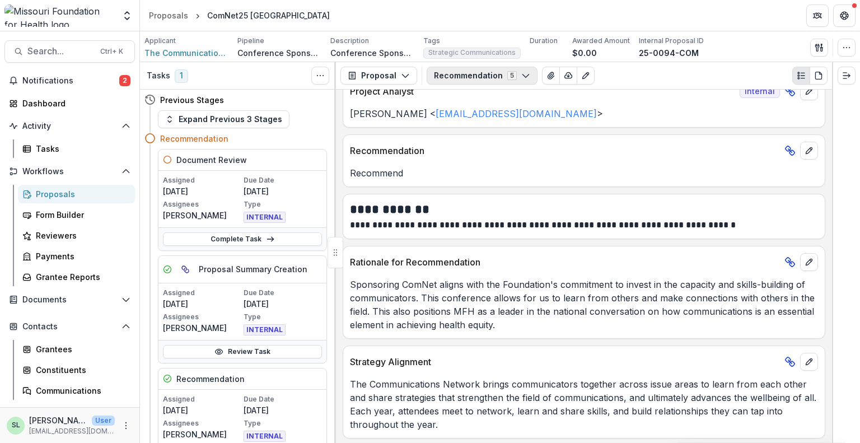
click at [514, 76] on button "Recommendation 5" at bounding box center [482, 76] width 111 height 18
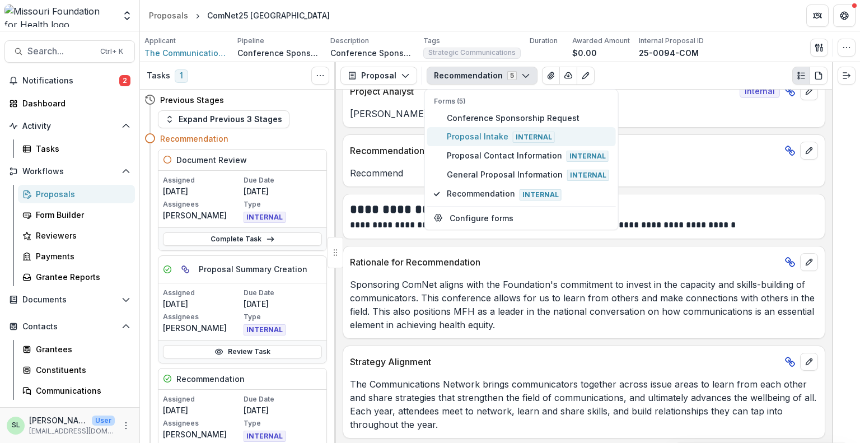
click at [495, 134] on span "Proposal Intake Internal" at bounding box center [528, 136] width 162 height 12
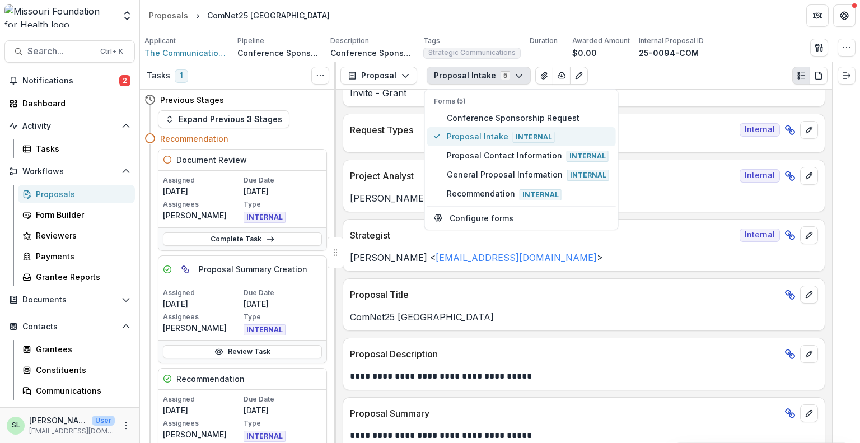
scroll to position [157, 0]
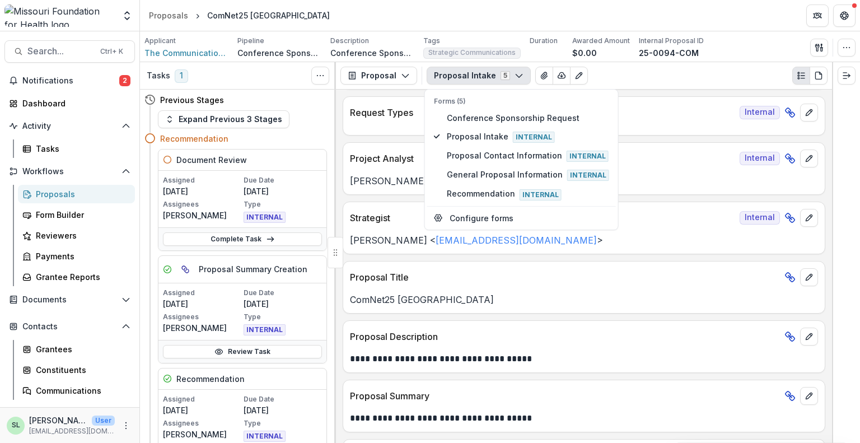
click at [656, 103] on div "Request Types Internal" at bounding box center [584, 109] width 482 height 25
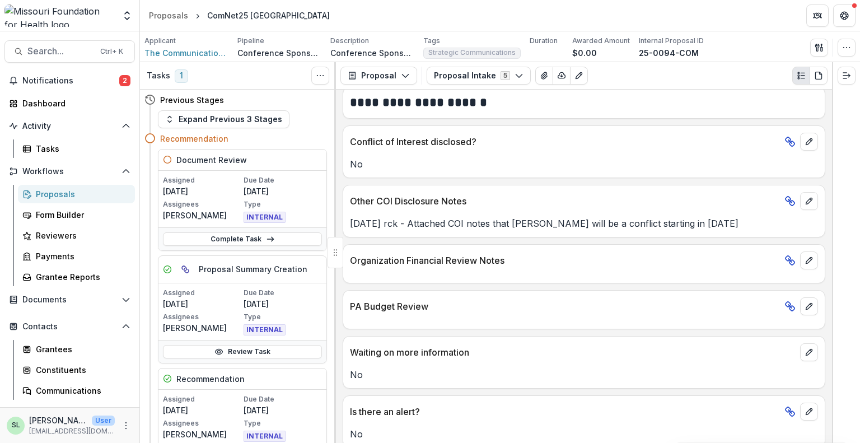
scroll to position [2180, 0]
click at [540, 71] on icon "View Attached Files" at bounding box center [544, 75] width 9 height 9
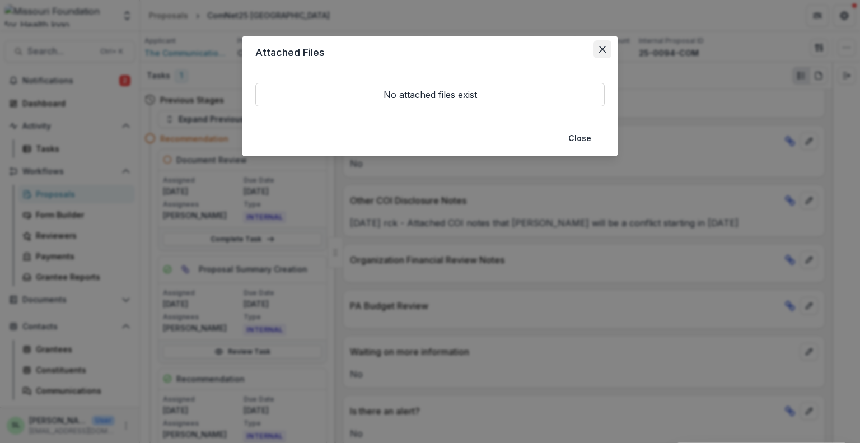
click at [599, 50] on icon "Close" at bounding box center [602, 49] width 7 height 7
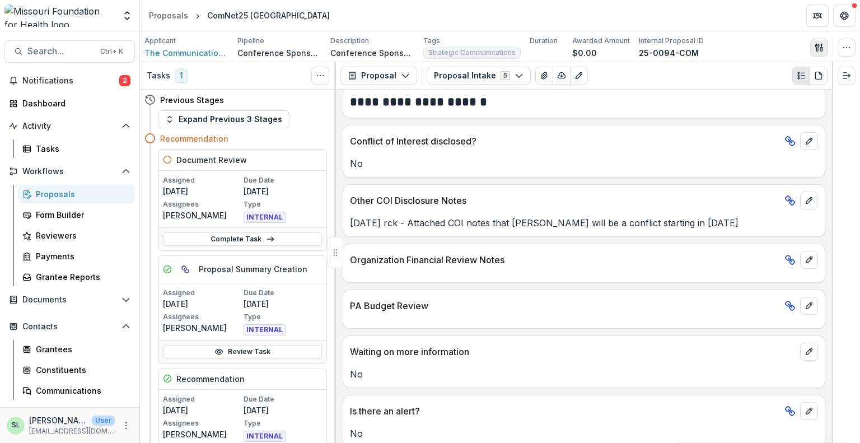
click at [818, 55] on button "button" at bounding box center [819, 48] width 18 height 18
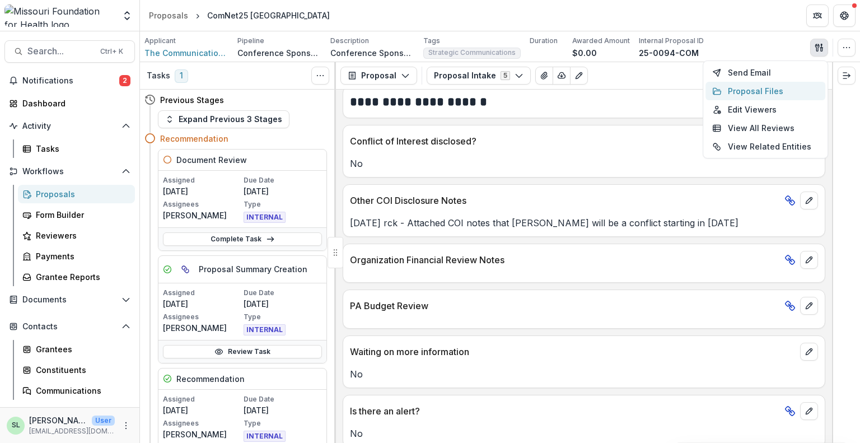
click at [749, 94] on button "Proposal Files" at bounding box center [766, 91] width 120 height 18
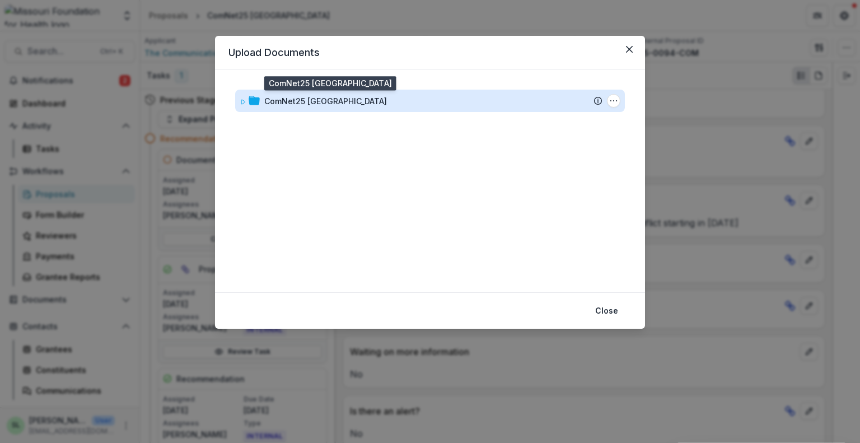
click at [307, 102] on div "ComNet25 [GEOGRAPHIC_DATA]" at bounding box center [325, 101] width 123 height 12
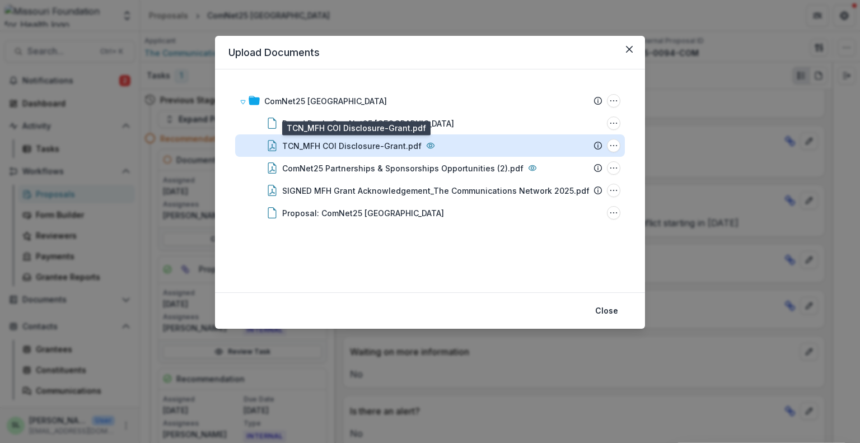
click at [360, 144] on div "TCN_MFH COI Disclosure-Grant.pdf" at bounding box center [351, 146] width 139 height 12
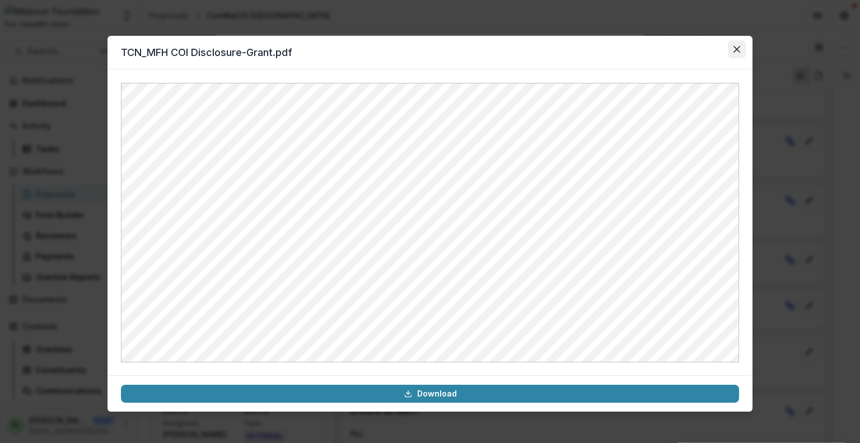
click at [735, 46] on icon "Close" at bounding box center [737, 49] width 7 height 7
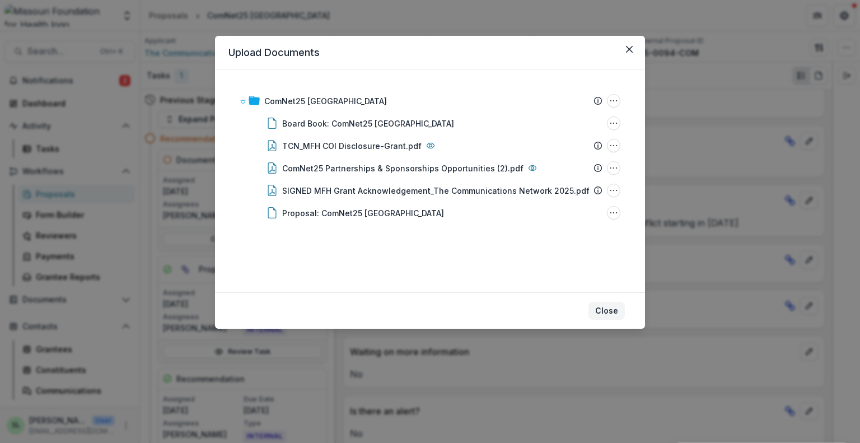
click at [613, 313] on button "Close" at bounding box center [607, 311] width 36 height 18
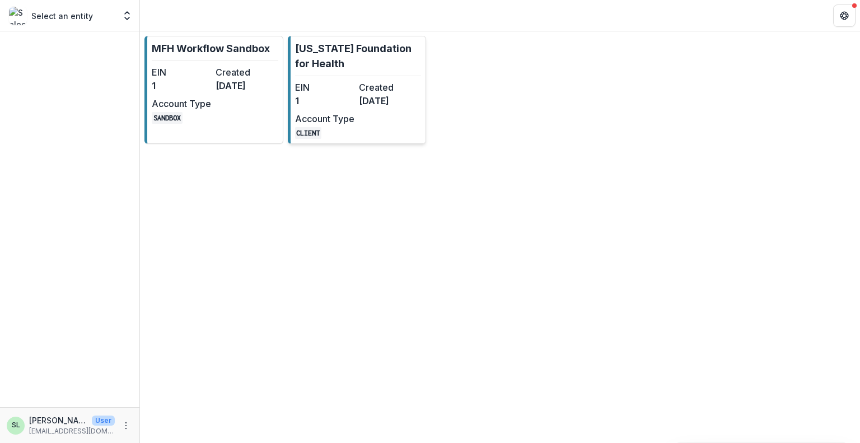
click at [370, 78] on link "[US_STATE] Foundation for Health EIN 1 Created [DATE] Account Type CLIENT" at bounding box center [357, 90] width 139 height 108
